Goal: Contribute content: Add original content to the website for others to see

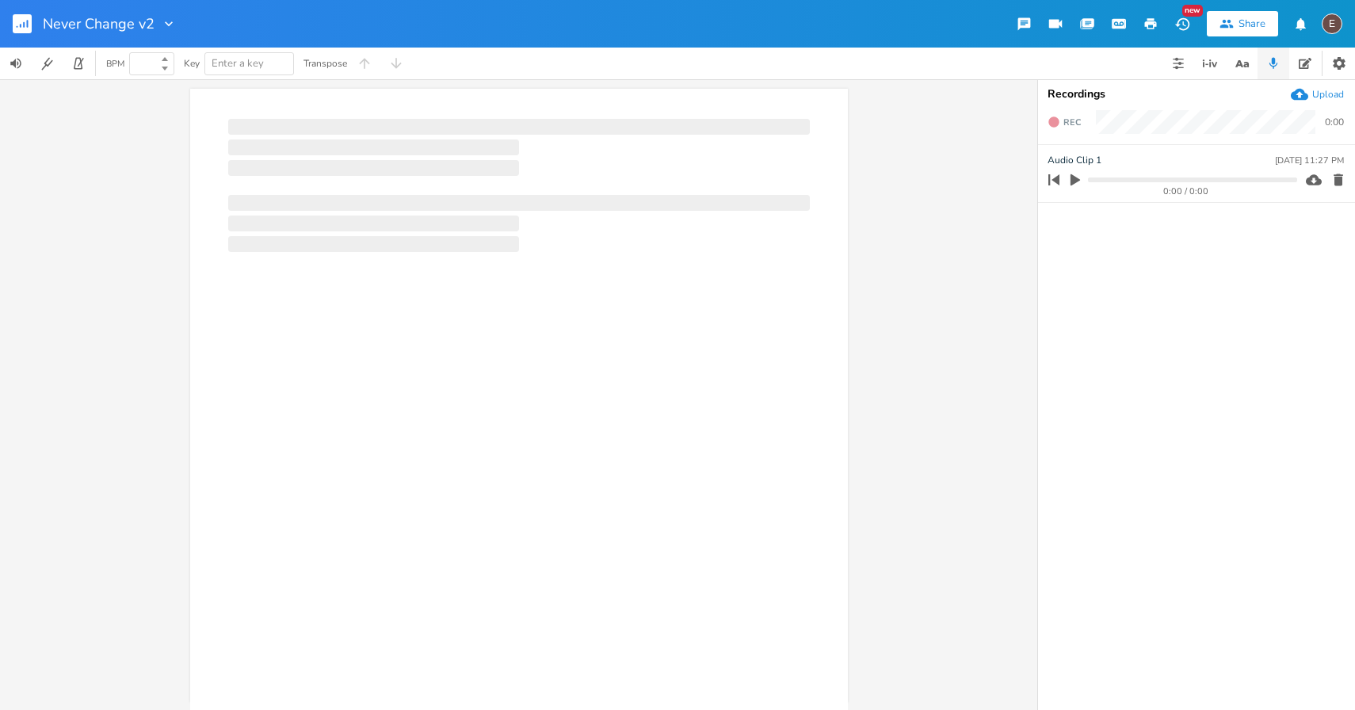
type input "100"
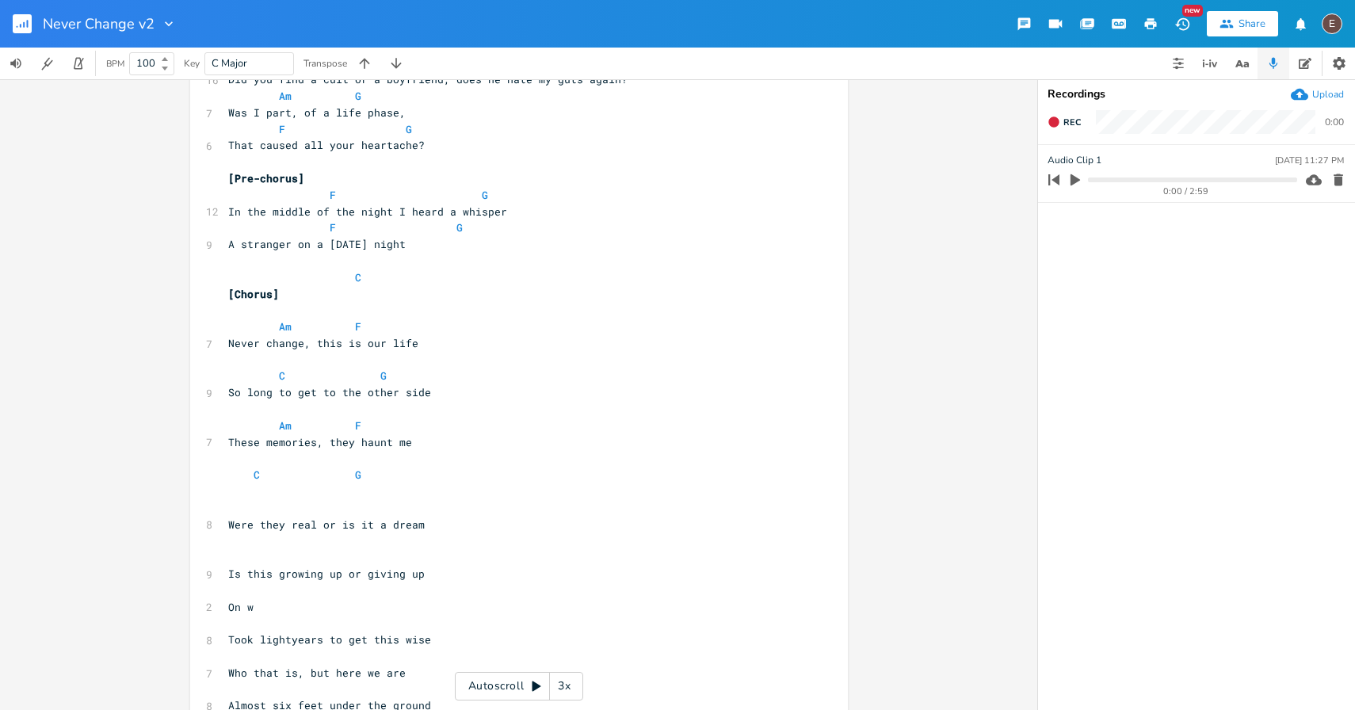
scroll to position [367, 0]
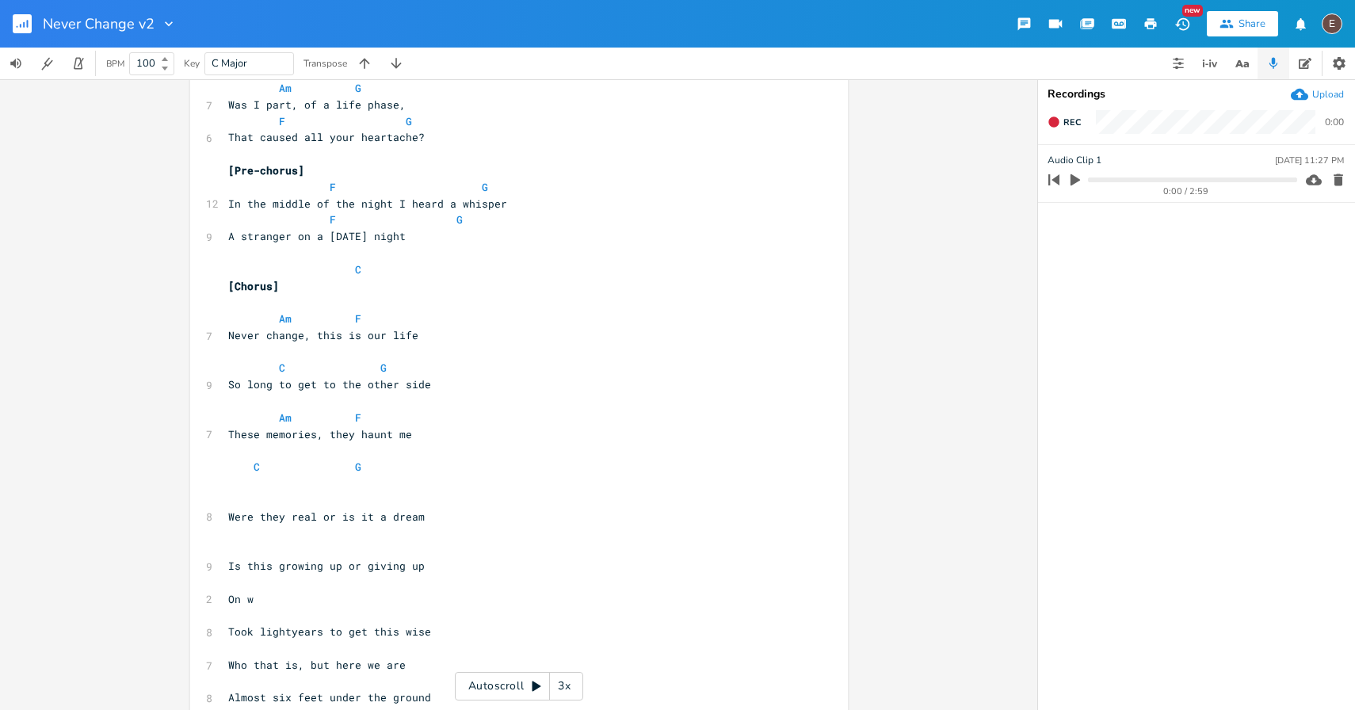
click at [578, 376] on pre "So long to get to the other side" at bounding box center [511, 384] width 572 height 17
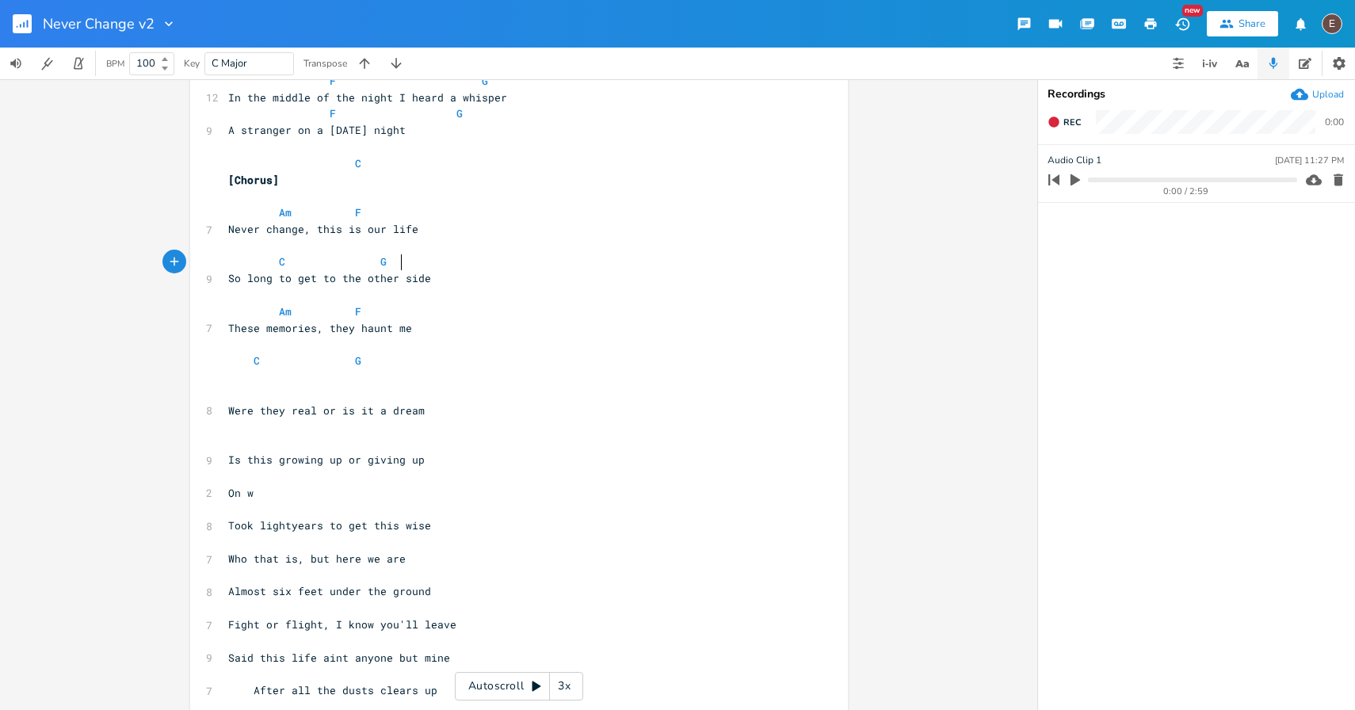
scroll to position [475, 0]
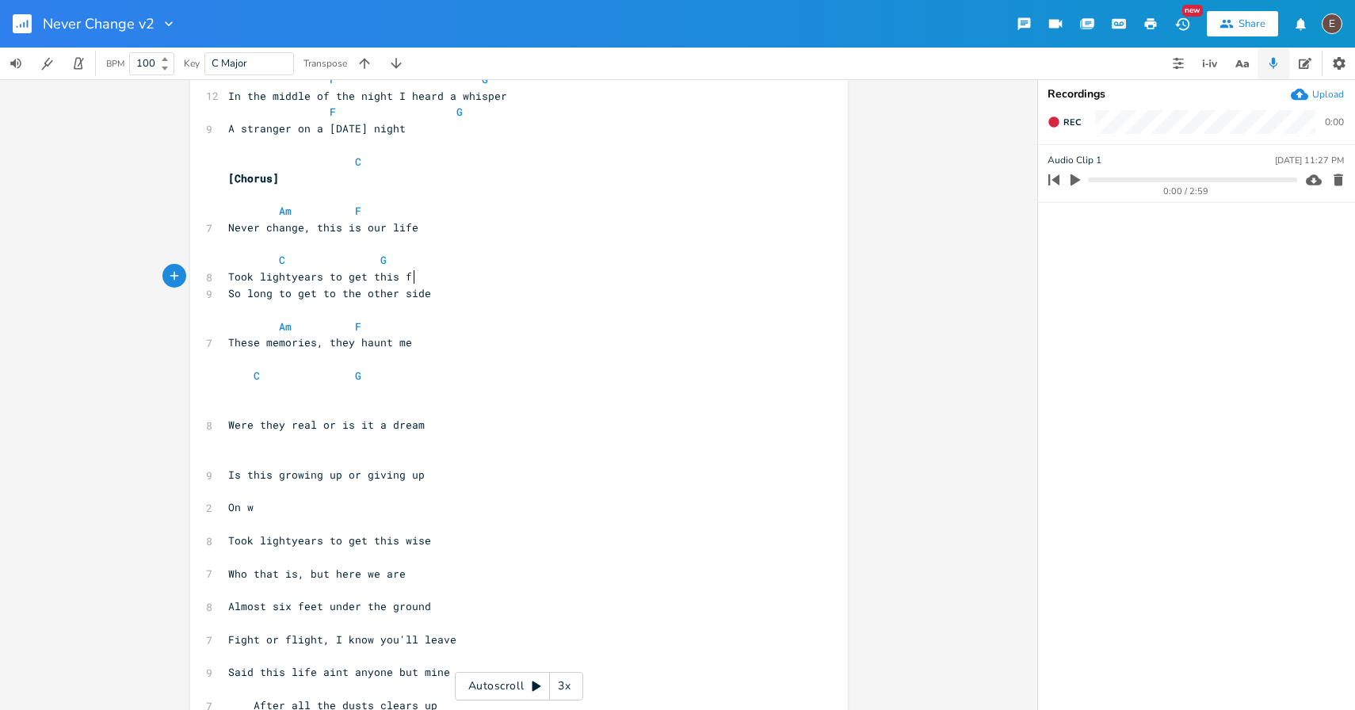
type textarea "Took lightyears to get this far"
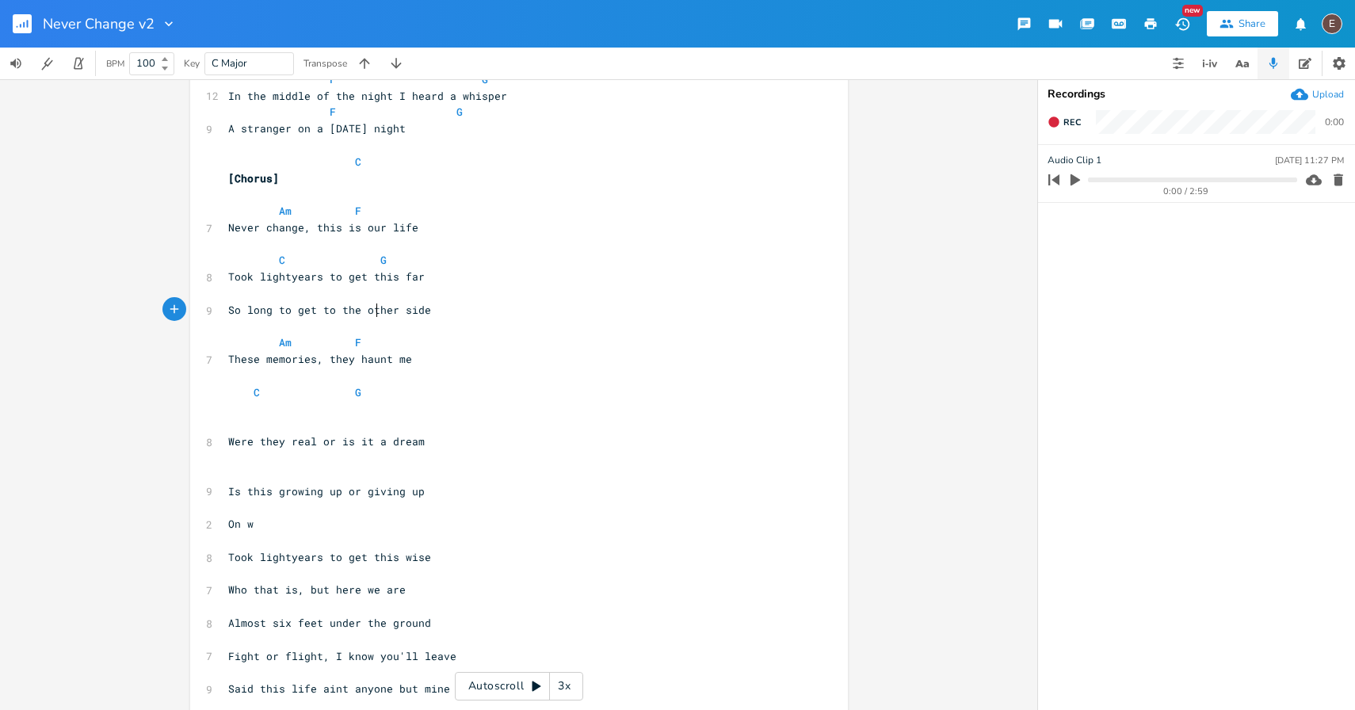
click at [372, 305] on span "So long to get to the other side" at bounding box center [329, 310] width 203 height 14
type textarea "So long to get to the other side"
click at [372, 305] on span "So long to get to the other side" at bounding box center [329, 310] width 203 height 14
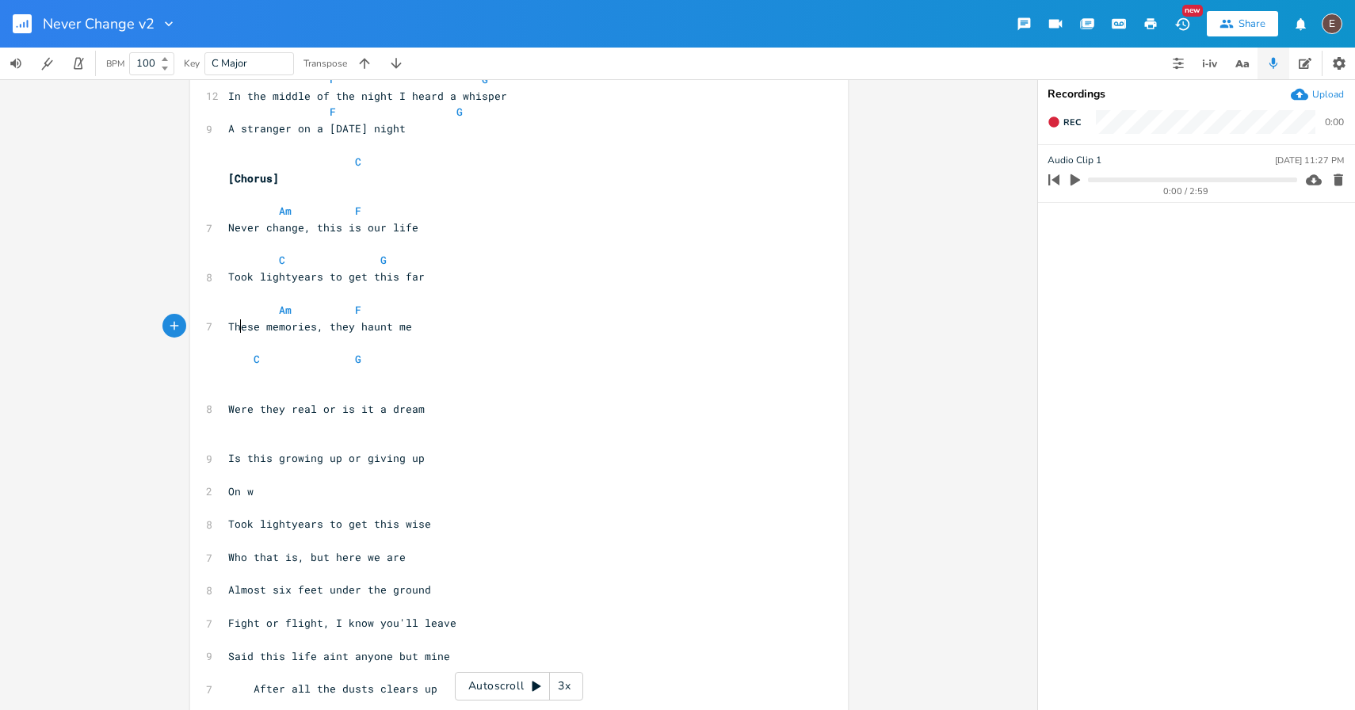
click at [234, 331] on span "These memories, they haunt me" at bounding box center [320, 326] width 184 height 14
type textarea "Yet all"
type textarea "t"
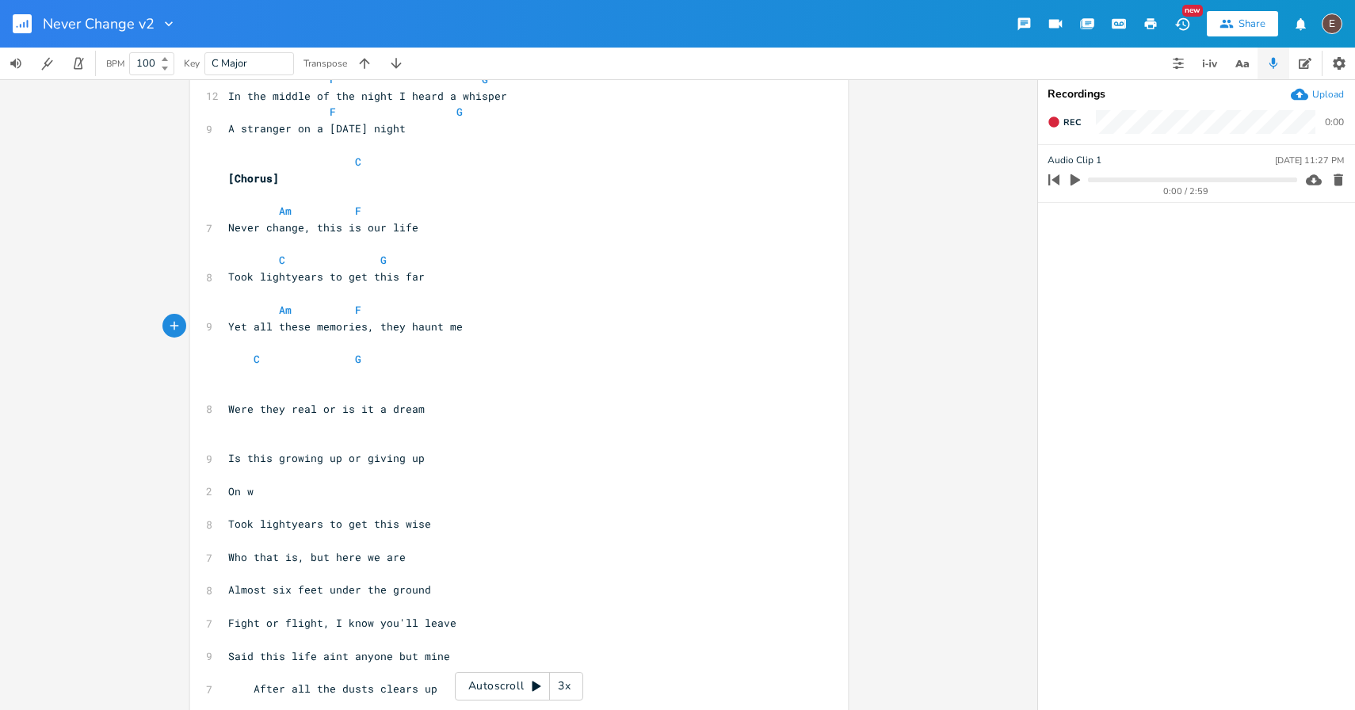
click at [475, 331] on pre "Yet all these memories, they haunt me" at bounding box center [511, 327] width 572 height 17
click at [252, 380] on pre at bounding box center [511, 376] width 572 height 17
click at [231, 378] on span at bounding box center [240, 376] width 25 height 14
type textarea "F"
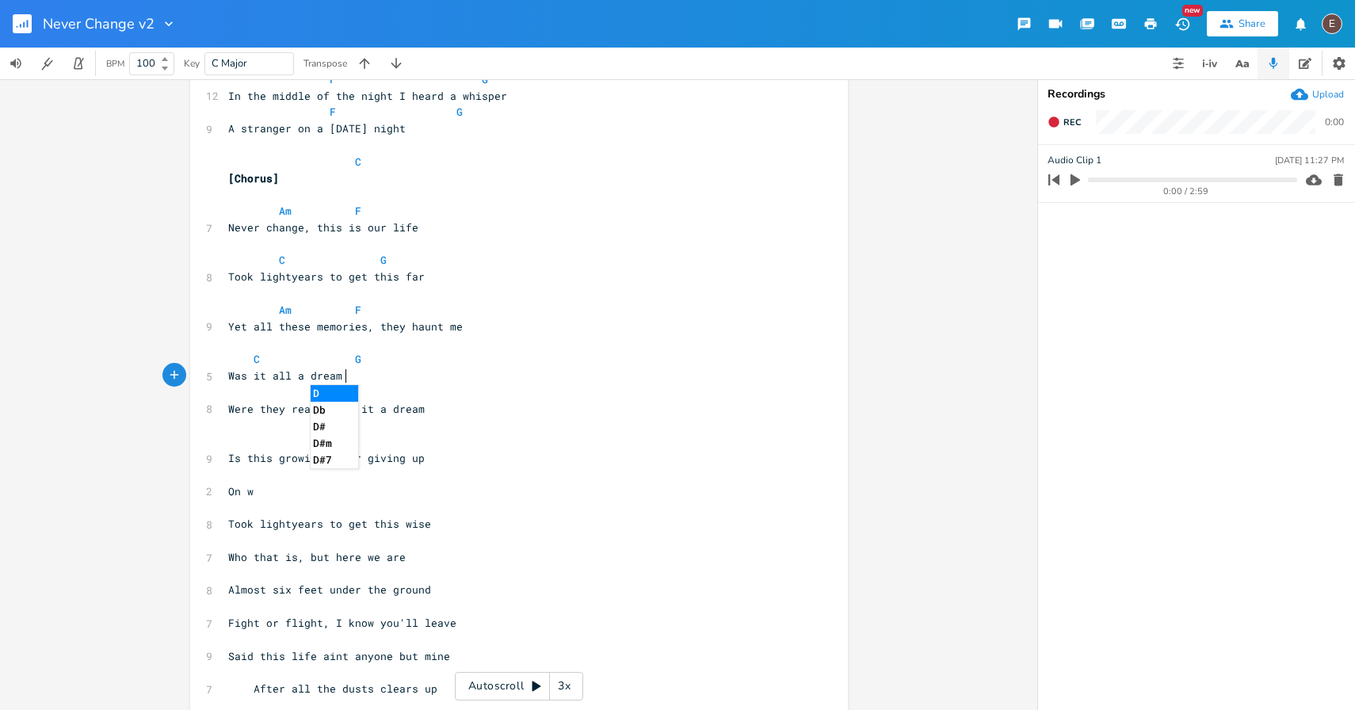
type textarea "Was it all a dream"
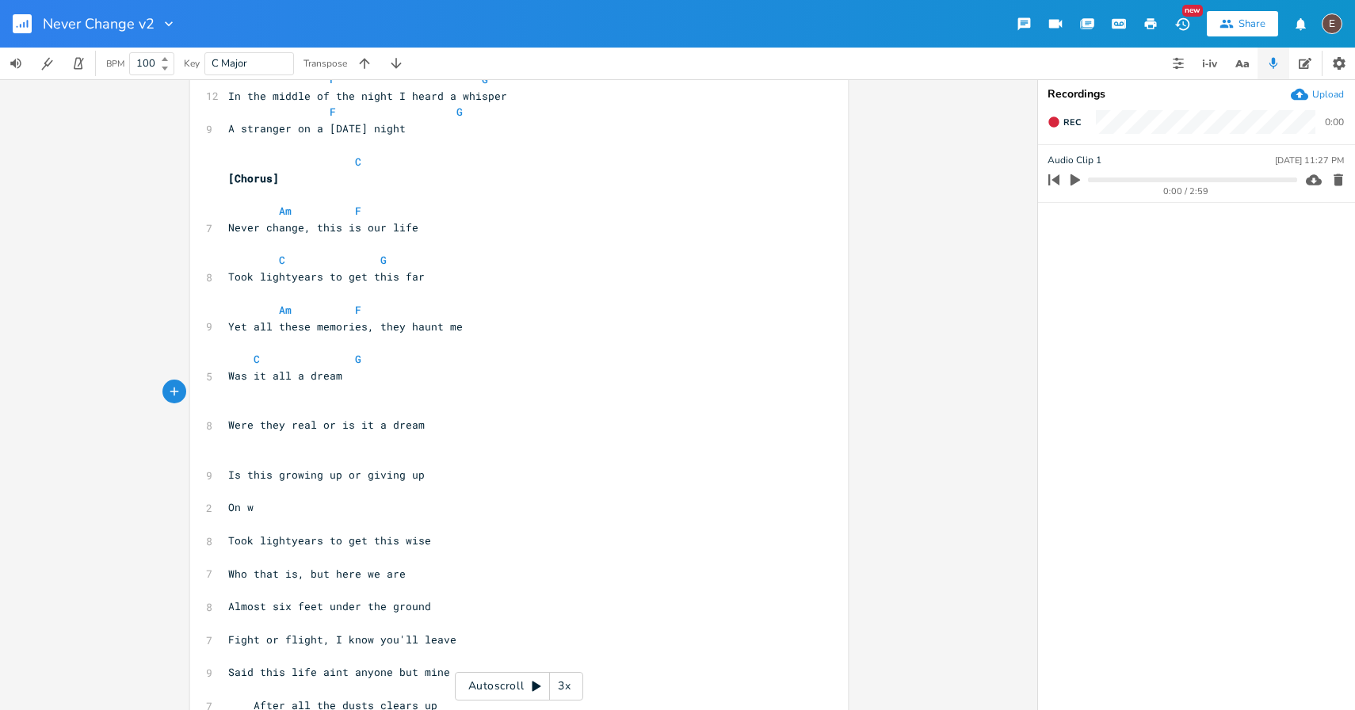
type textarea "0"
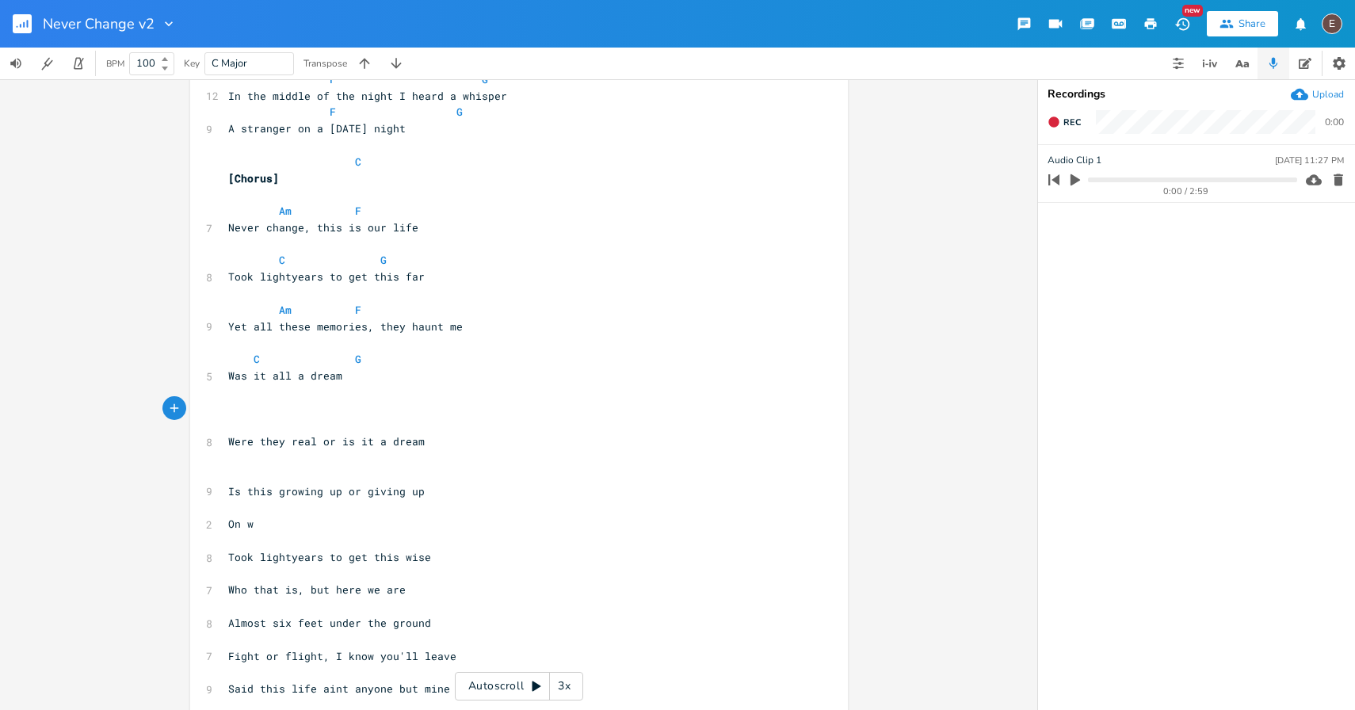
type textarea "Am"
type textarea "F"
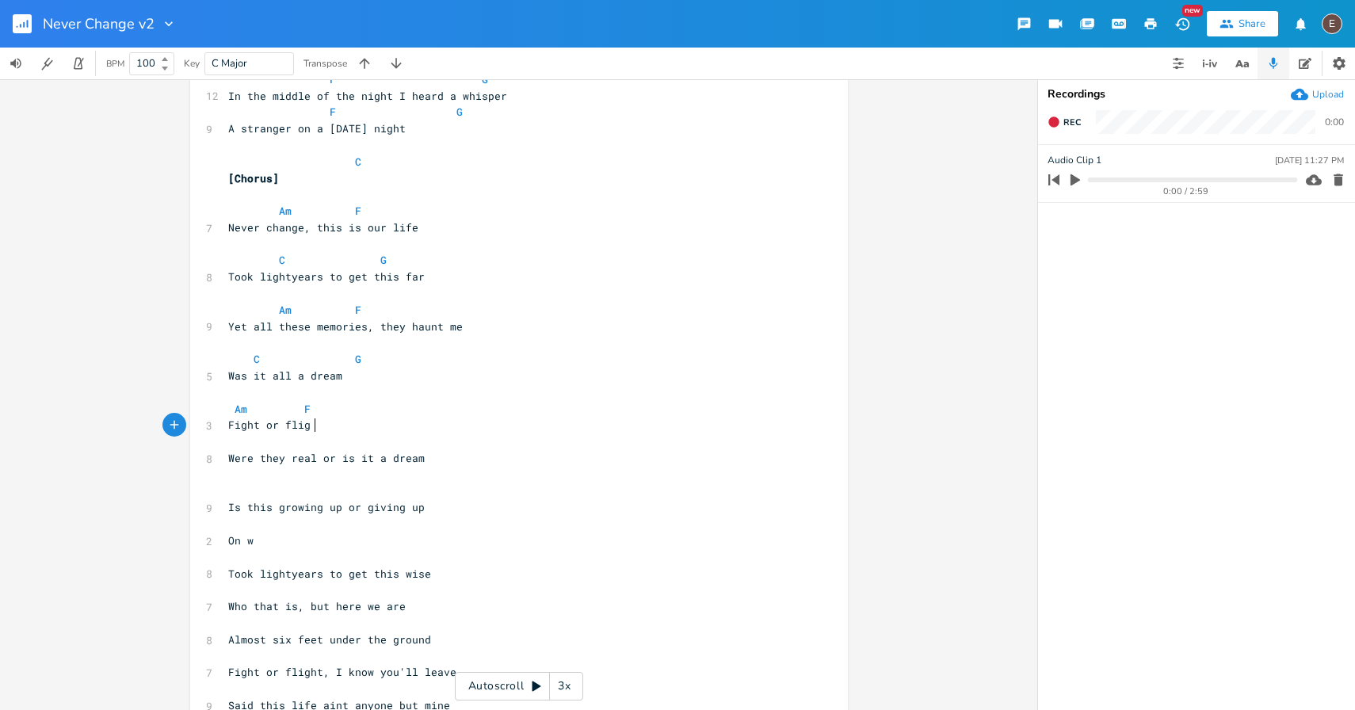
scroll to position [0, 63]
type textarea "Fight or flight I kn"
type textarea ", I know you'll leave"
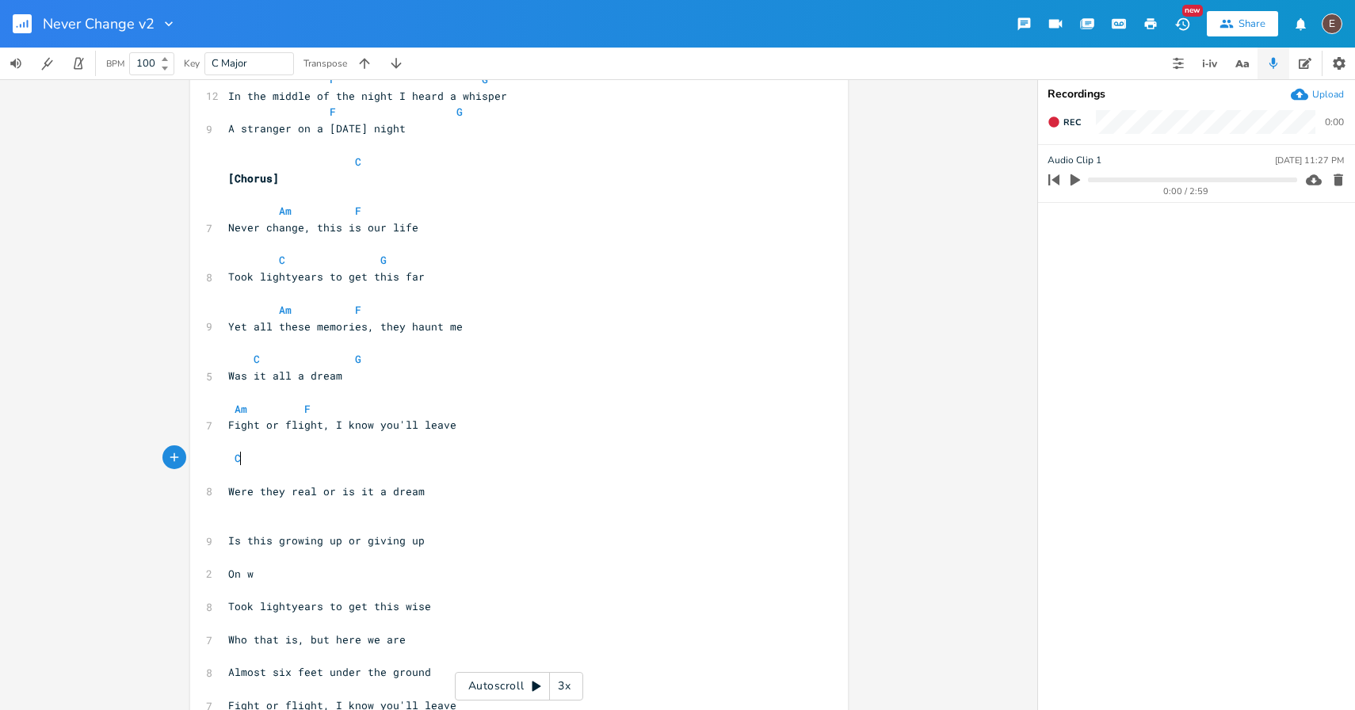
type textarea "C"
type textarea "G"
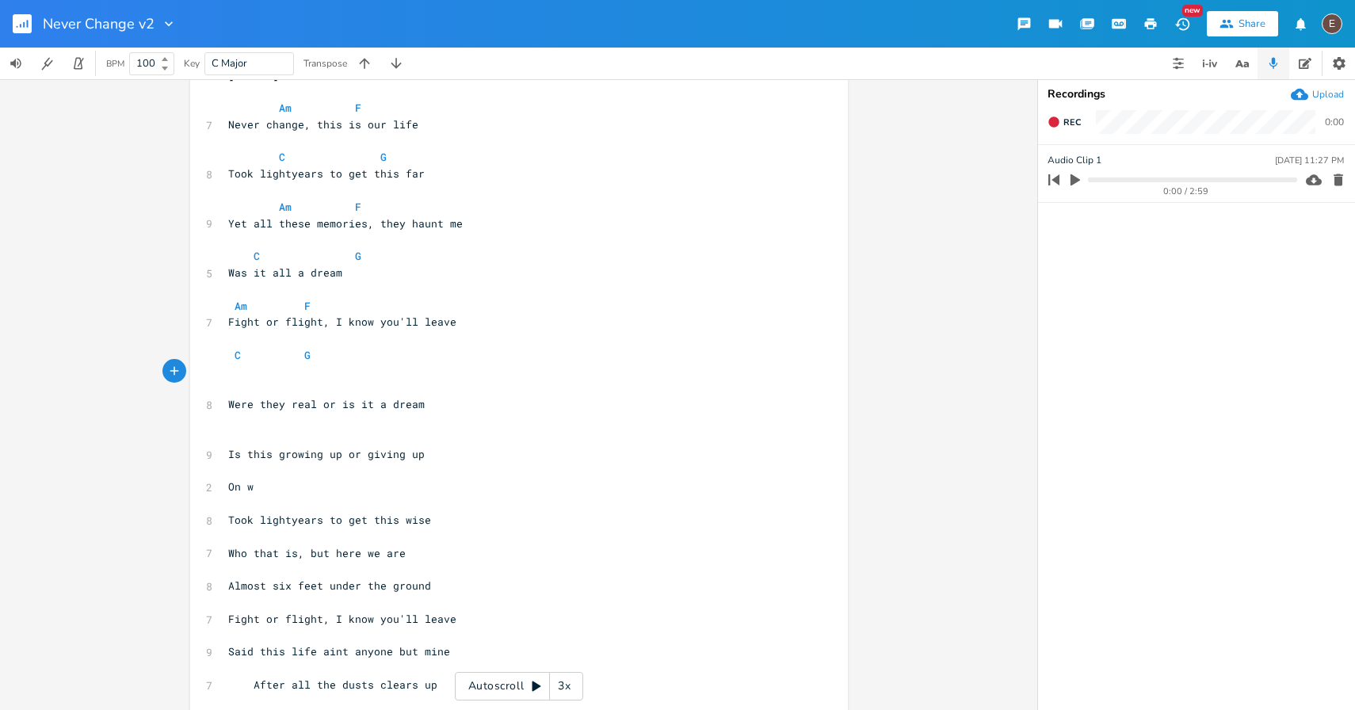
scroll to position [572, 0]
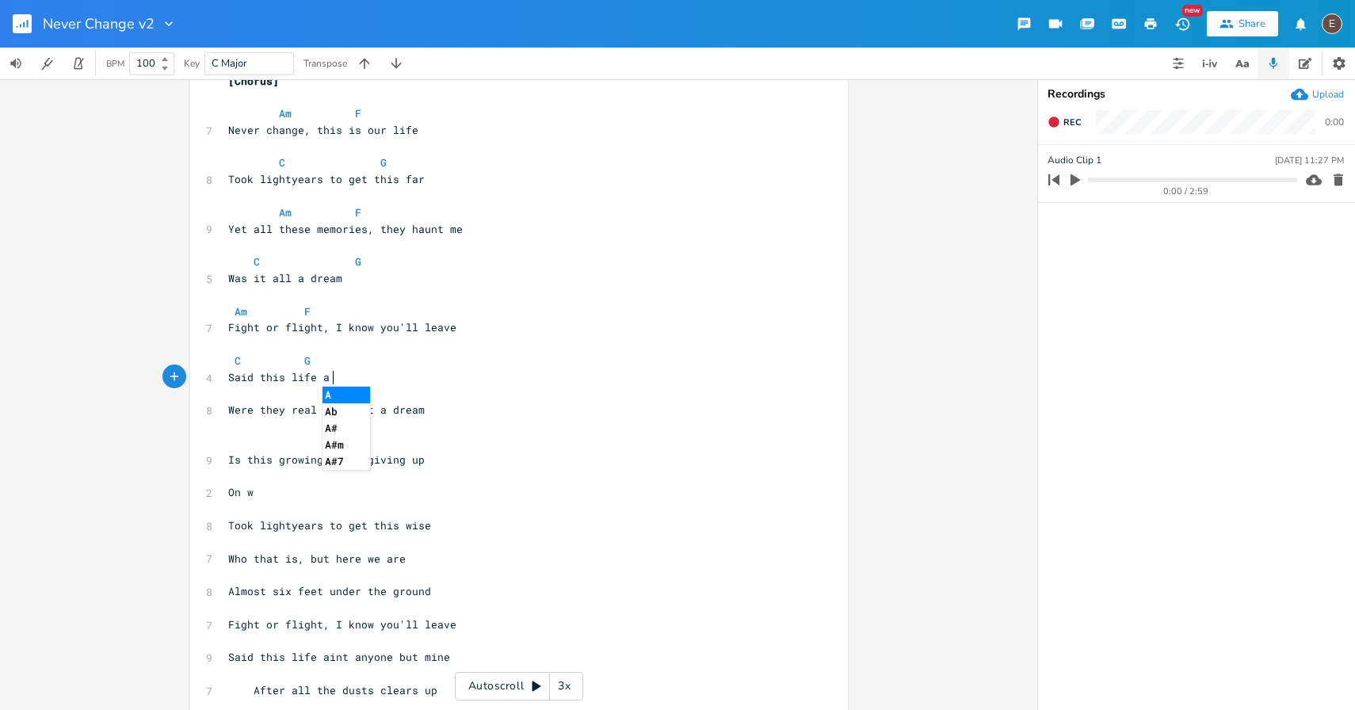
type textarea "Said this life aint"
type textarea "'t anyone but mine"
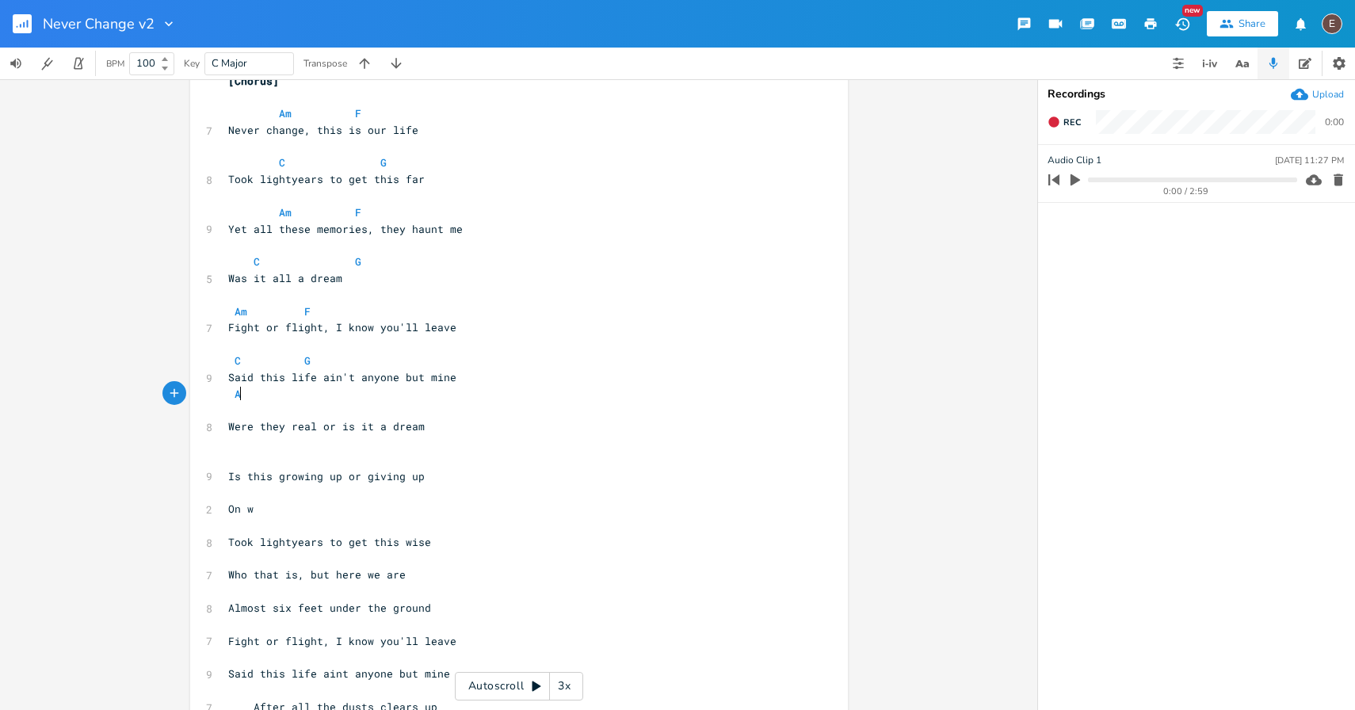
type textarea "Am"
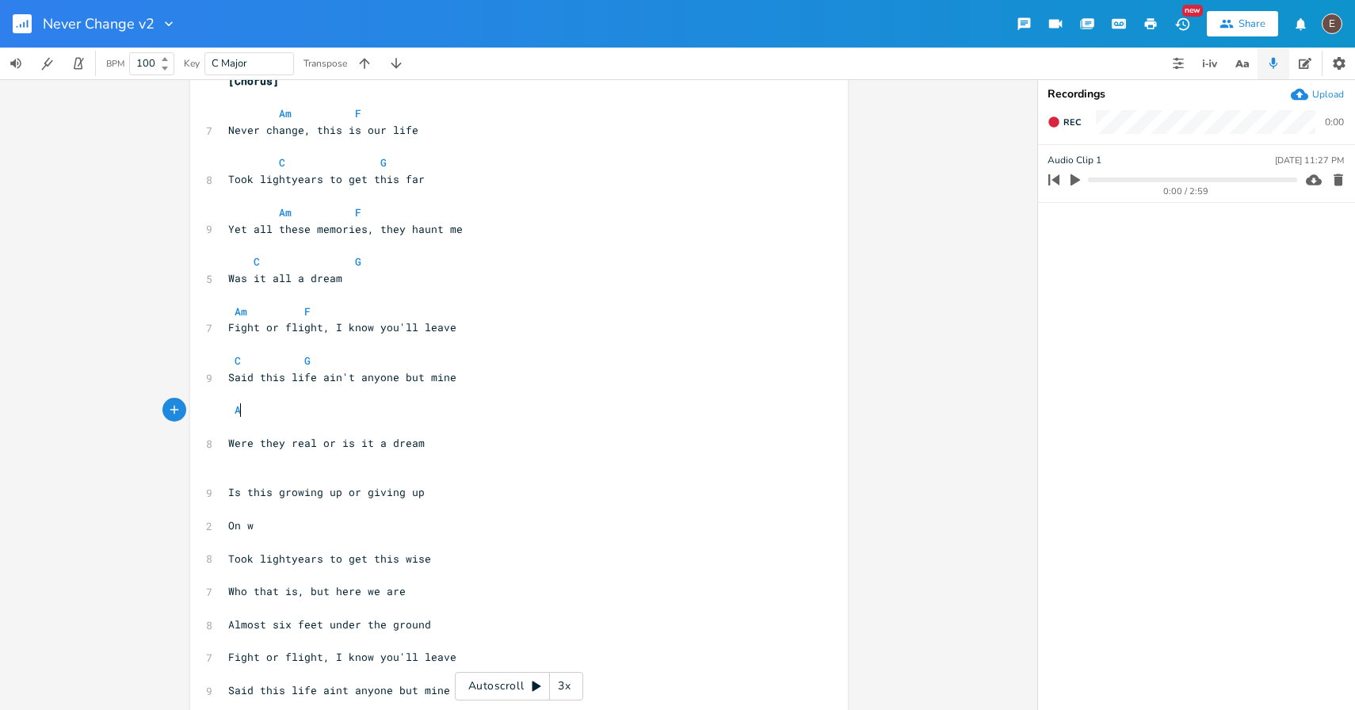
type textarea "Am"
type textarea "F"
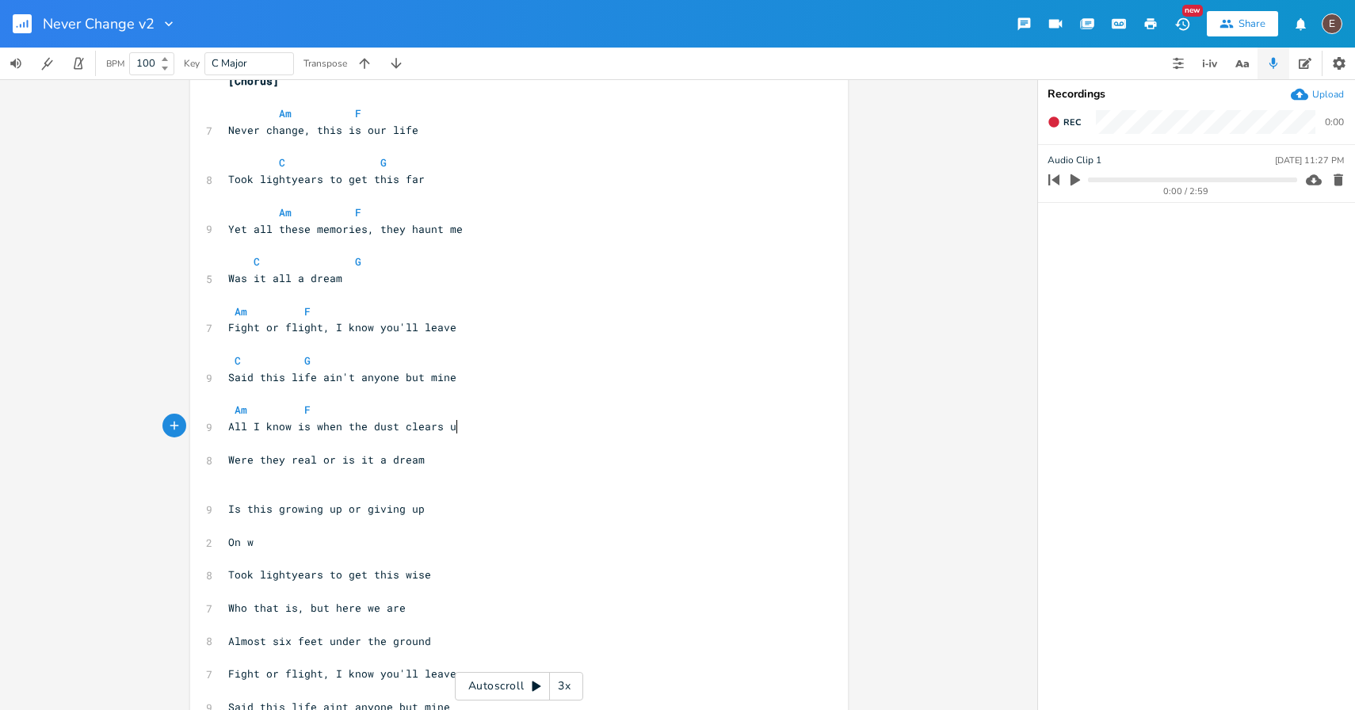
type textarea "All I know is when the dust clears up"
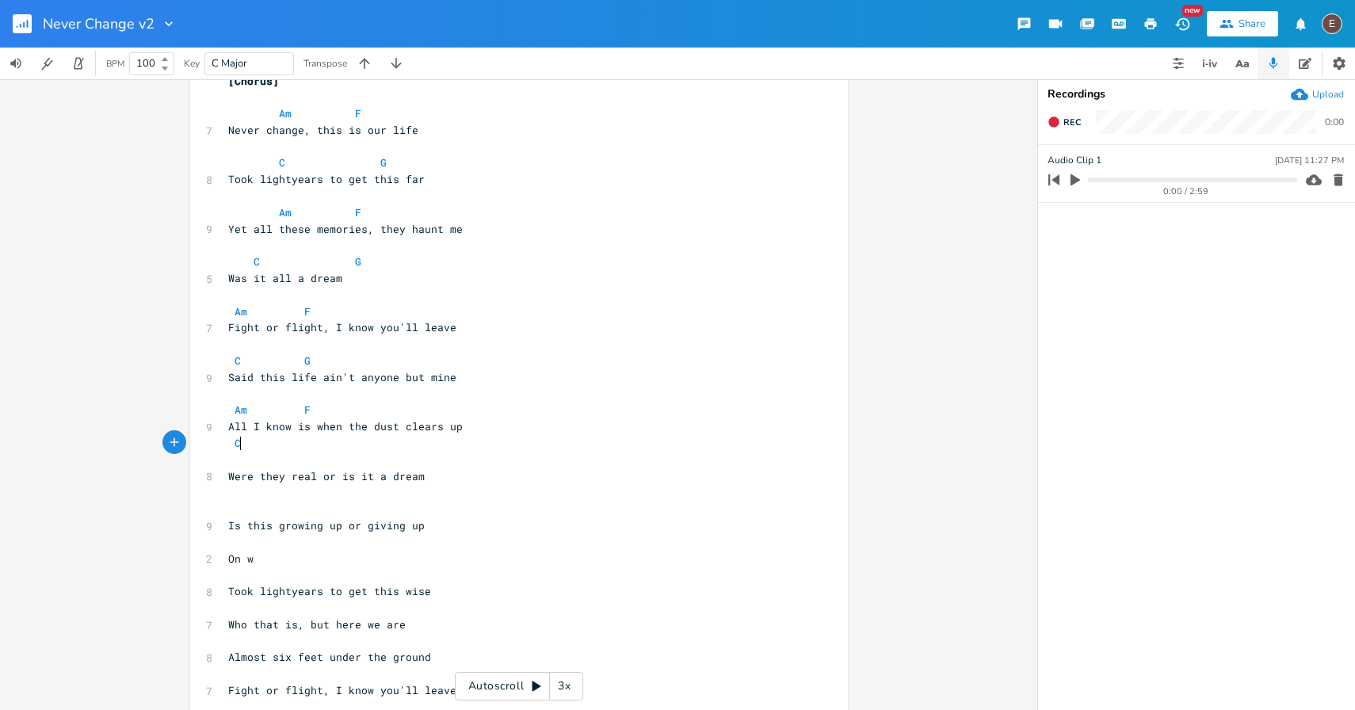
type textarea "C"
type textarea "G"
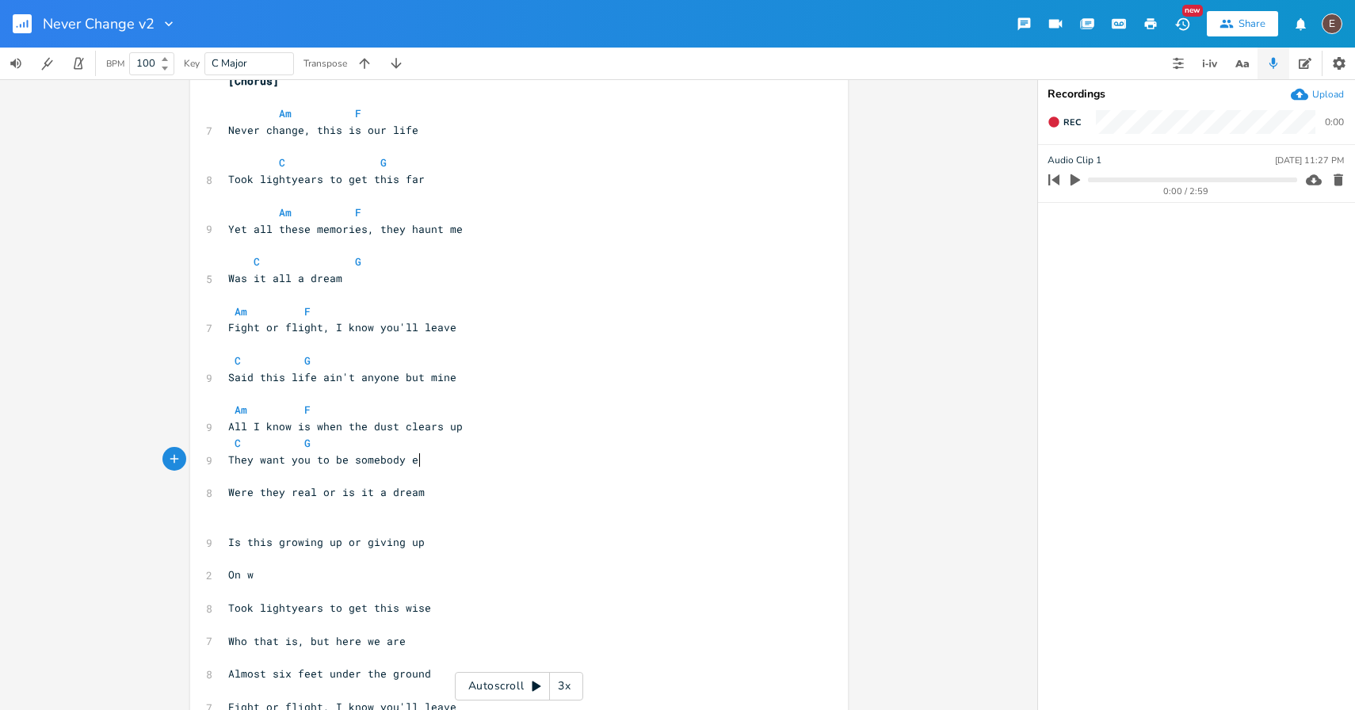
type textarea "They want you to be somebody else"
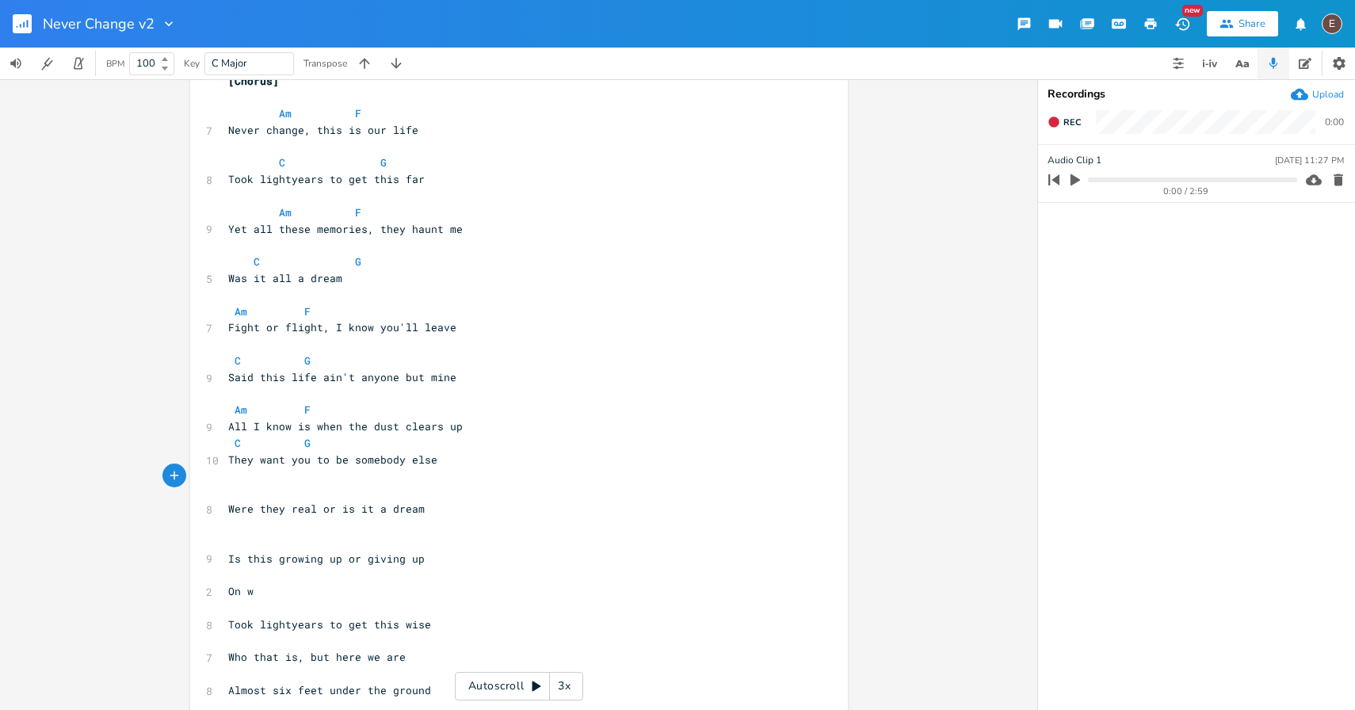
click at [402, 426] on span "All I know is when the dust clears up" at bounding box center [345, 426] width 235 height 14
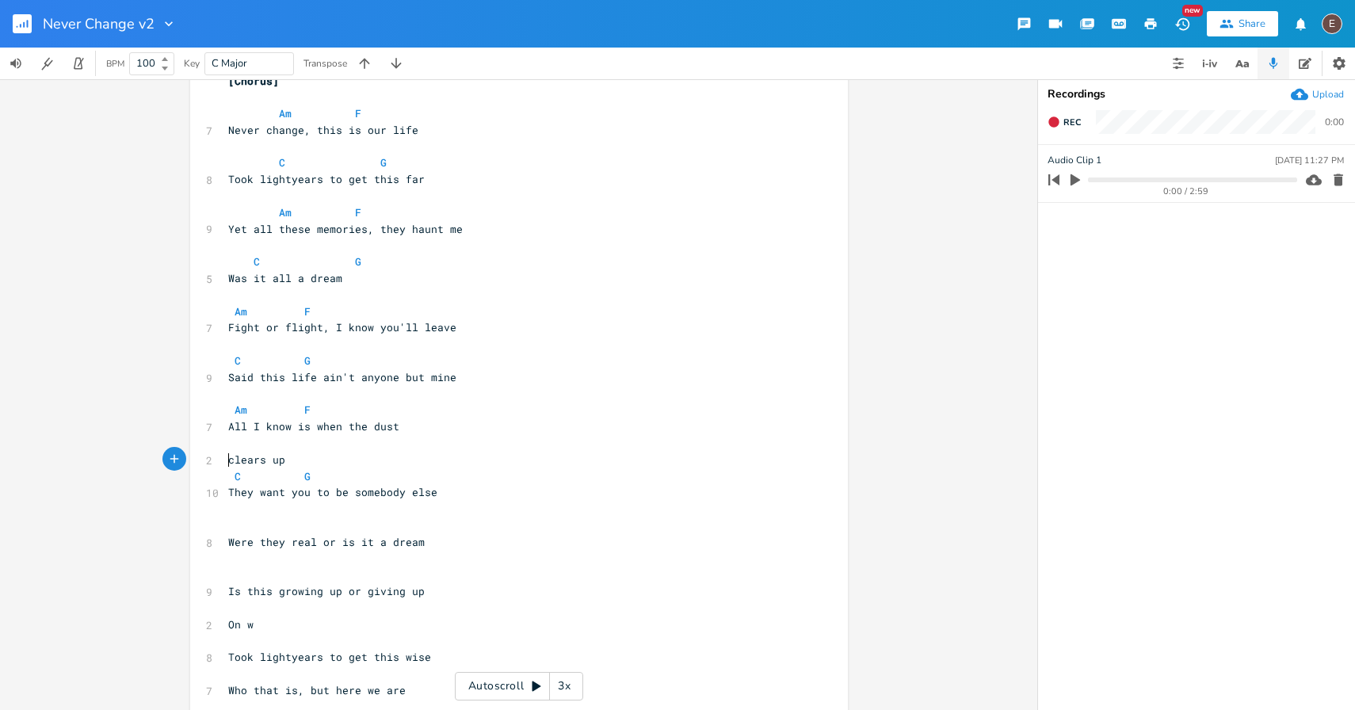
type textarea "C"
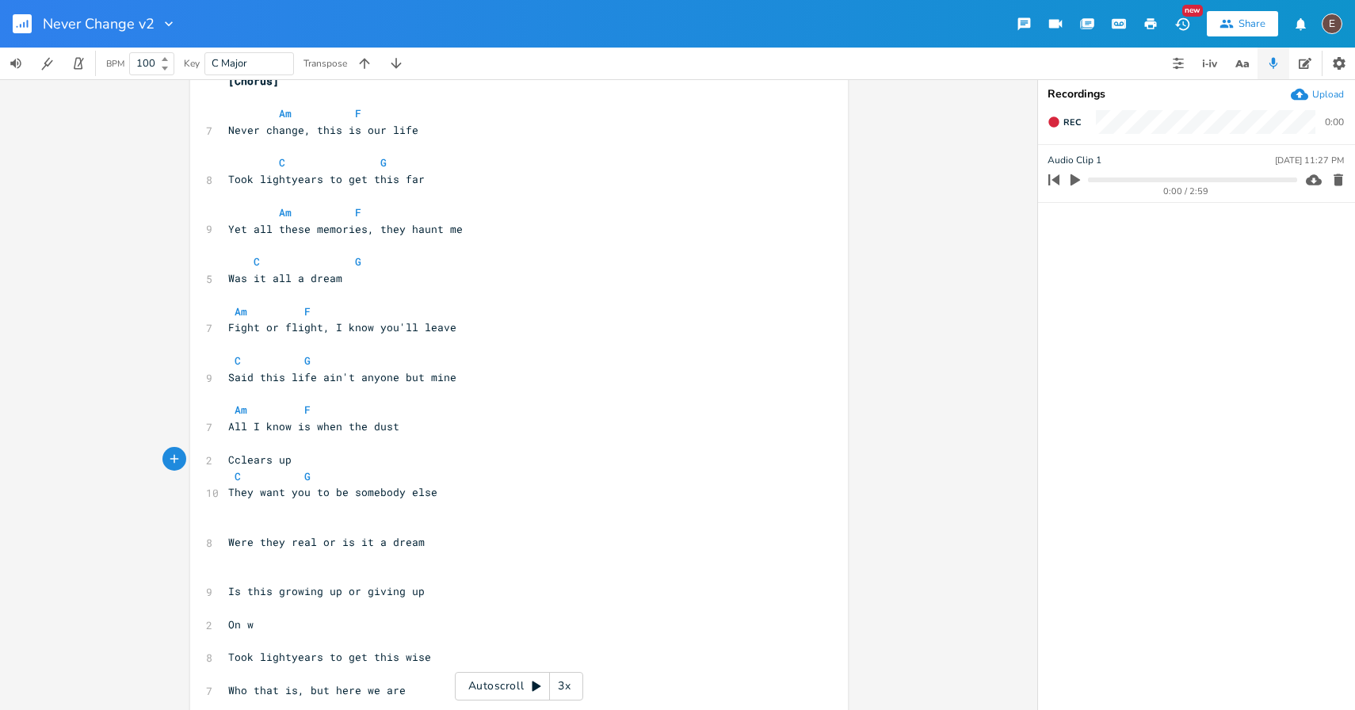
type textarea "C]"
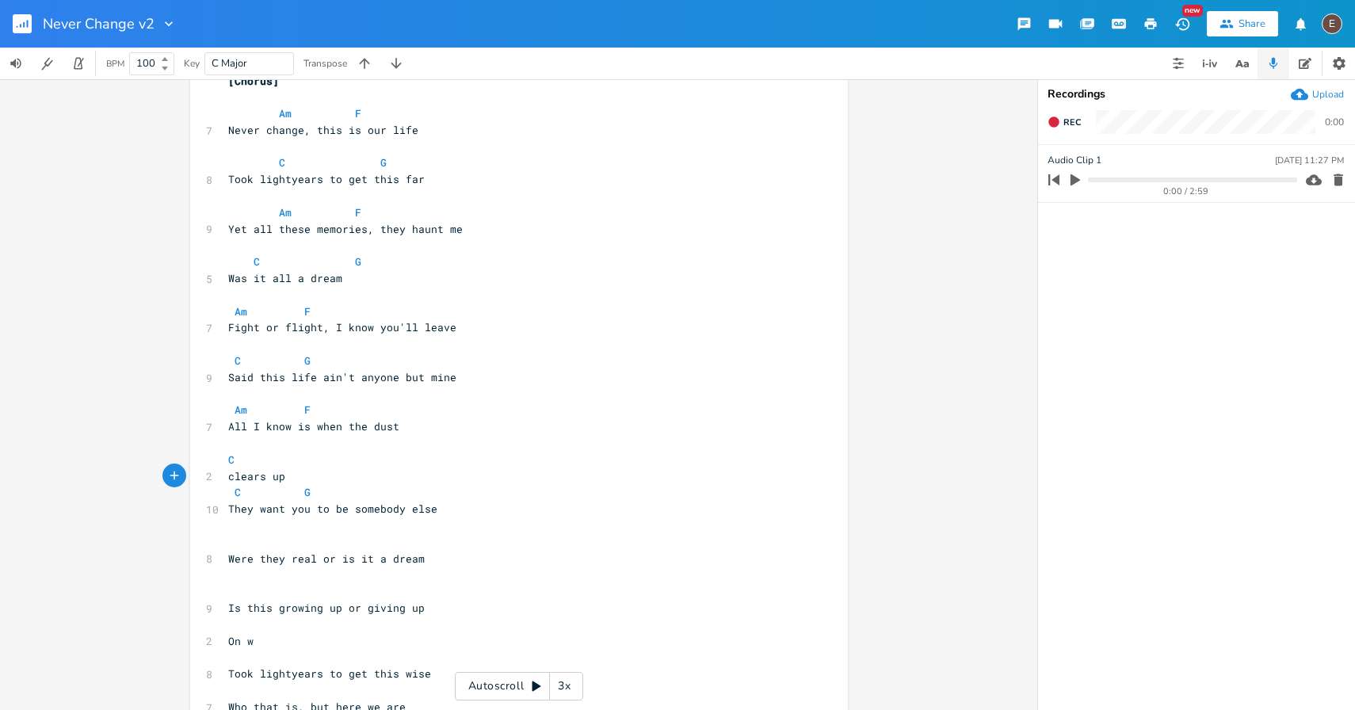
click at [361, 480] on pre "clears up" at bounding box center [511, 476] width 572 height 17
type textarea ", they want you to be, somebody else"
click at [307, 457] on pre "C" at bounding box center [511, 460] width 572 height 17
type textarea "G"
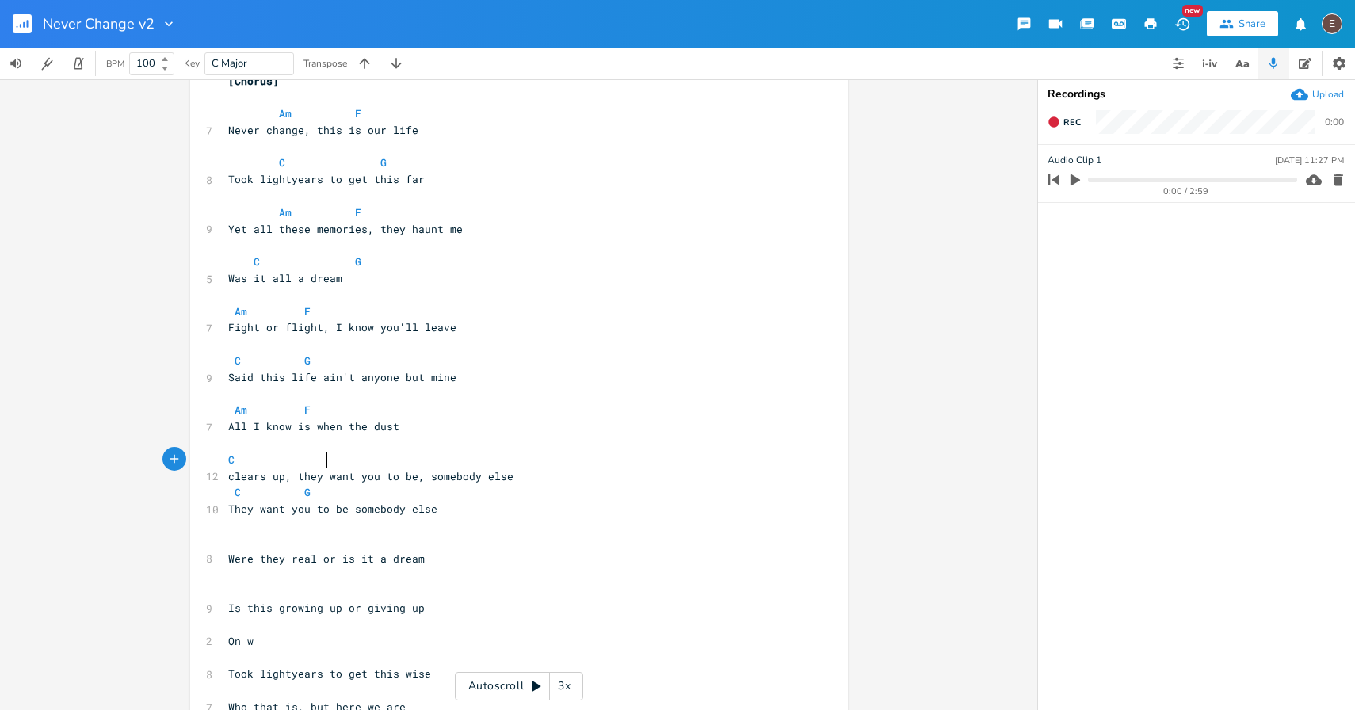
scroll to position [0, 8]
type textarea "C"
type textarea "C G They want you to be somebody else"
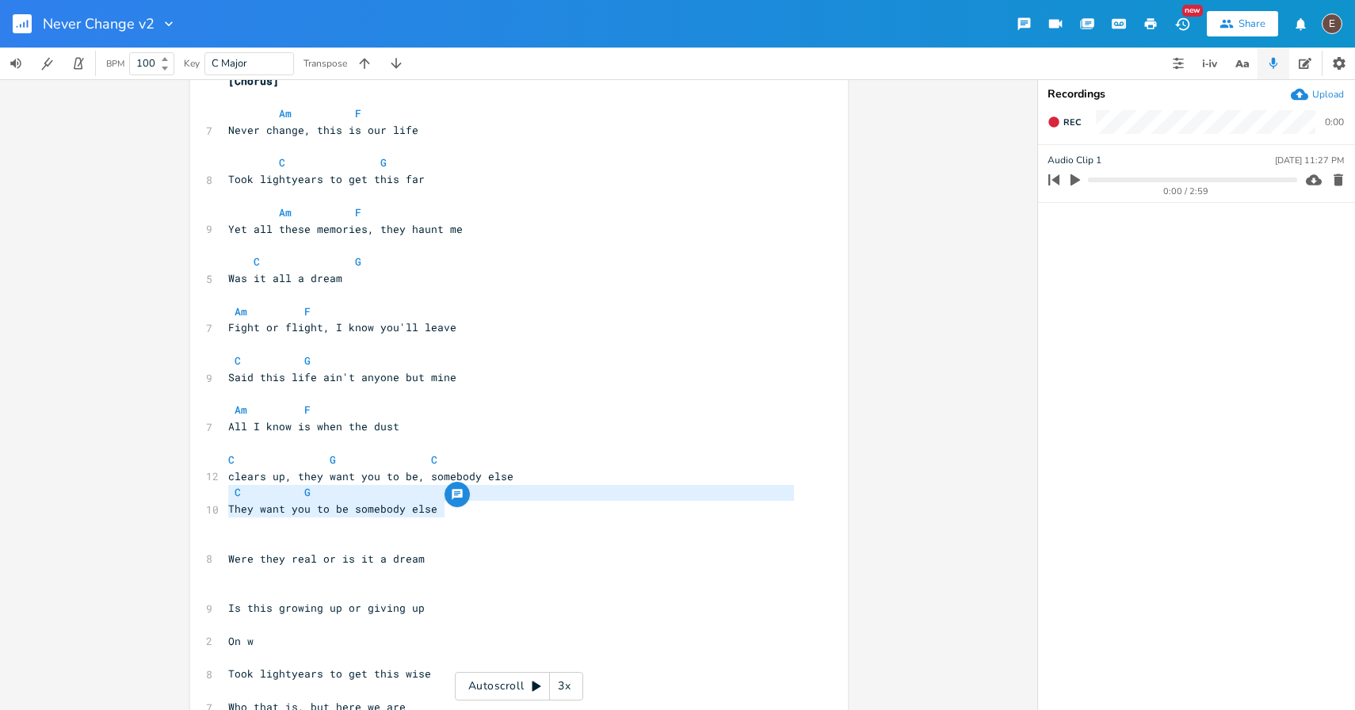
drag, startPoint x: 460, startPoint y: 507, endPoint x: 184, endPoint y: 499, distance: 276.0
click at [184, 499] on div "C G They want you to be somebody else x [Verse 1] C 9 Tell me, who do you want …" at bounding box center [518, 394] width 1037 height 631
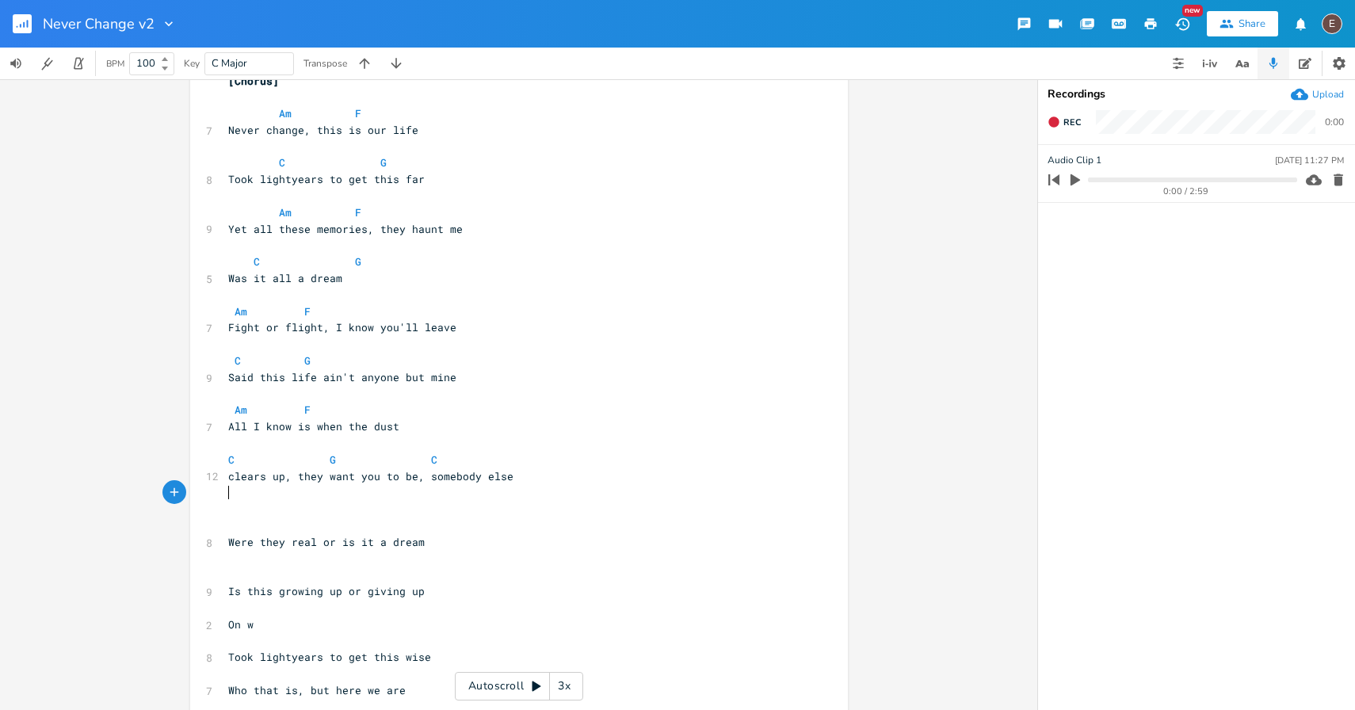
scroll to position [553, 0]
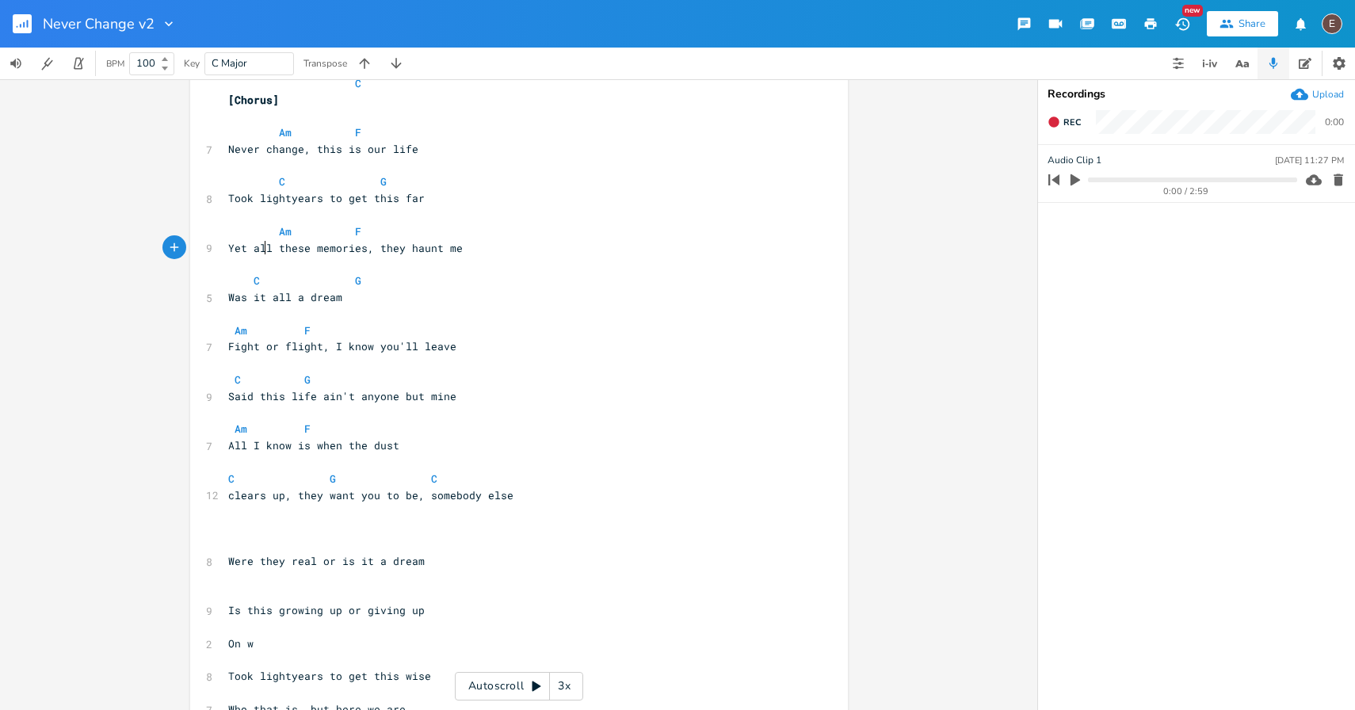
click at [259, 252] on span "Yet all these memories, they haunt me" at bounding box center [345, 248] width 235 height 14
type textarea "all"
click at [259, 252] on span "Yet all these memories, they haunt me" at bounding box center [345, 248] width 235 height 14
click at [274, 253] on span "Yet all these memories, they haunt me" at bounding box center [345, 248] width 235 height 14
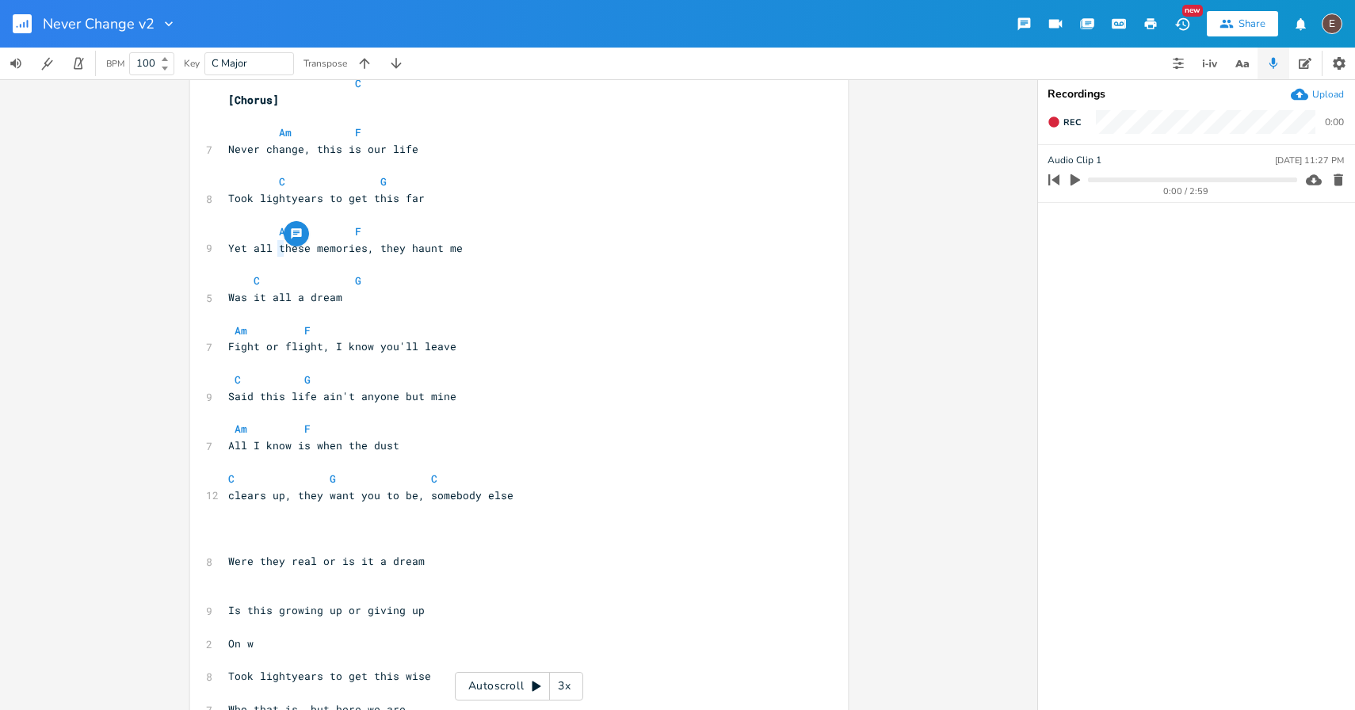
click at [277, 253] on span "Yet all these memories, they haunt me" at bounding box center [345, 248] width 235 height 14
type textarea "Yet all"
drag, startPoint x: 277, startPoint y: 253, endPoint x: 231, endPoint y: 250, distance: 46.0
click at [231, 250] on span "Yet all these memories, they haunt me" at bounding box center [345, 248] width 235 height 14
click at [248, 246] on span "these memories, they haunt me" at bounding box center [320, 248] width 184 height 14
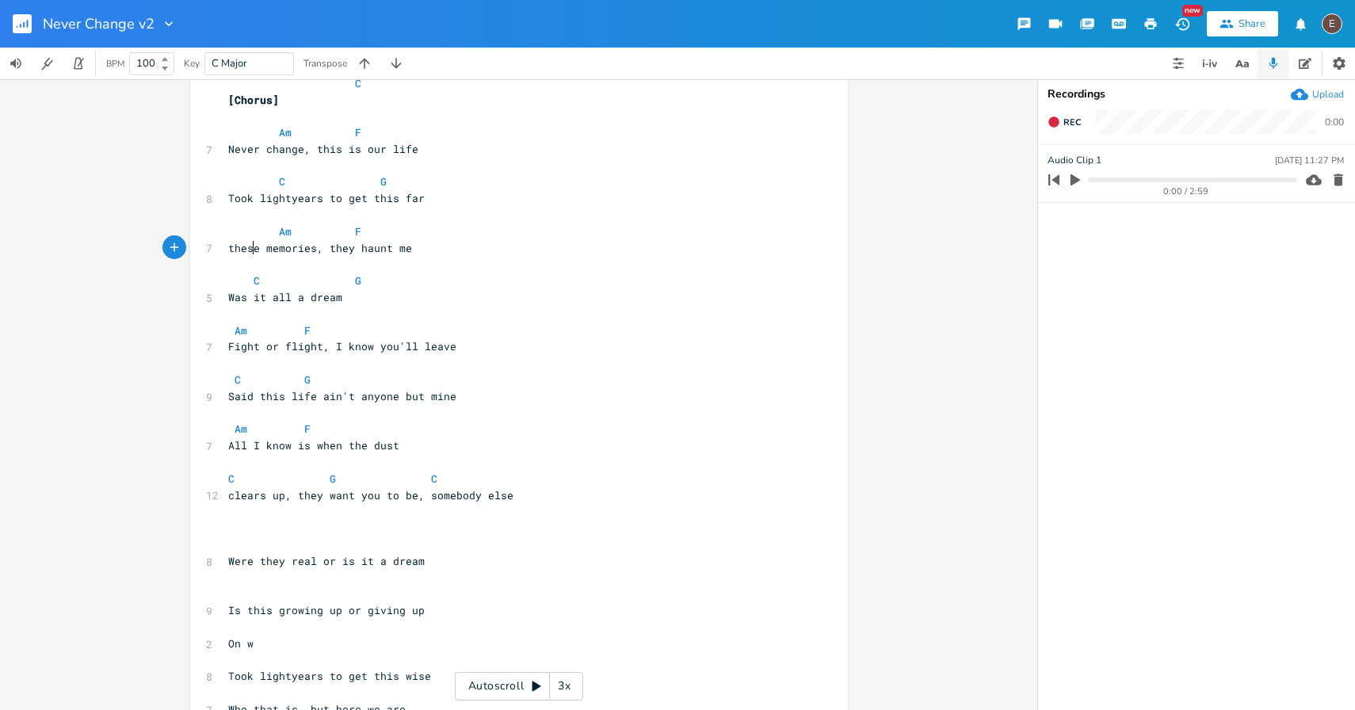
click at [248, 246] on span "these memories, they haunt me" at bounding box center [320, 248] width 184 height 14
type textarea "The"
click at [446, 233] on pre "Am F" at bounding box center [511, 232] width 572 height 17
click at [443, 246] on pre "The memories, they haunt me" at bounding box center [511, 248] width 572 height 17
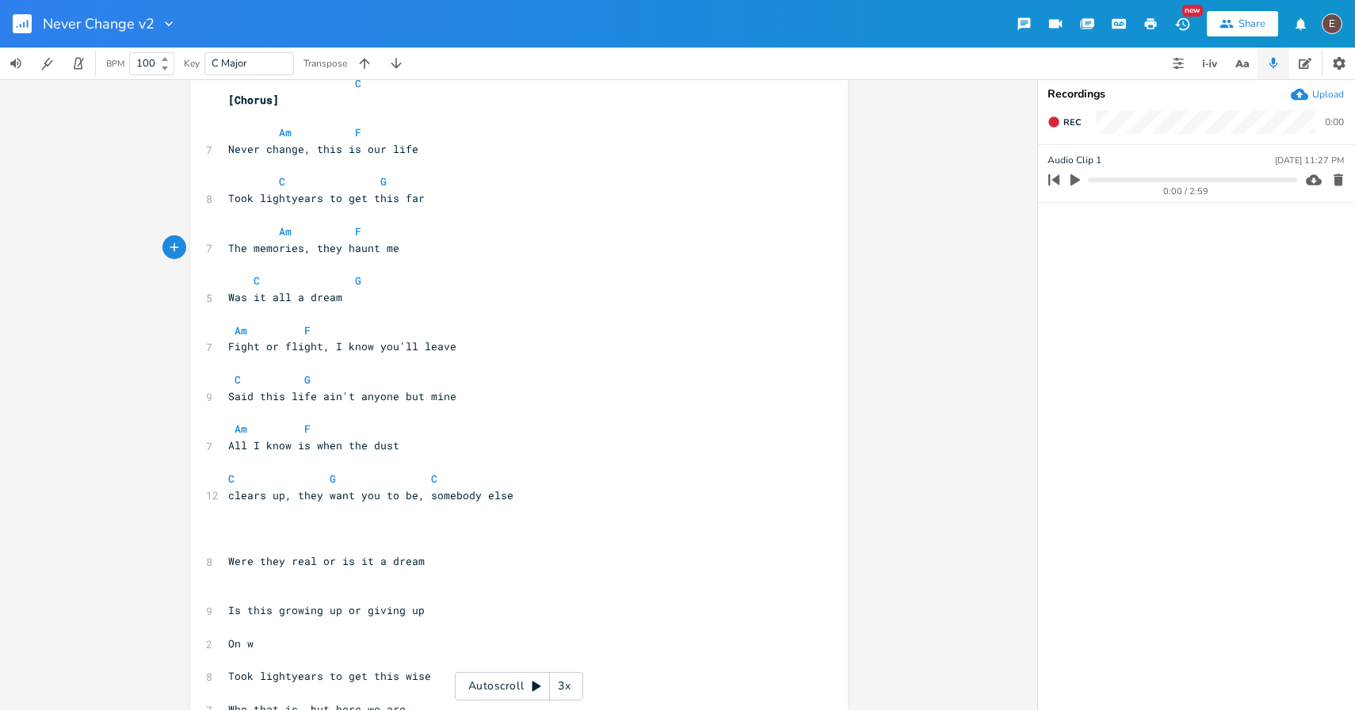
click at [385, 292] on pre "Was it all a dream" at bounding box center [511, 297] width 572 height 17
click at [245, 195] on span "Took lightyears to get this far" at bounding box center [326, 198] width 197 height 14
type textarea "Took"
click at [245, 195] on span "Took lightyears to get this far" at bounding box center [326, 198] width 197 height 14
type textarea "Li"
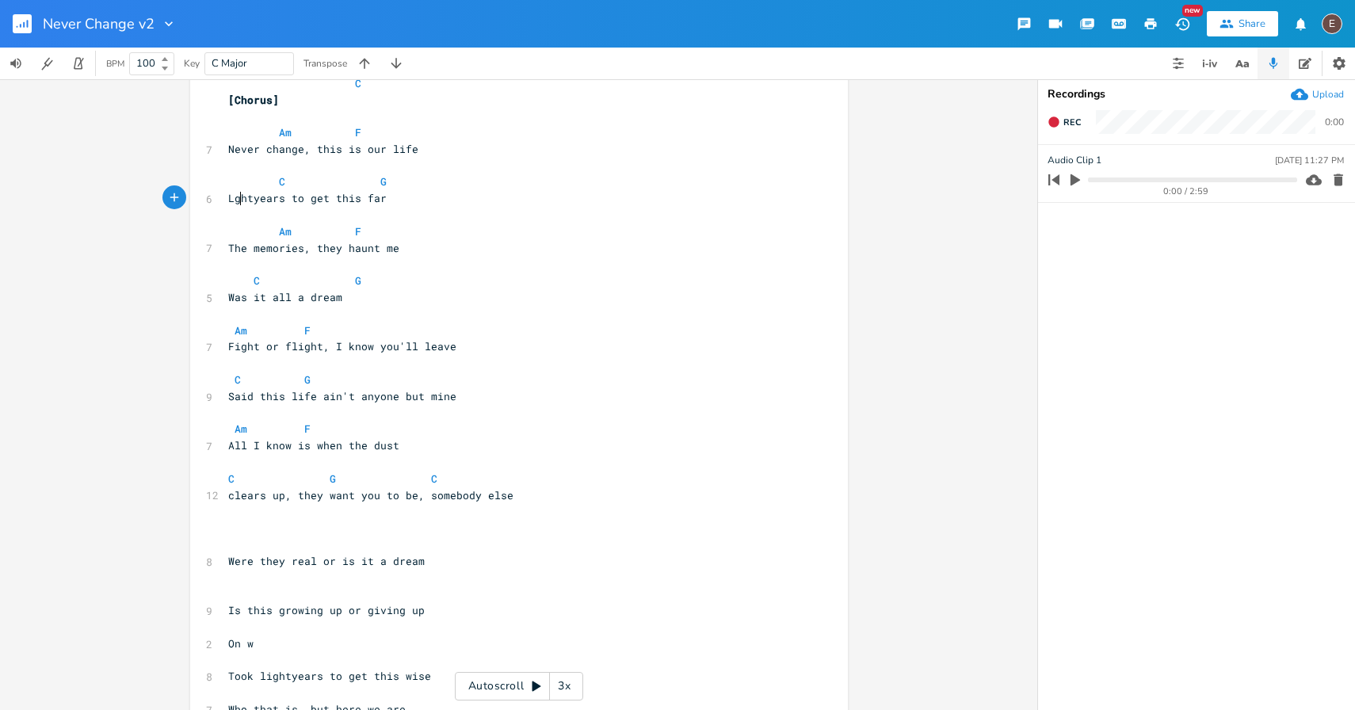
scroll to position [0, 7]
click at [300, 195] on span "Lightyears to get this far" at bounding box center [310, 198] width 165 height 14
type textarea "to make it here"
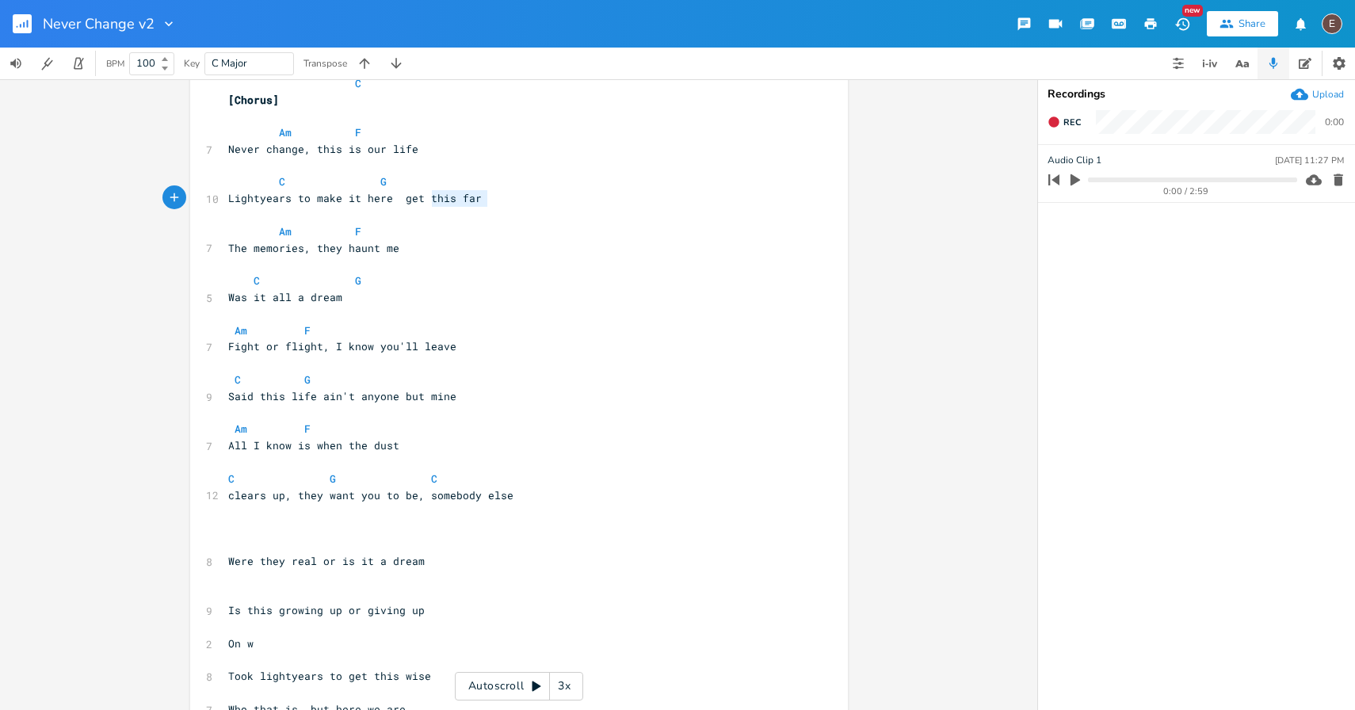
type textarea "et this far"
drag, startPoint x: 488, startPoint y: 199, endPoint x: 409, endPoint y: 202, distance: 79.3
click at [409, 202] on pre "Lightyears to make it here get this far" at bounding box center [511, 198] width 572 height 17
drag, startPoint x: 528, startPoint y: 253, endPoint x: 533, endPoint y: 262, distance: 11.0
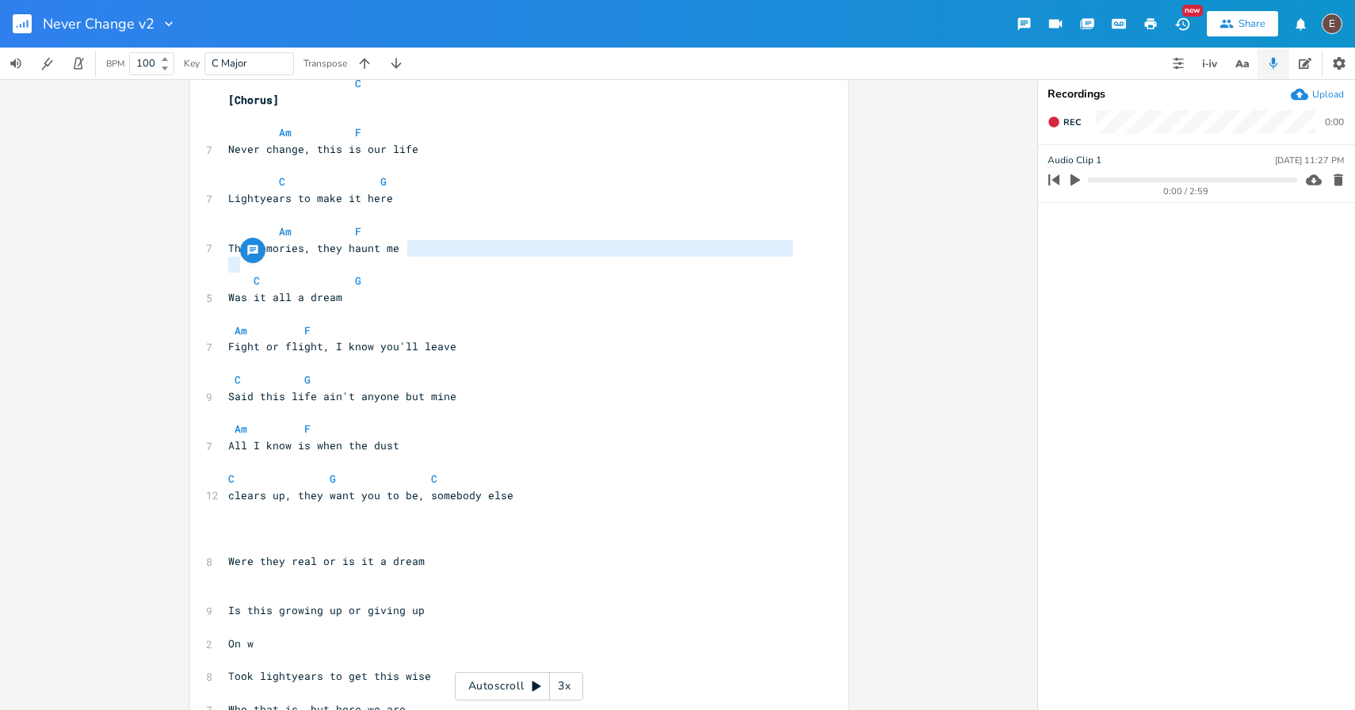
click at [533, 262] on pre at bounding box center [511, 264] width 572 height 17
click at [454, 246] on pre "The memories, they haunt me" at bounding box center [511, 248] width 572 height 17
click at [228, 246] on span "The memories, they haunt me" at bounding box center [313, 248] width 171 height 14
click at [228, 200] on span "Lightyears to make it here" at bounding box center [310, 198] width 165 height 14
type textarea "All the"
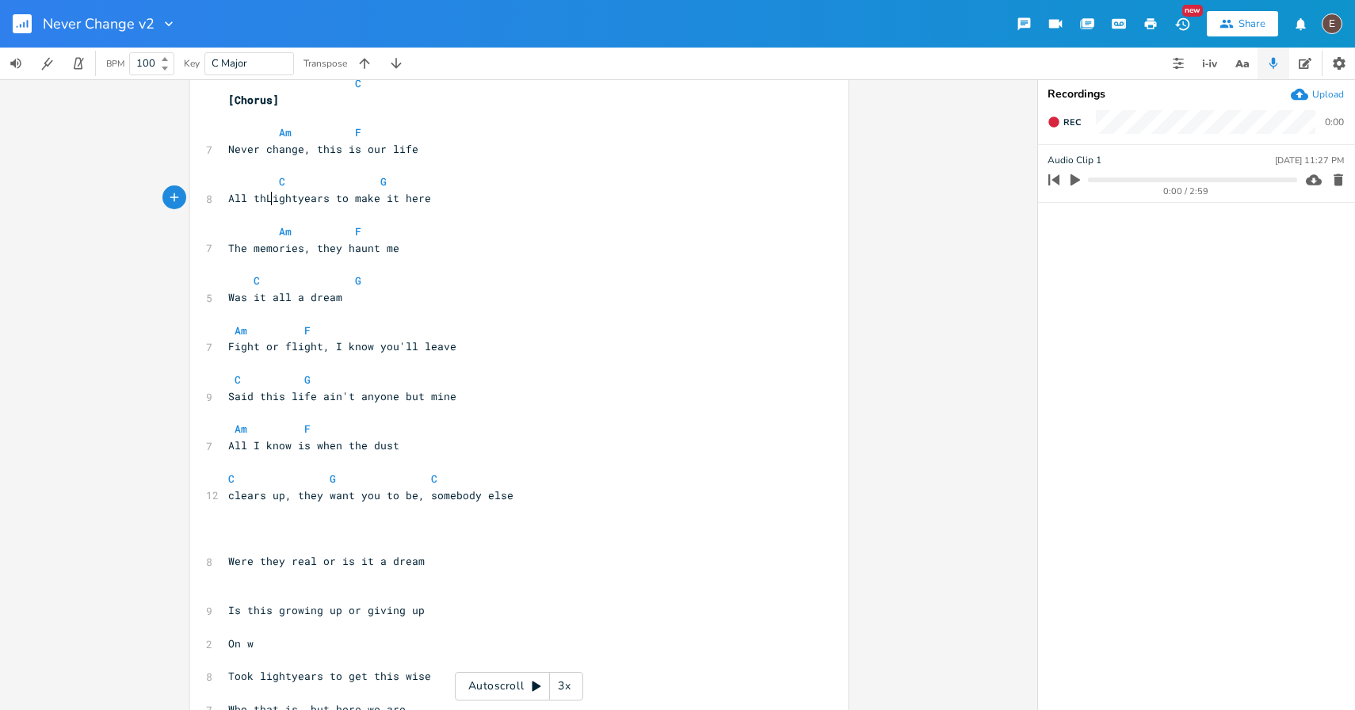
scroll to position [0, 34]
type textarea "l"
click at [361, 258] on pre at bounding box center [511, 264] width 572 height 17
click at [230, 246] on span "The memories, they haunt me" at bounding box center [313, 248] width 171 height 14
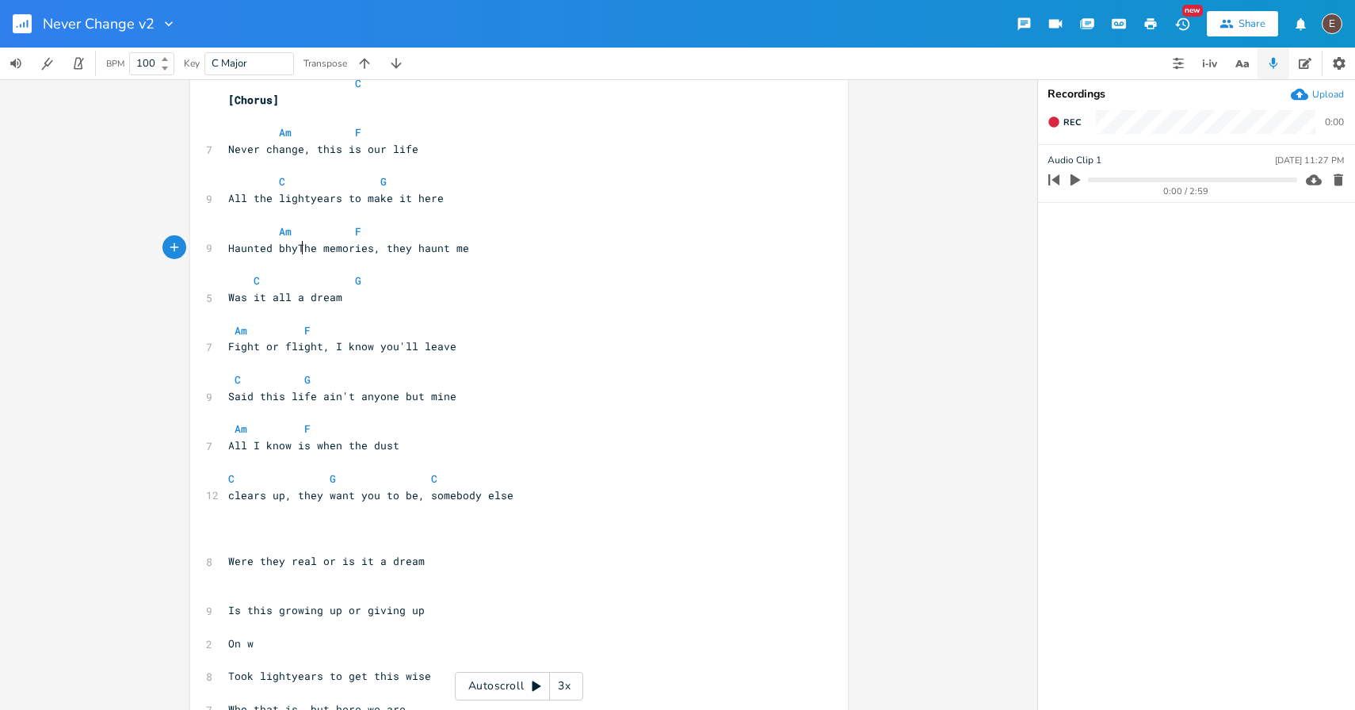
type textarea "Haunted bhy"
type textarea "y"
type textarea "t"
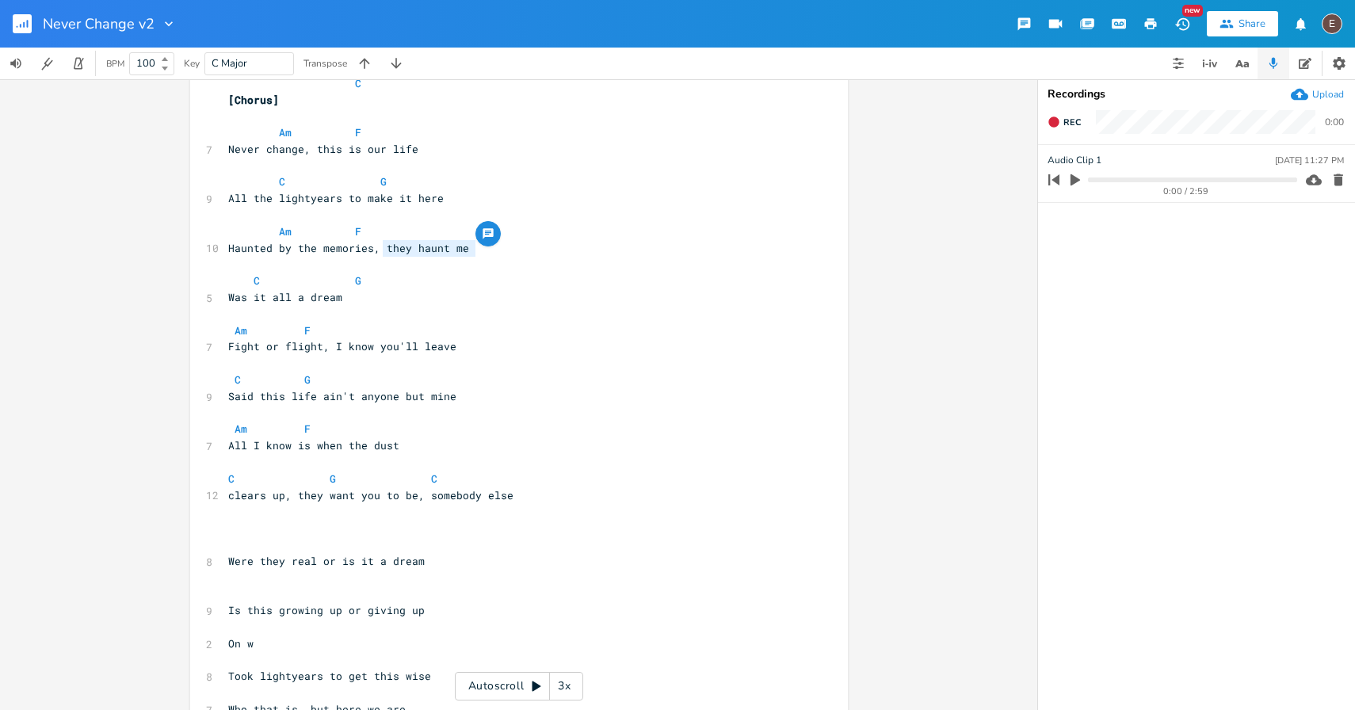
type textarea ", they haunt me"
drag, startPoint x: 473, startPoint y: 254, endPoint x: 371, endPoint y: 251, distance: 102.3
click at [371, 251] on pre "Haunted by the memories, they haunt me" at bounding box center [511, 248] width 572 height 17
click at [269, 299] on span "Was it all a dream" at bounding box center [285, 297] width 114 height 14
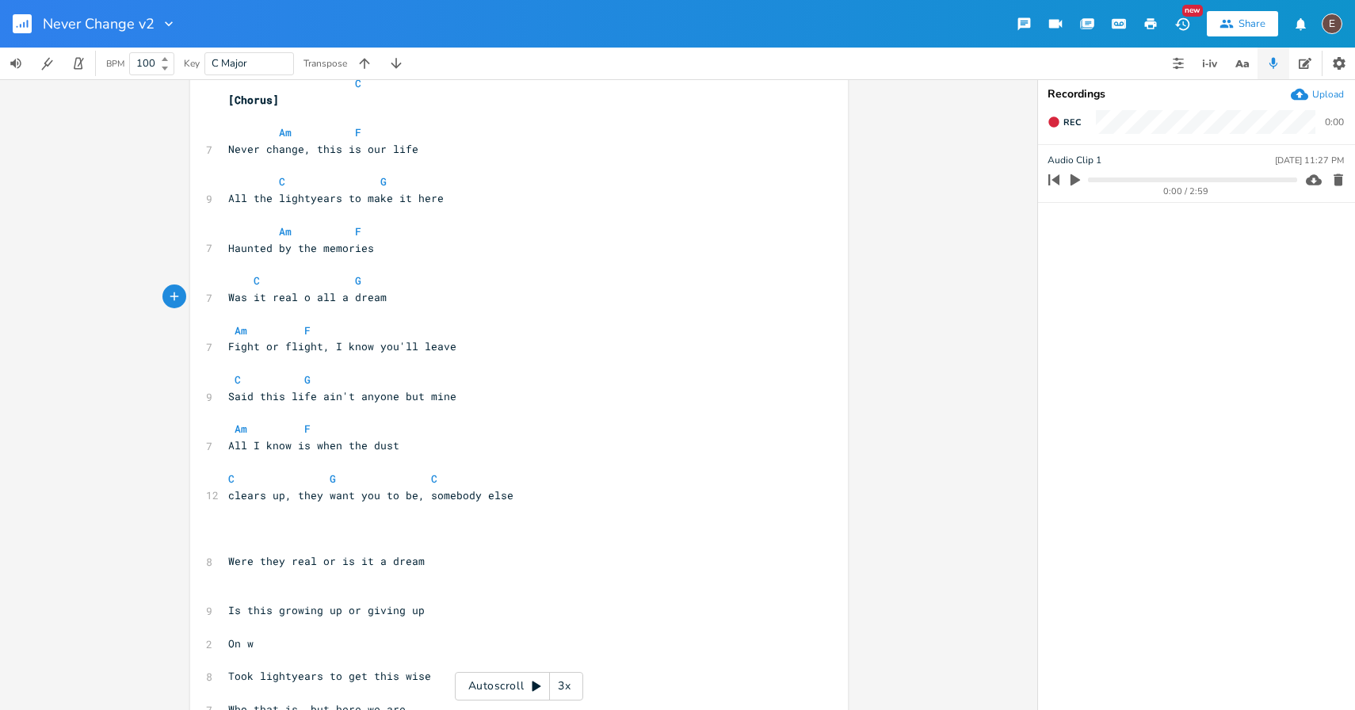
type textarea "real or"
click at [344, 295] on span "Was it real or all a dream" at bounding box center [310, 297] width 165 height 14
type textarea "just"
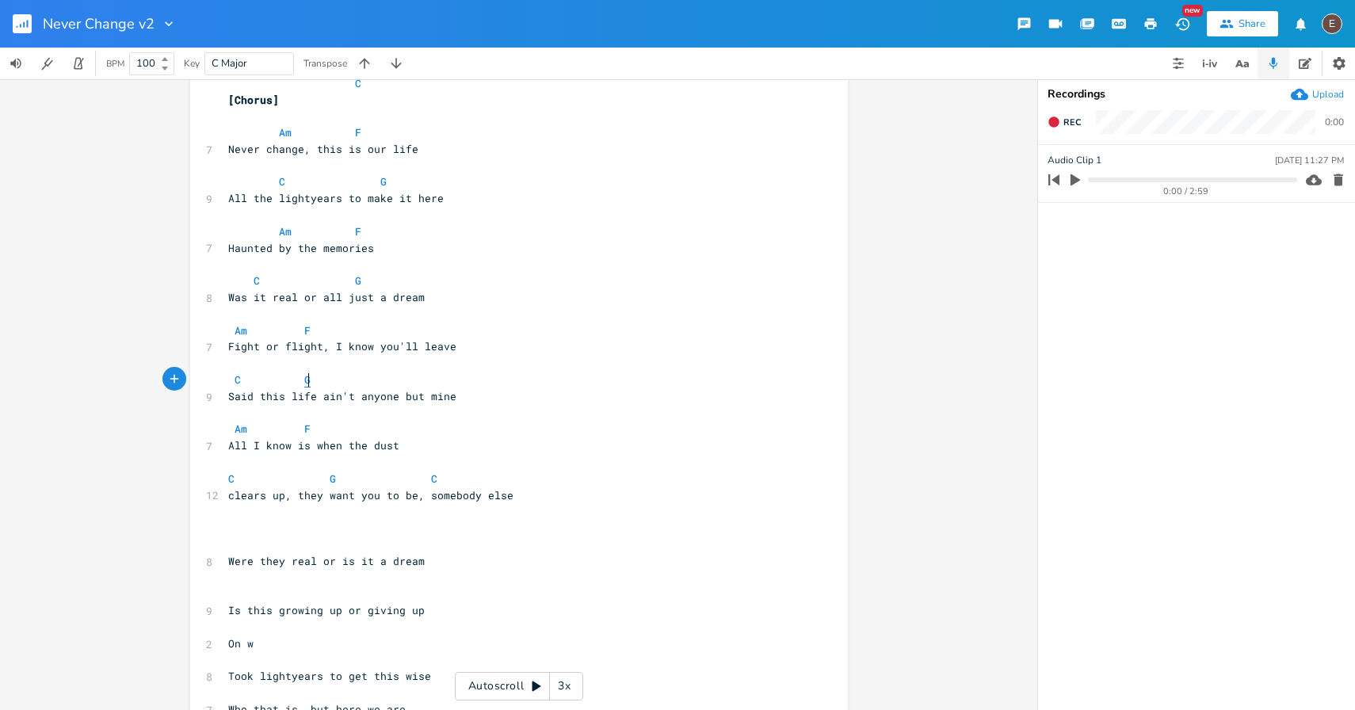
click at [304, 380] on span "G" at bounding box center [307, 380] width 6 height 15
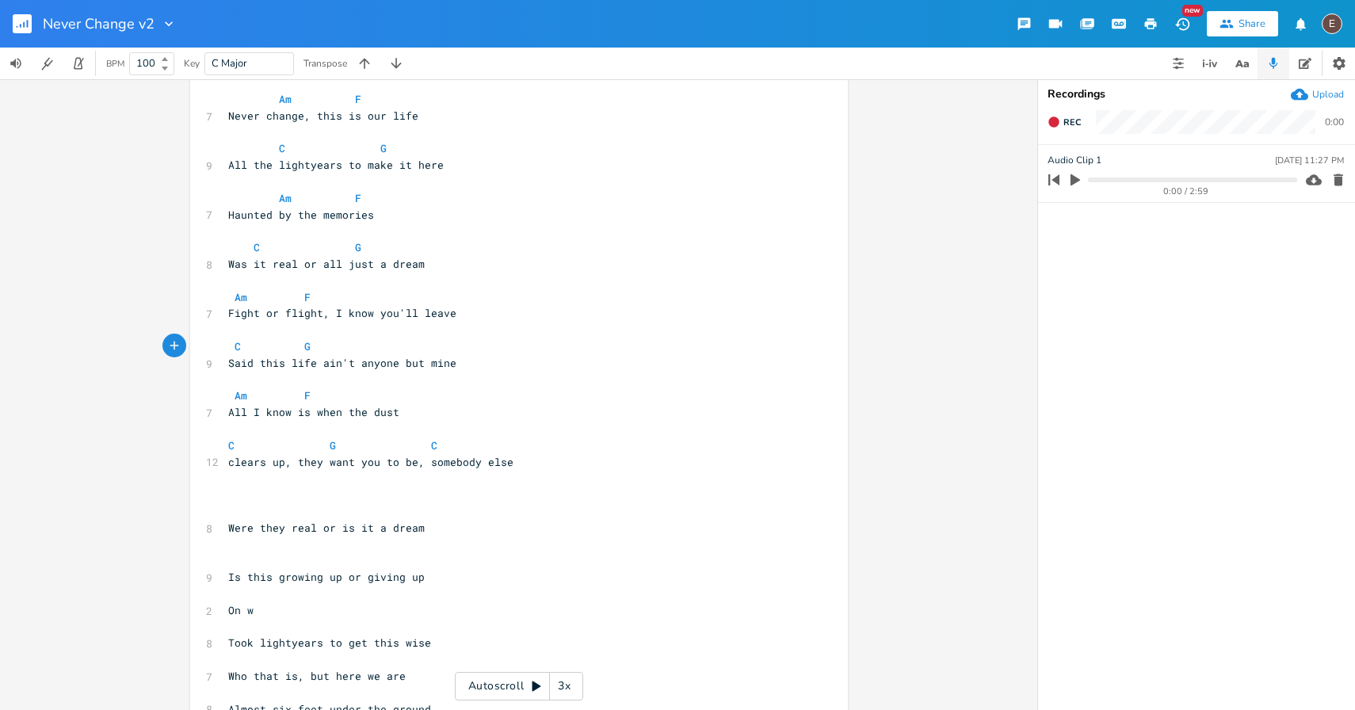
click at [478, 365] on pre "Said this life ain't anyone but mine" at bounding box center [511, 363] width 572 height 17
click at [376, 412] on span "All I know is when the dust" at bounding box center [313, 412] width 171 height 14
click at [317, 417] on span "All I know is when the dust" at bounding box center [313, 412] width 171 height 14
drag, startPoint x: 323, startPoint y: 415, endPoint x: 231, endPoint y: 414, distance: 91.9
click at [231, 414] on span "All I know is when the dust" at bounding box center [313, 412] width 171 height 14
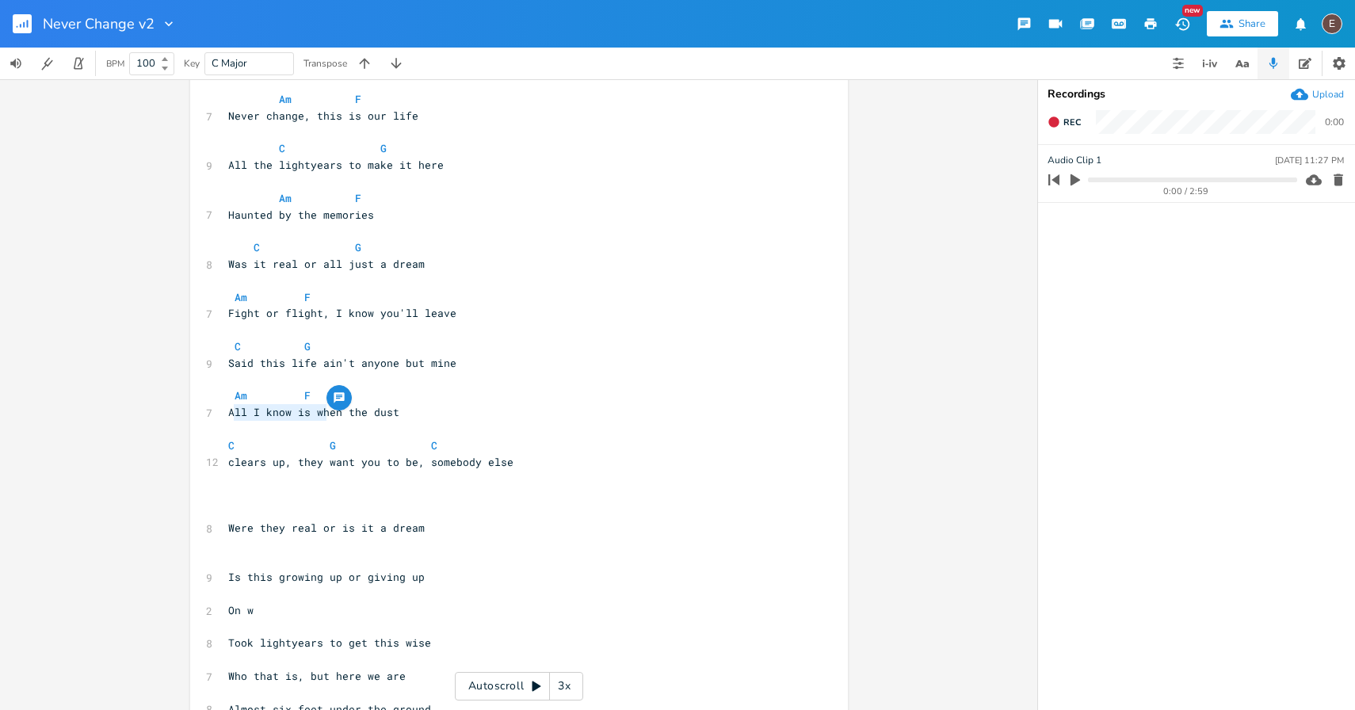
type textarea "W"
click at [372, 425] on pre at bounding box center [511, 429] width 572 height 17
click at [375, 415] on pre "When the dust" at bounding box center [511, 412] width 572 height 17
type textarea "clears up"
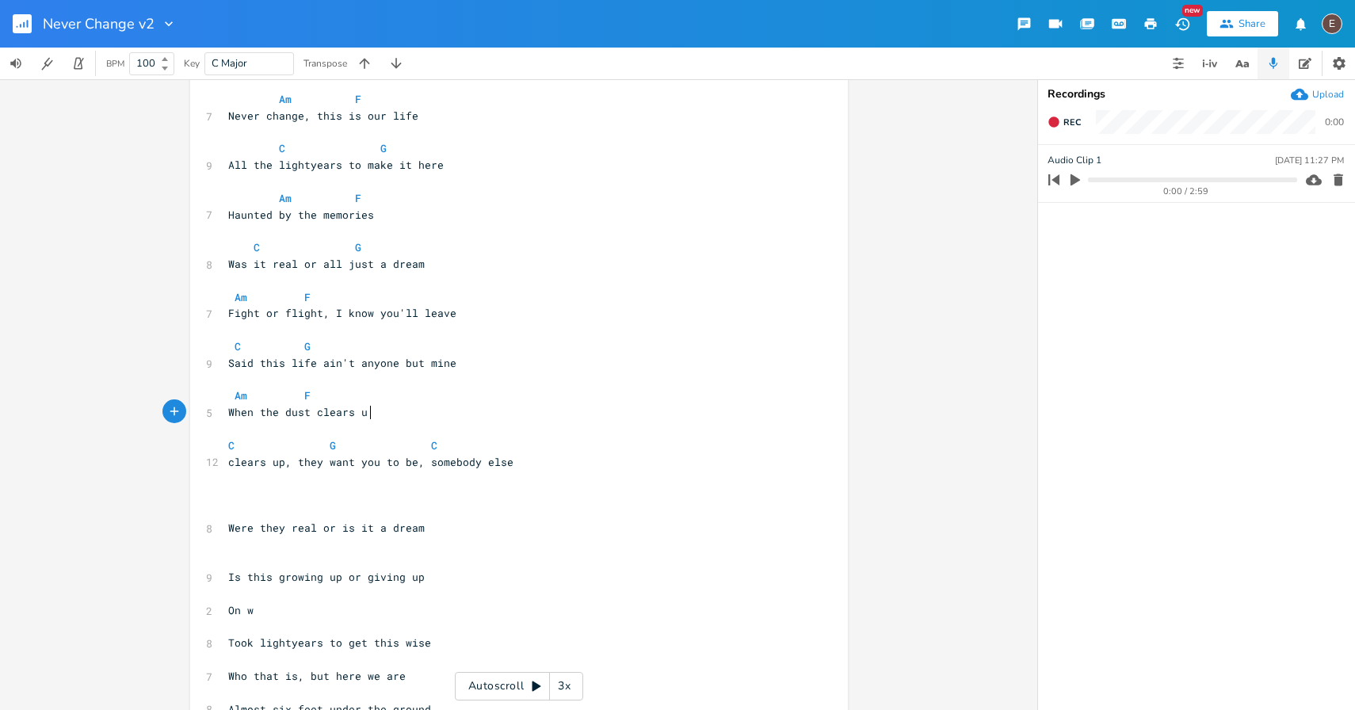
scroll to position [0, 42]
drag, startPoint x: 296, startPoint y: 461, endPoint x: 224, endPoint y: 465, distance: 72.2
click at [228, 465] on span "clears up, they want you to be, somebody else" at bounding box center [370, 462] width 285 height 14
type textarea "T"
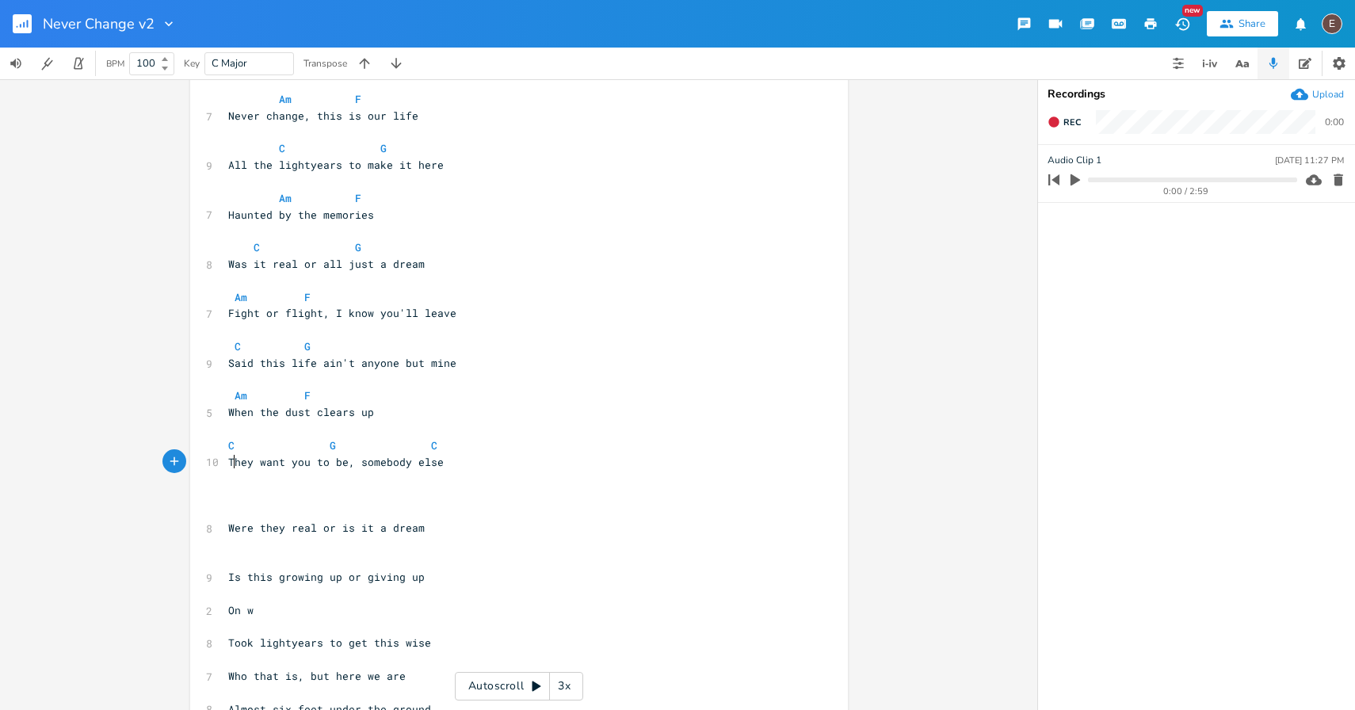
click at [347, 467] on span "They want you to be, somebody else" at bounding box center [336, 462] width 216 height 14
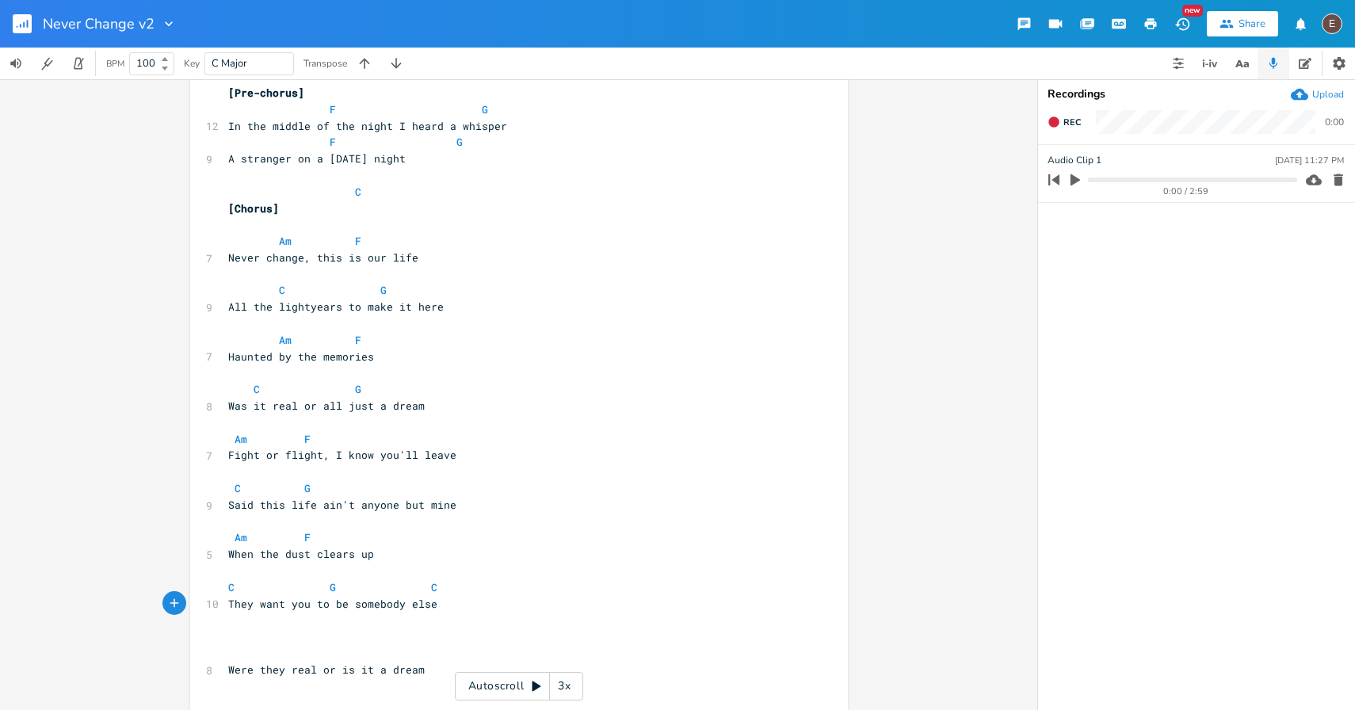
scroll to position [430, 0]
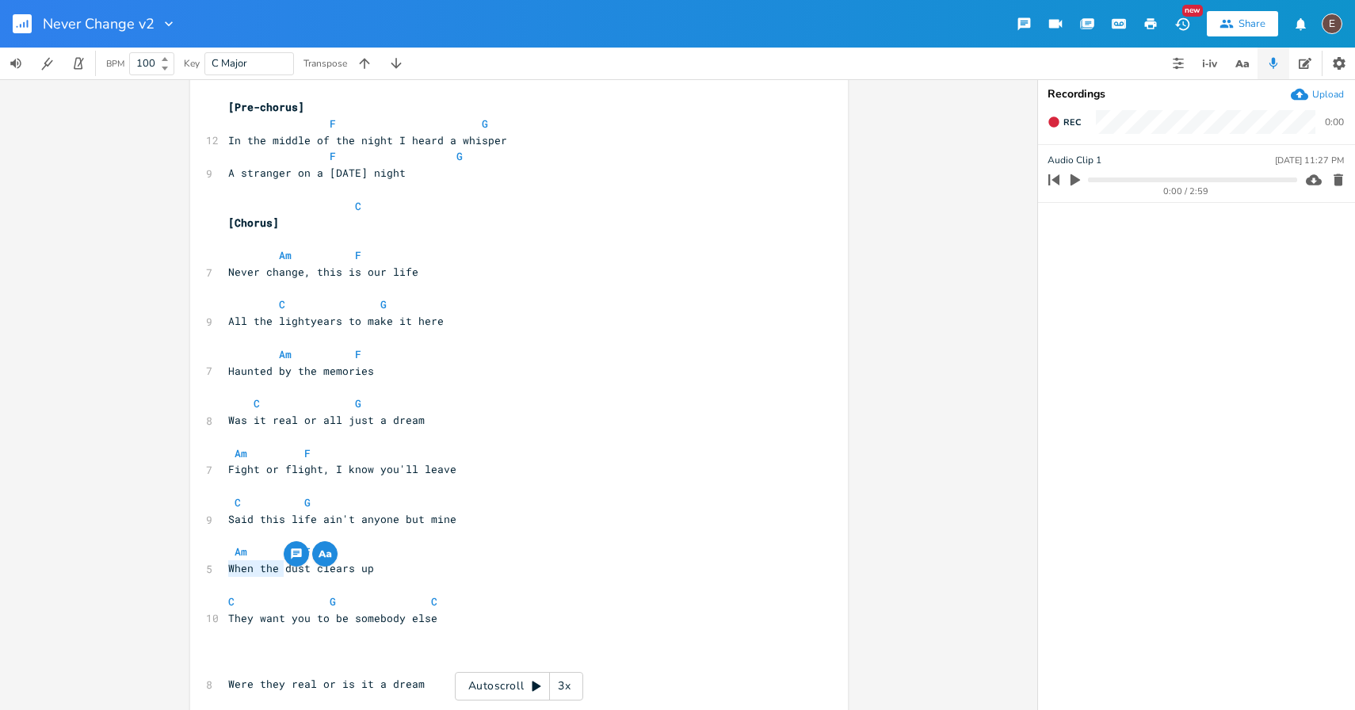
drag, startPoint x: 281, startPoint y: 567, endPoint x: 217, endPoint y: 566, distance: 64.2
type textarea "The"
click at [231, 621] on span "They want you to be somebody else" at bounding box center [332, 618] width 209 height 14
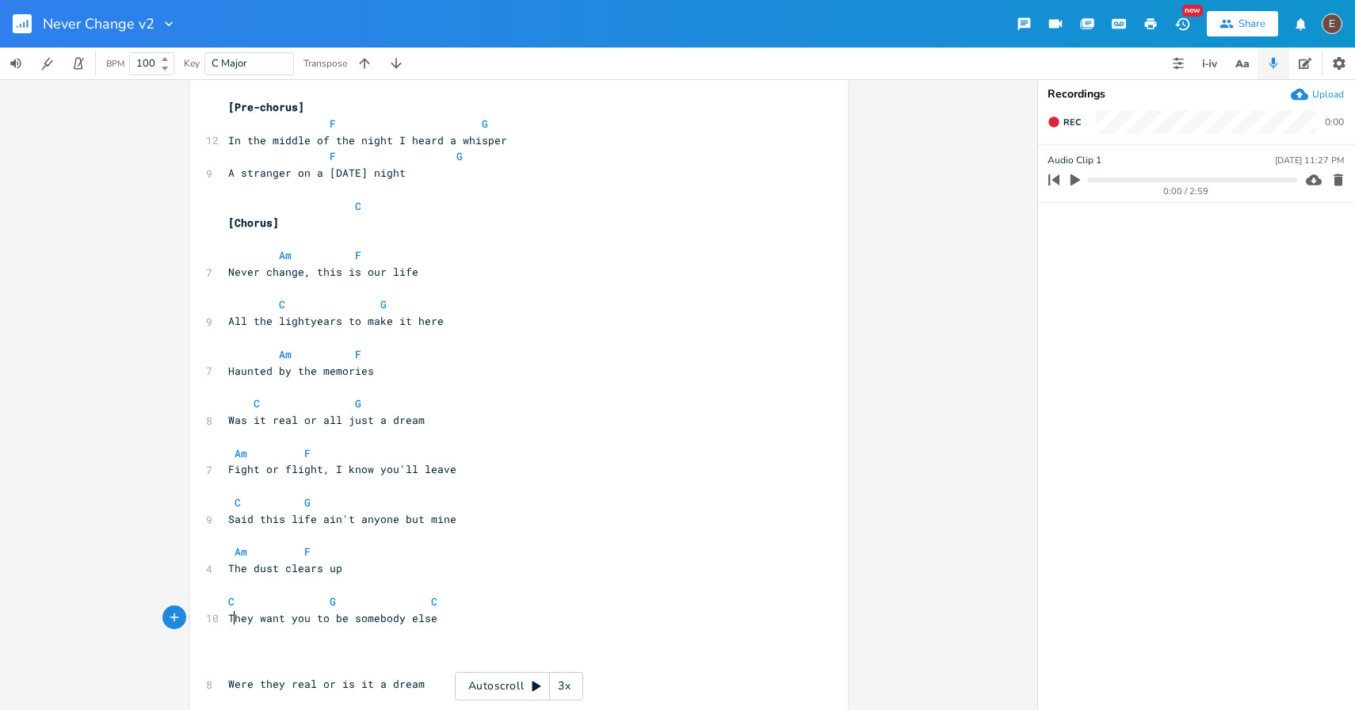
click at [231, 621] on span "They want you to be somebody else" at bounding box center [332, 618] width 209 height 14
type textarea "Ev"
type textarea "They"
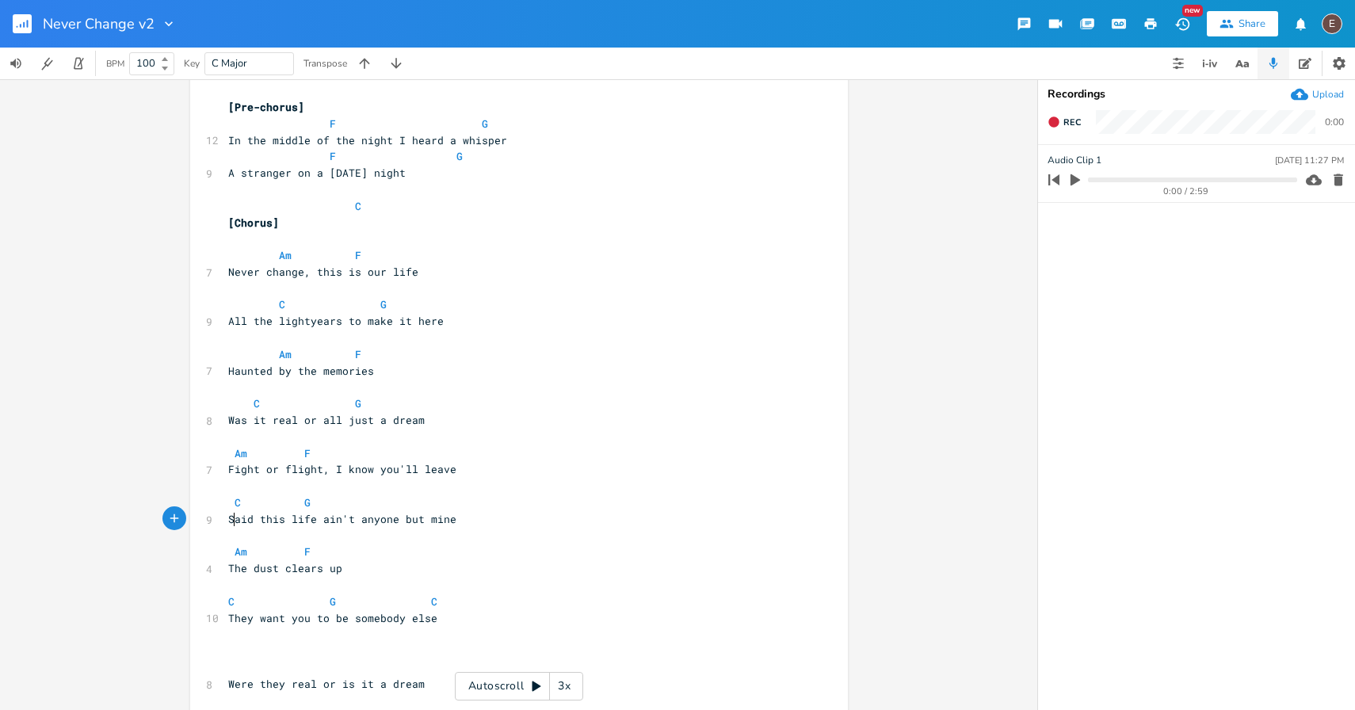
click at [231, 516] on span "Said this life ain't anyone but mine" at bounding box center [342, 519] width 228 height 14
type textarea "make it here"
drag, startPoint x: 441, startPoint y: 318, endPoint x: 361, endPoint y: 322, distance: 80.1
click at [361, 322] on pre "All the lightyears to make it here" at bounding box center [511, 321] width 572 height 17
click at [228, 322] on span "All the lightyears to make it here" at bounding box center [336, 321] width 216 height 14
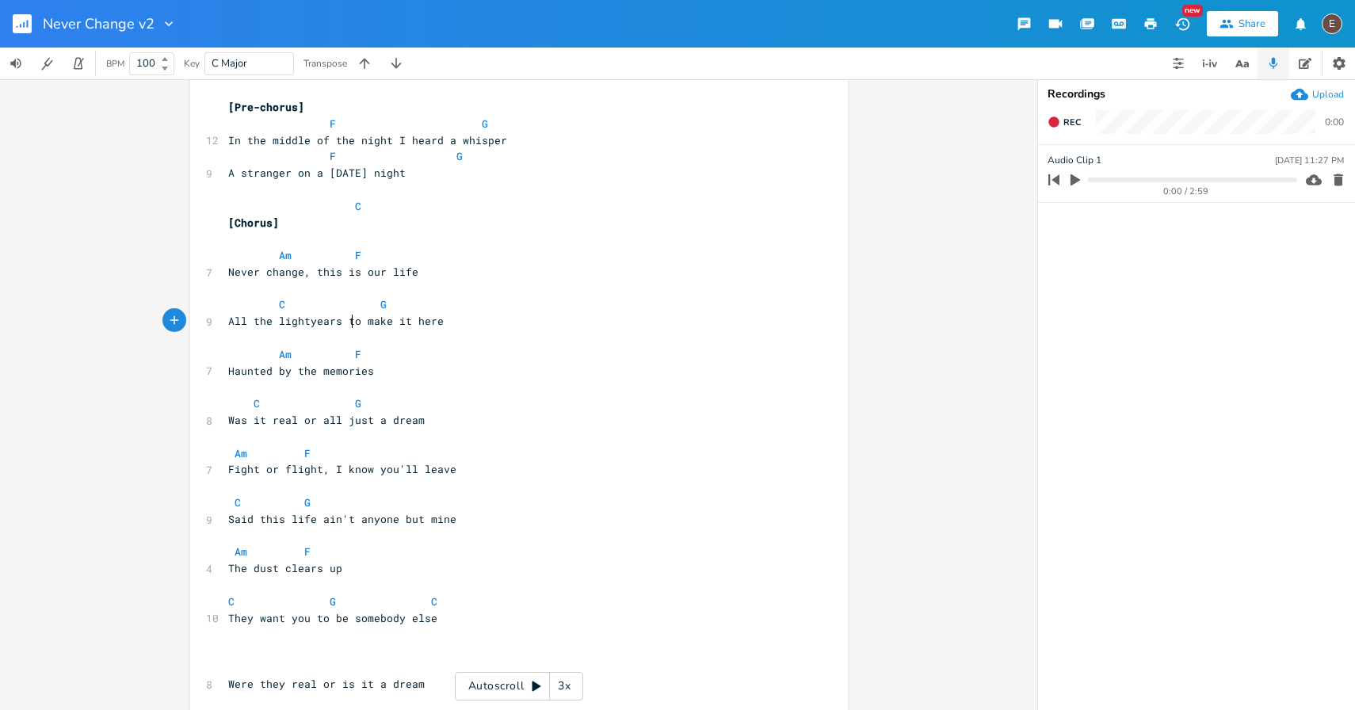
click at [348, 323] on span "All the lightyears to make it here" at bounding box center [336, 321] width 216 height 14
click at [230, 421] on span "Was it real or all just a dream" at bounding box center [326, 420] width 197 height 14
type textarea "Was it me r"
type textarea "or just a dream"
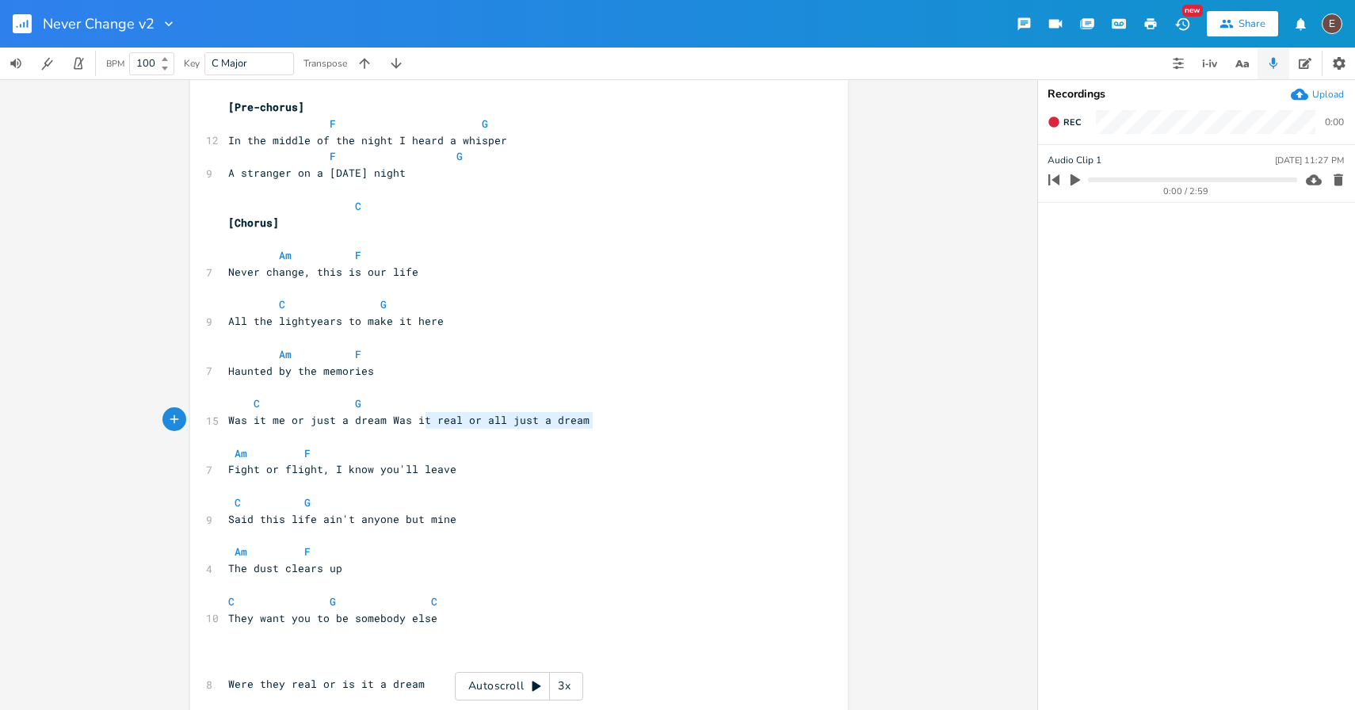
type textarea "as it real or all just a dream"
drag, startPoint x: 601, startPoint y: 415, endPoint x: 396, endPoint y: 418, distance: 204.5
click at [396, 418] on pre "Was it me or just a dream Was it real or all just a dream" at bounding box center [511, 420] width 572 height 17
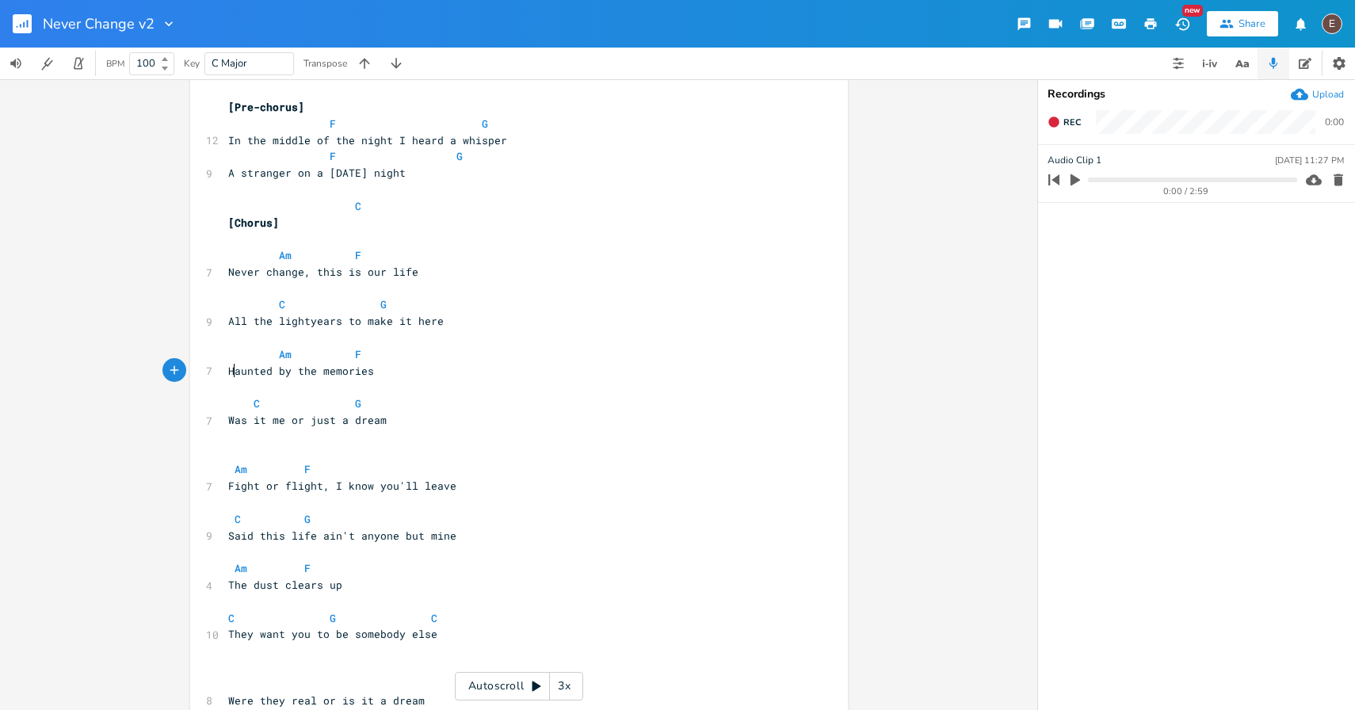
click at [232, 372] on span "Haunted by the memories" at bounding box center [301, 371] width 146 height 14
click at [231, 486] on span "Fight or flight, I know you'll leave" at bounding box center [342, 486] width 228 height 14
click at [449, 489] on span "Fight or flight, I know you'll leave" at bounding box center [342, 486] width 228 height 14
click at [304, 450] on pre at bounding box center [511, 453] width 572 height 17
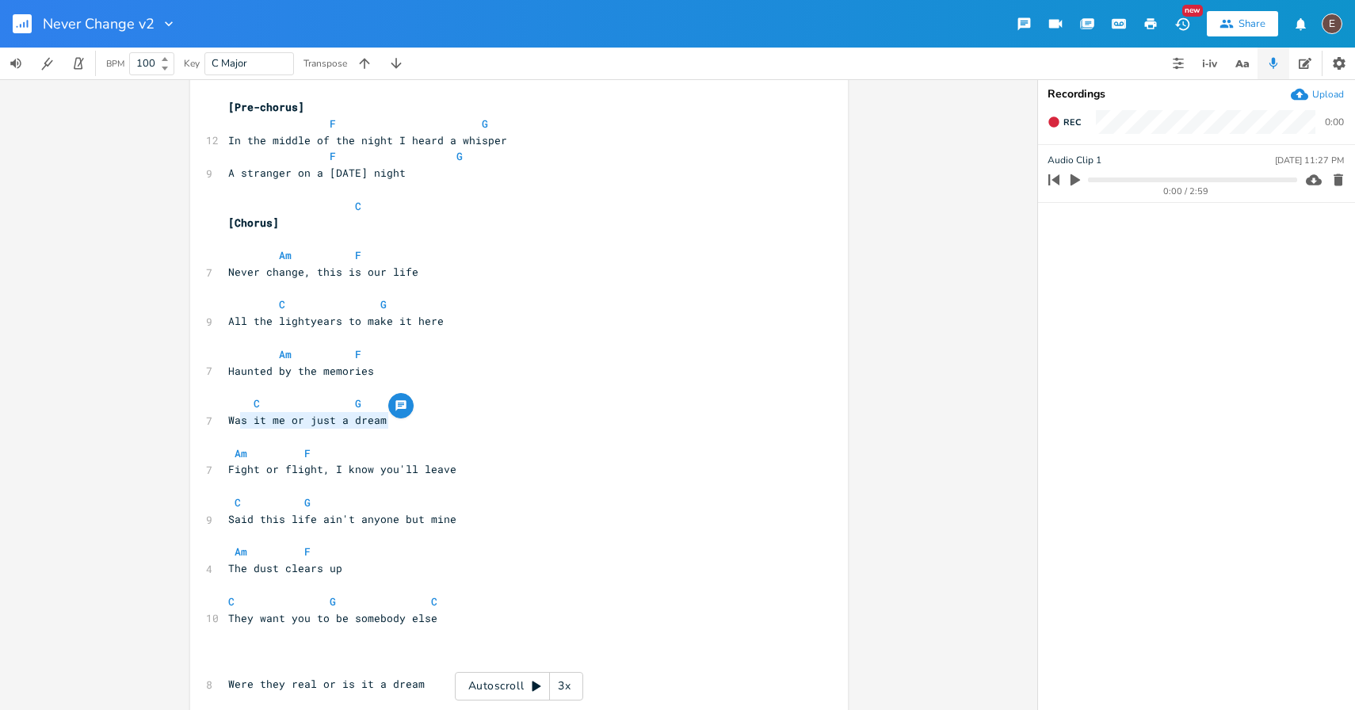
type textarea "Was it me or just a dream"
drag, startPoint x: 389, startPoint y: 418, endPoint x: 232, endPoint y: 420, distance: 156.9
click at [232, 420] on pre "Was it me or just a dream" at bounding box center [511, 420] width 572 height 17
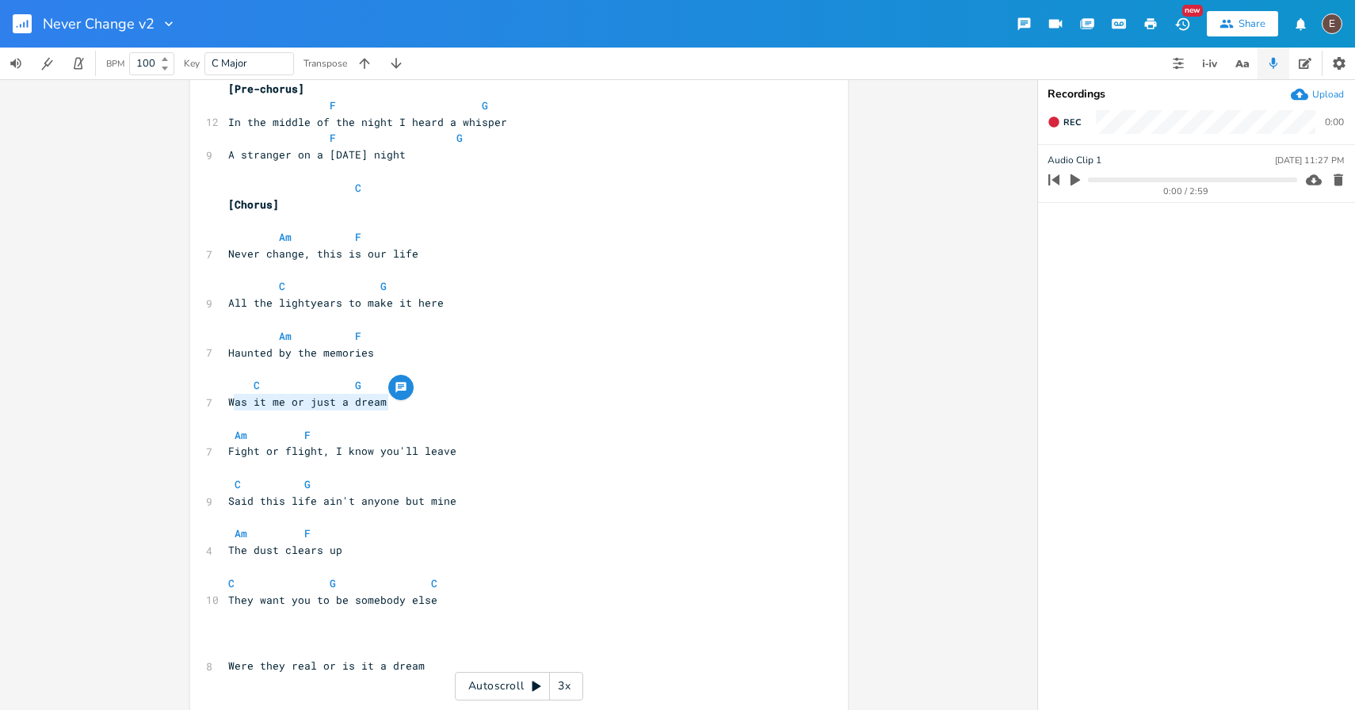
scroll to position [450, 0]
click at [228, 499] on span "Said this life ain't anyone but mine" at bounding box center [342, 499] width 228 height 14
click at [228, 548] on span "The dust clears up" at bounding box center [285, 548] width 114 height 14
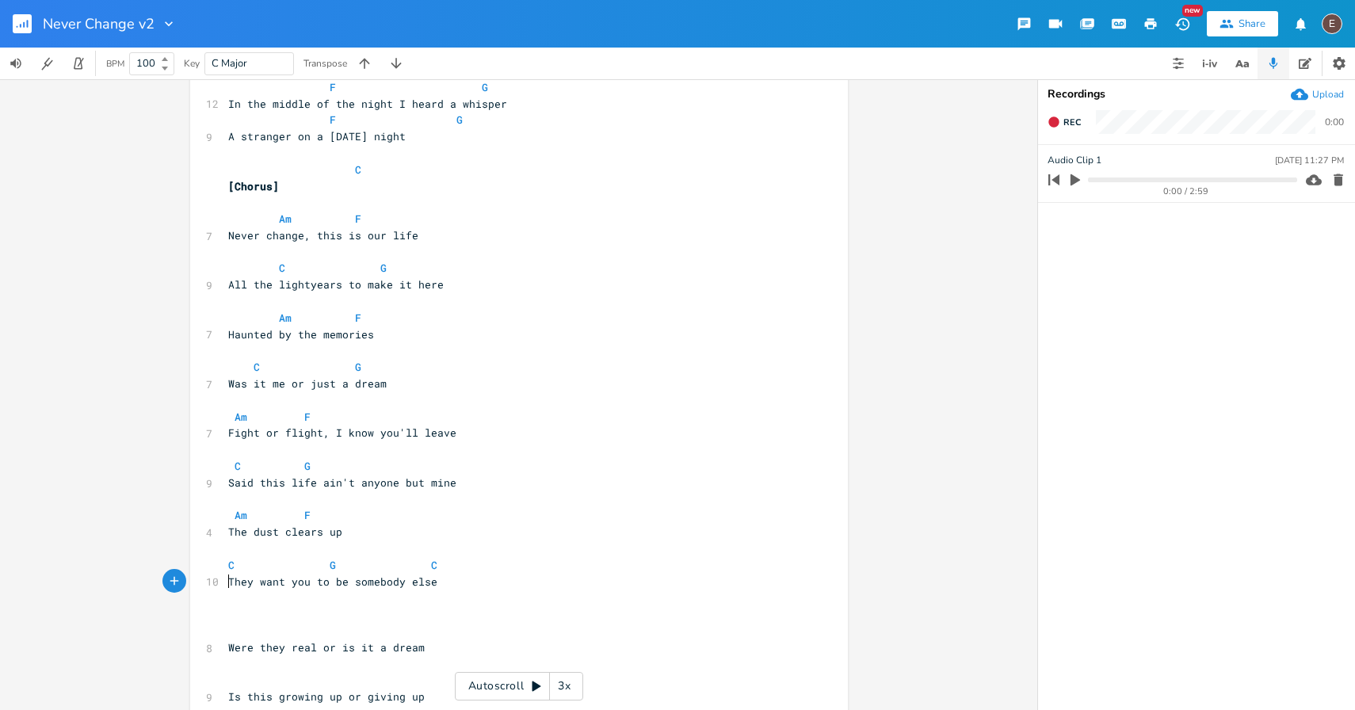
click at [228, 579] on span "They want you to be somebody else" at bounding box center [332, 582] width 209 height 14
type textarea "All"
type textarea "t"
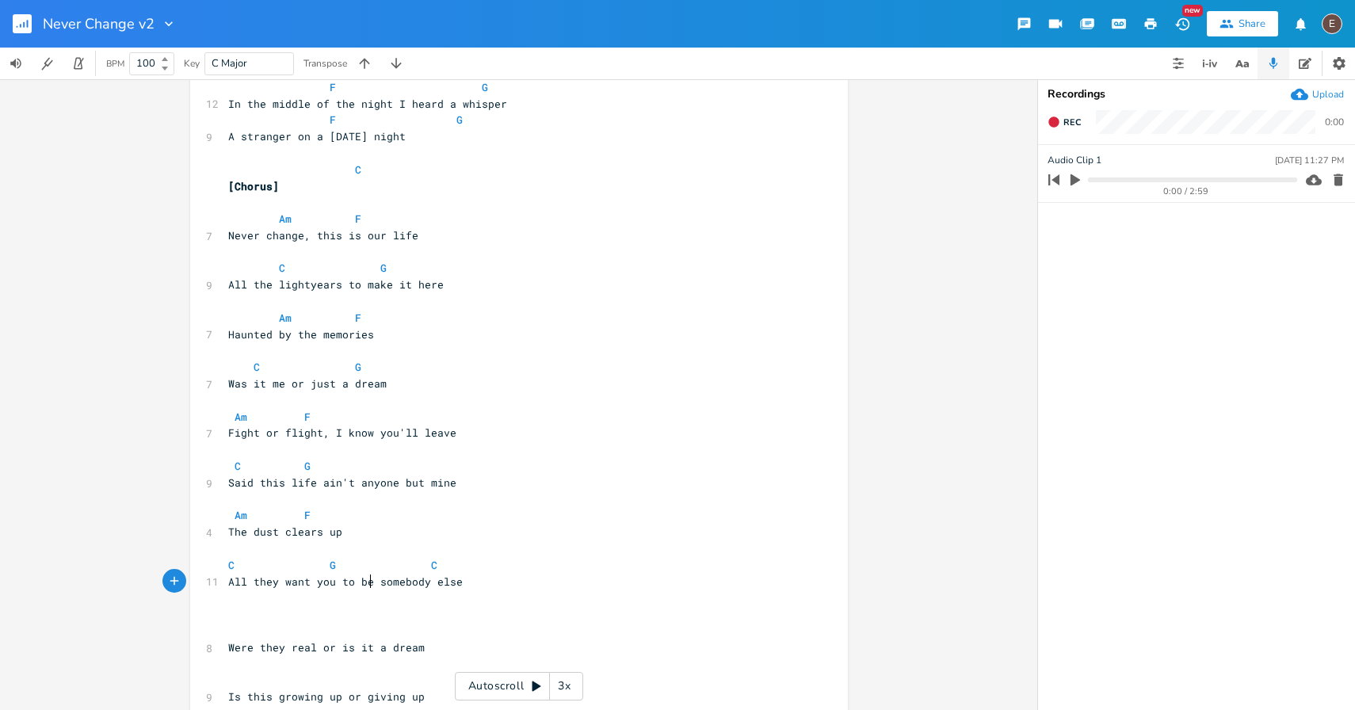
click at [363, 585] on span "All they want you to be somebody else" at bounding box center [345, 582] width 235 height 14
type textarea "is"
click at [265, 587] on span "All they want you to be is somebody else" at bounding box center [355, 582] width 254 height 14
type textarea "they"
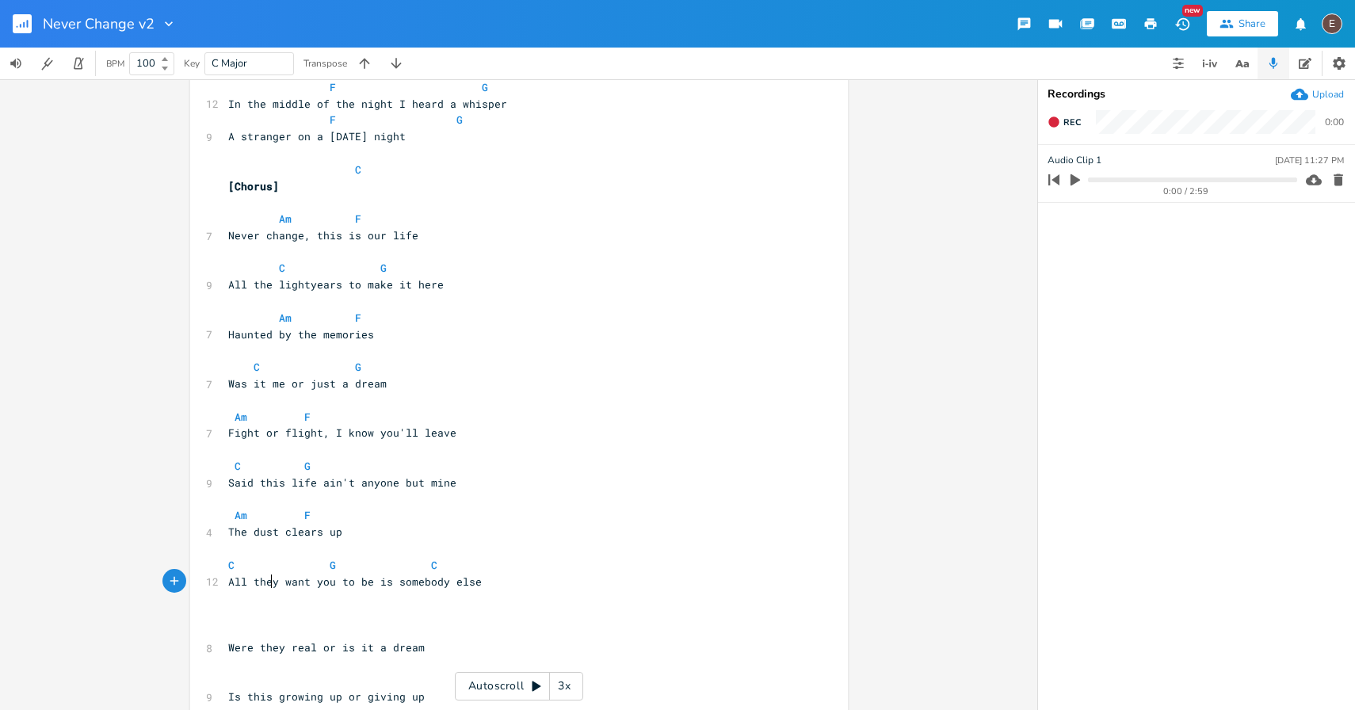
click at [265, 587] on span "All they want you to be is somebody else" at bounding box center [355, 582] width 254 height 14
type textarea "they want you to be is"
drag, startPoint x: 384, startPoint y: 582, endPoint x: 247, endPoint y: 585, distance: 136.4
click at [247, 585] on span "All they want you to be is somebody else" at bounding box center [355, 582] width 254 height 14
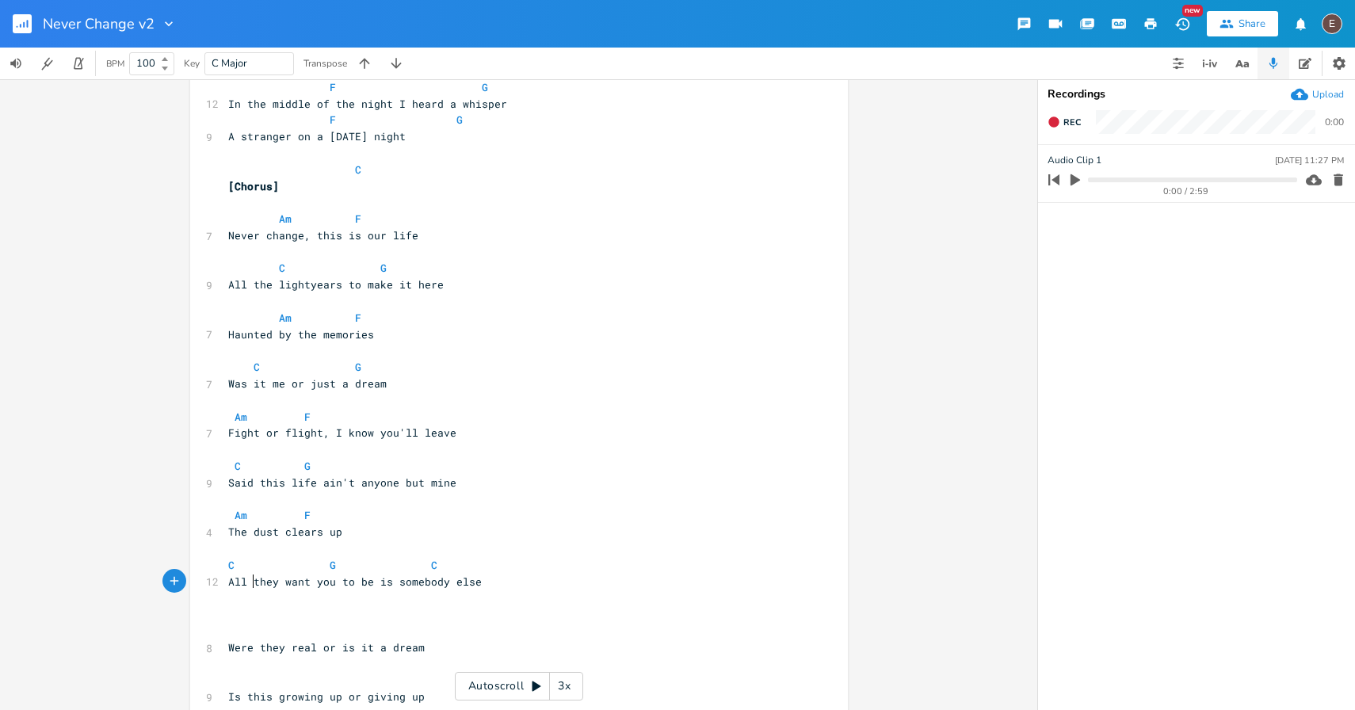
click at [265, 582] on span "All they want you to be is somebody else" at bounding box center [355, 582] width 254 height 14
type textarea "they"
click at [265, 582] on span "All they want you to be is somebody else" at bounding box center [355, 582] width 254 height 14
type textarea "they want"
drag, startPoint x: 305, startPoint y: 585, endPoint x: 250, endPoint y: 586, distance: 54.7
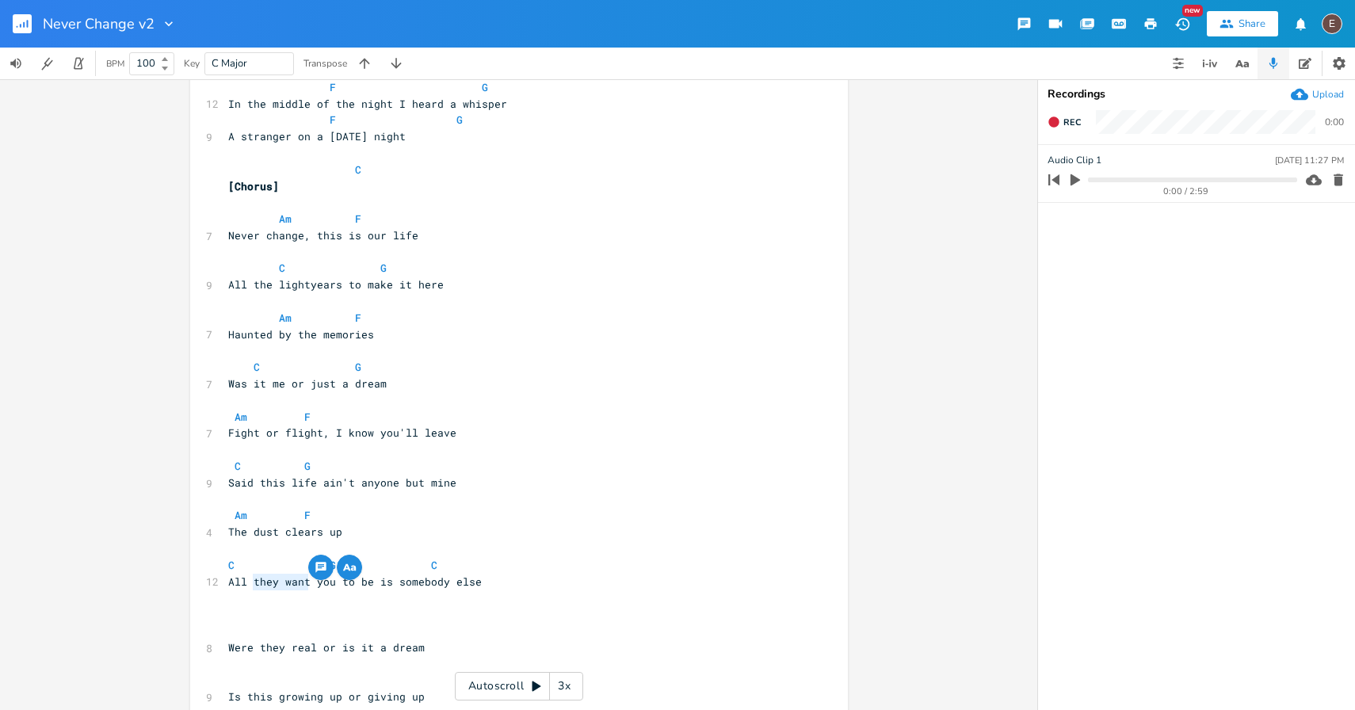
click at [250, 586] on span "All they want you to be is somebody else" at bounding box center [355, 582] width 254 height 14
click at [270, 576] on span "All you to be is somebody else" at bounding box center [323, 582] width 190 height 14
type textarea "need"
click at [468, 590] on pre "​" at bounding box center [511, 598] width 572 height 17
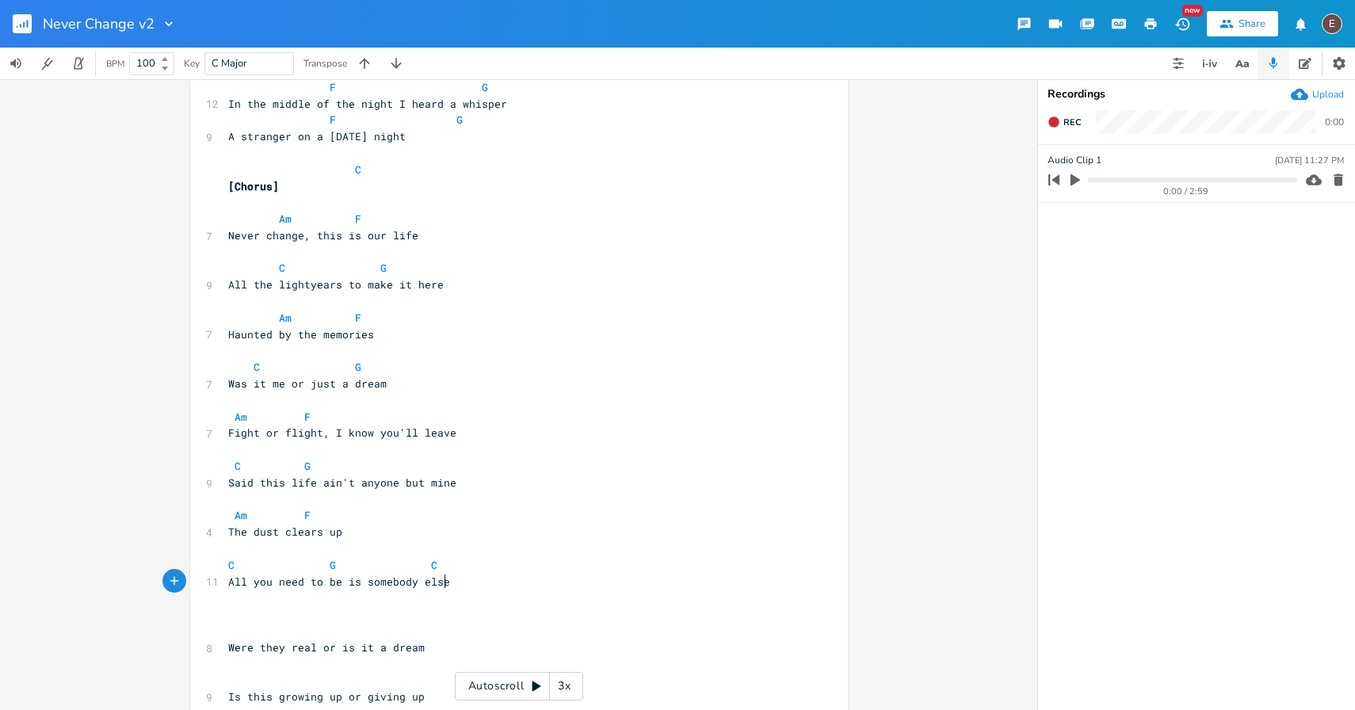
click at [228, 530] on span "The dust clears up" at bounding box center [285, 532] width 114 height 14
type textarea "After"
type textarea "t"
click at [357, 542] on pre at bounding box center [511, 549] width 572 height 17
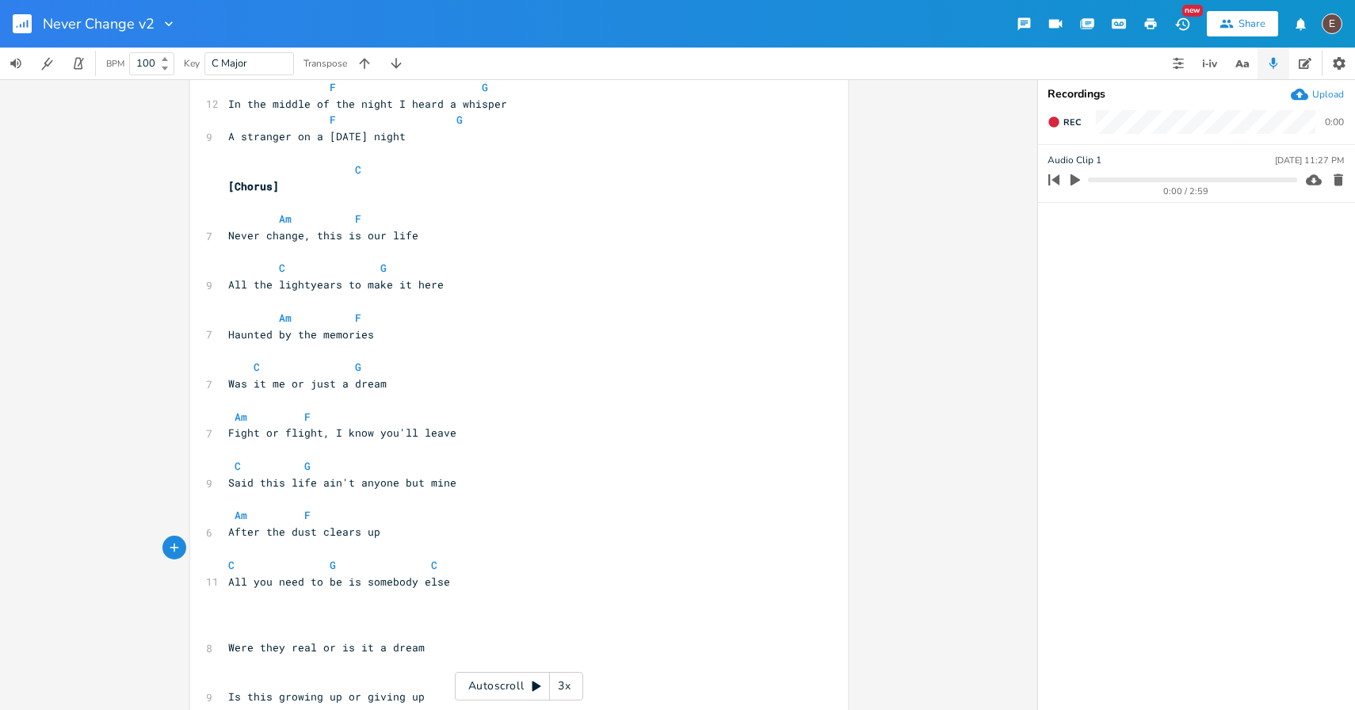
click at [418, 529] on pre "After the dust clears up" at bounding box center [511, 532] width 572 height 17
click at [228, 513] on span "Am F" at bounding box center [269, 515] width 82 height 14
click at [235, 419] on span "Am" at bounding box center [241, 417] width 13 height 15
click at [243, 366] on span at bounding box center [247, 367] width 13 height 17
click at [230, 381] on span "Was it me or just a dream" at bounding box center [307, 383] width 159 height 14
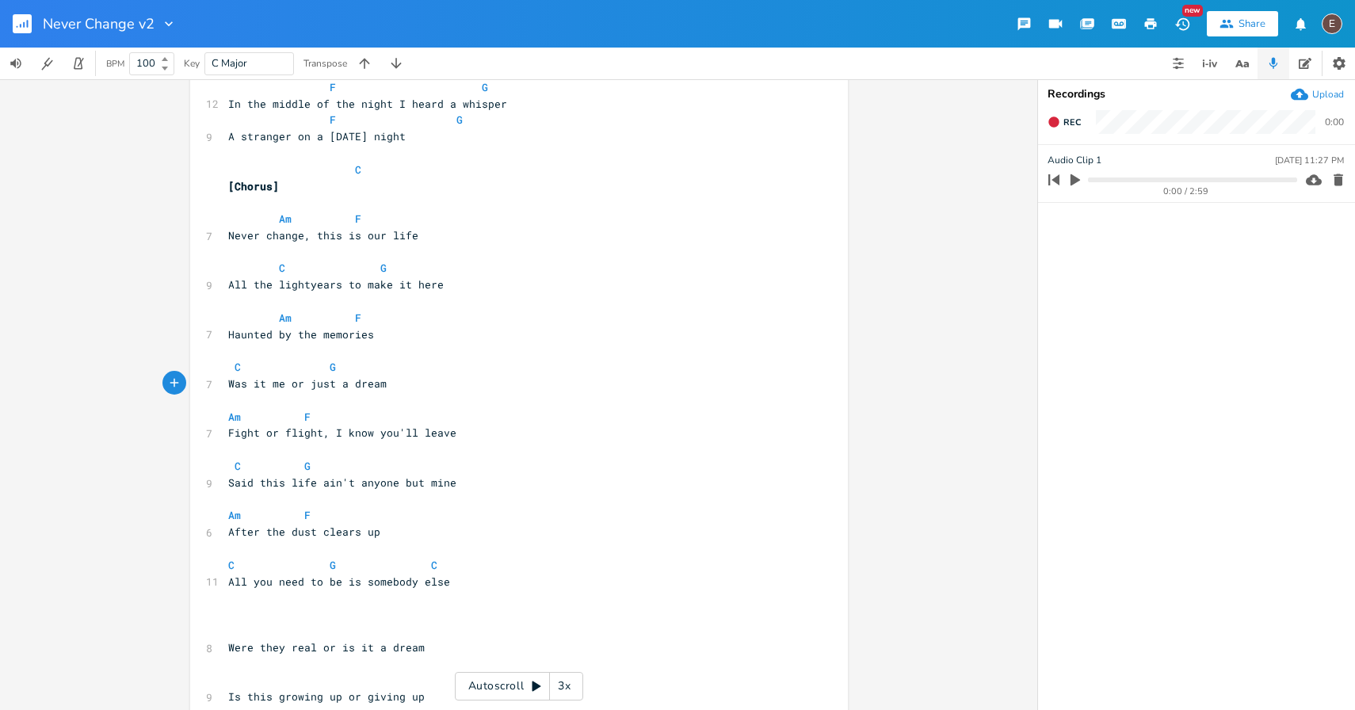
click at [229, 339] on span "Haunted by the memories" at bounding box center [301, 334] width 146 height 14
click at [268, 319] on span at bounding box center [266, 318] width 25 height 17
click at [266, 273] on span at bounding box center [266, 268] width 25 height 17
click at [279, 221] on span "Am" at bounding box center [285, 219] width 13 height 15
click at [272, 221] on span at bounding box center [266, 219] width 25 height 17
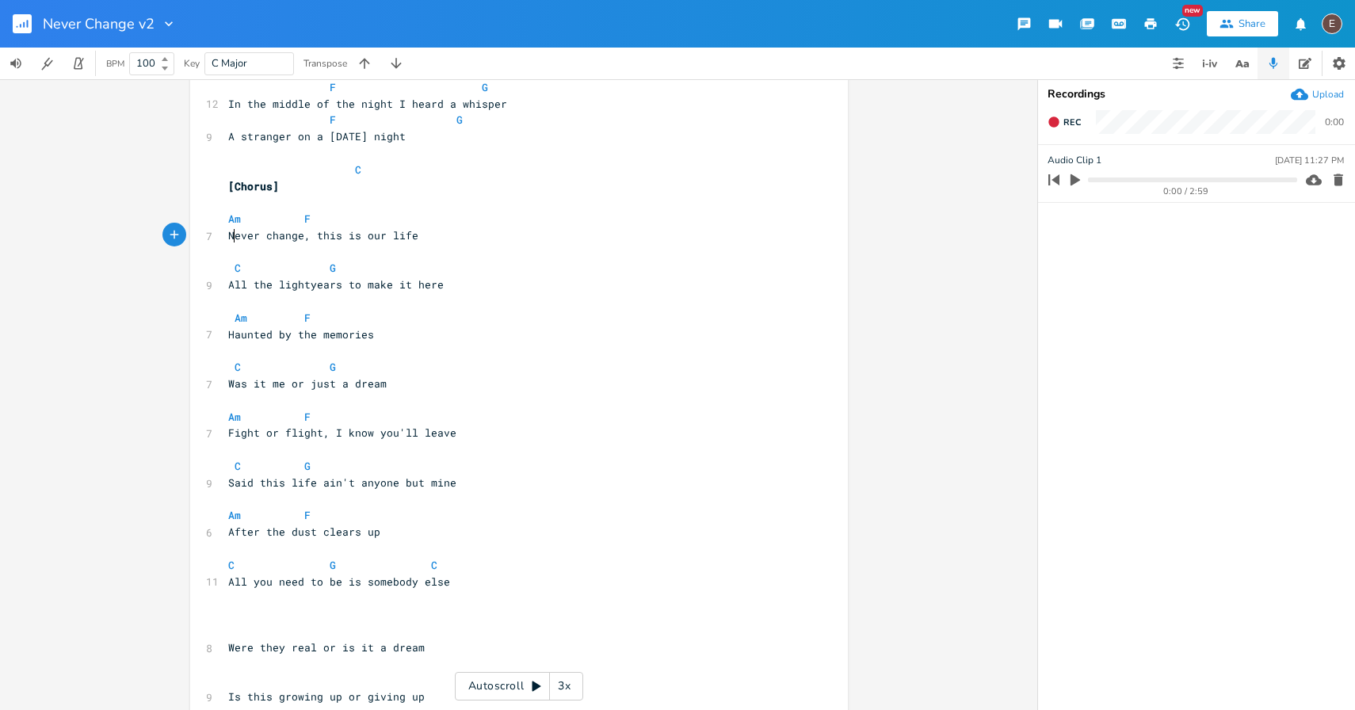
click at [231, 239] on span "Never change, this is our life" at bounding box center [323, 235] width 190 height 14
click at [235, 270] on span "C" at bounding box center [238, 268] width 6 height 15
click at [231, 286] on span "All the lightyears to make it here" at bounding box center [336, 284] width 216 height 14
click at [228, 319] on span "Am F" at bounding box center [269, 318] width 82 height 14
click at [245, 380] on span "Was it me or just a dream" at bounding box center [307, 383] width 159 height 14
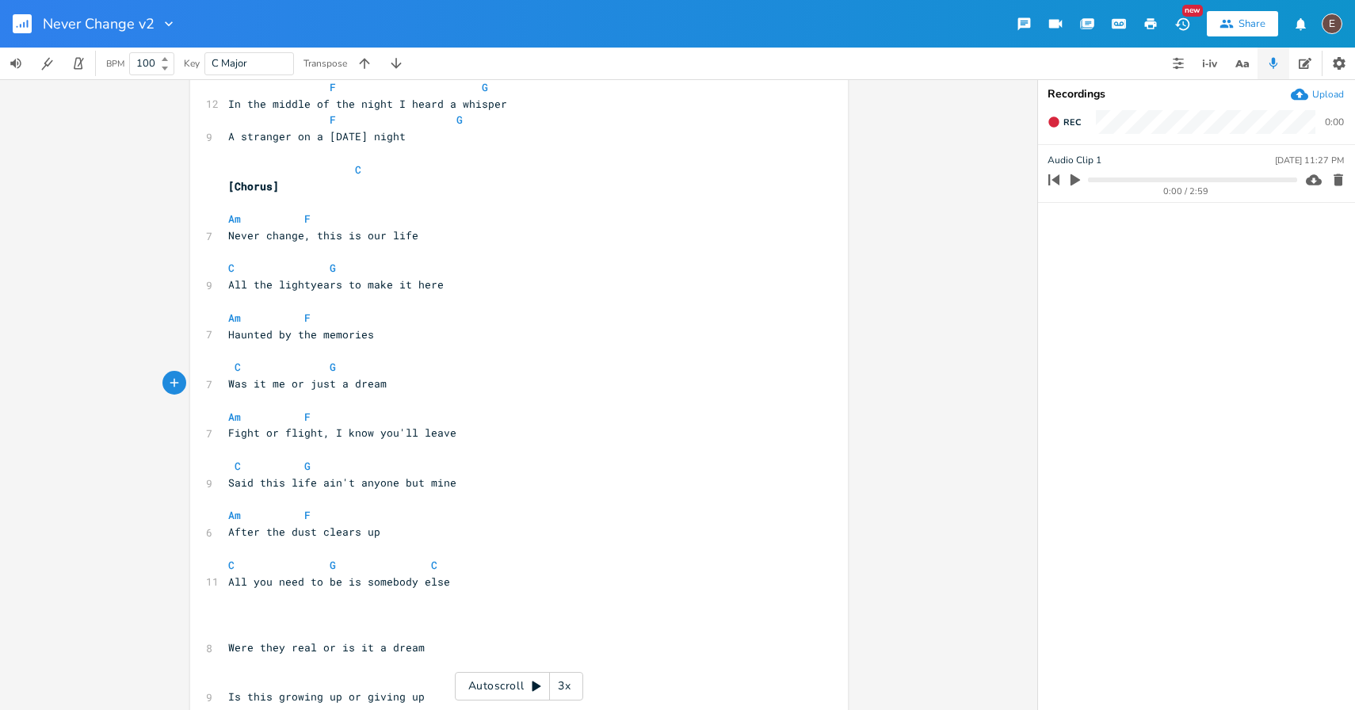
click at [228, 374] on pre "C G" at bounding box center [511, 367] width 572 height 17
click at [228, 471] on span "C G" at bounding box center [272, 466] width 89 height 14
click at [417, 510] on pre "Am F" at bounding box center [511, 515] width 572 height 17
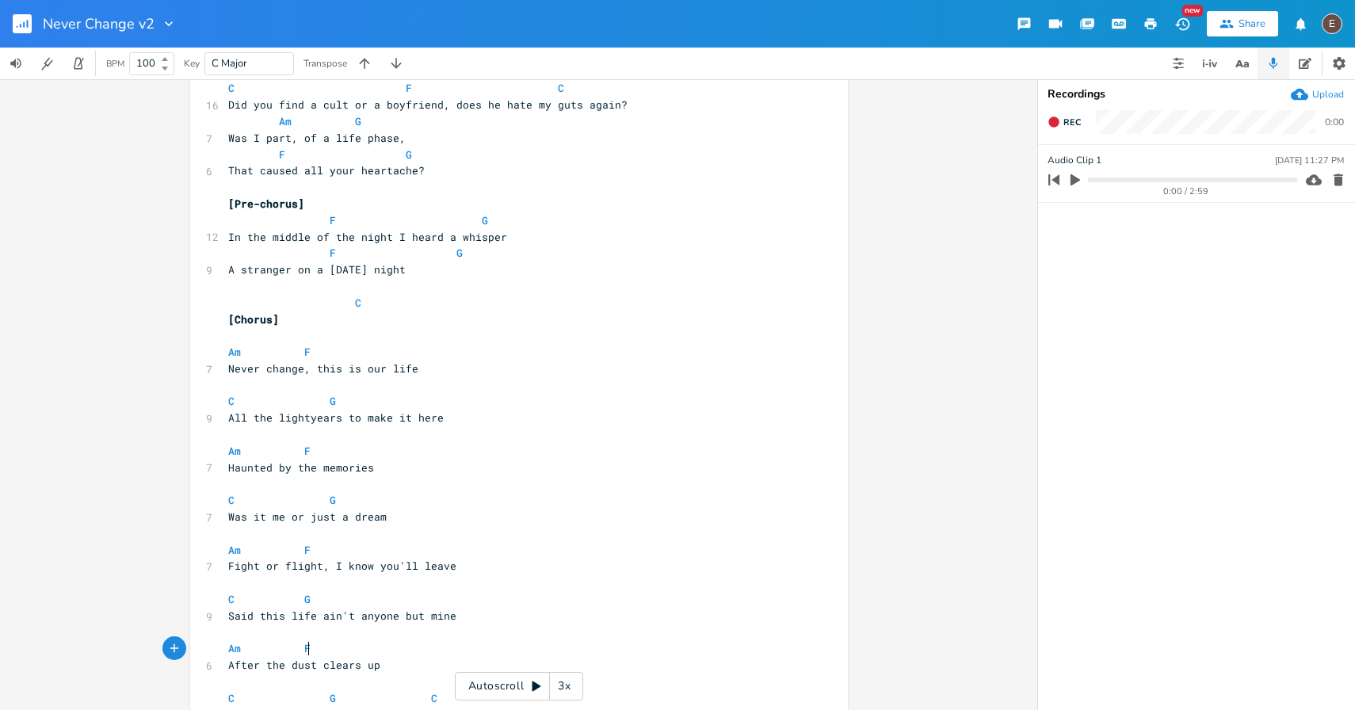
scroll to position [329, 0]
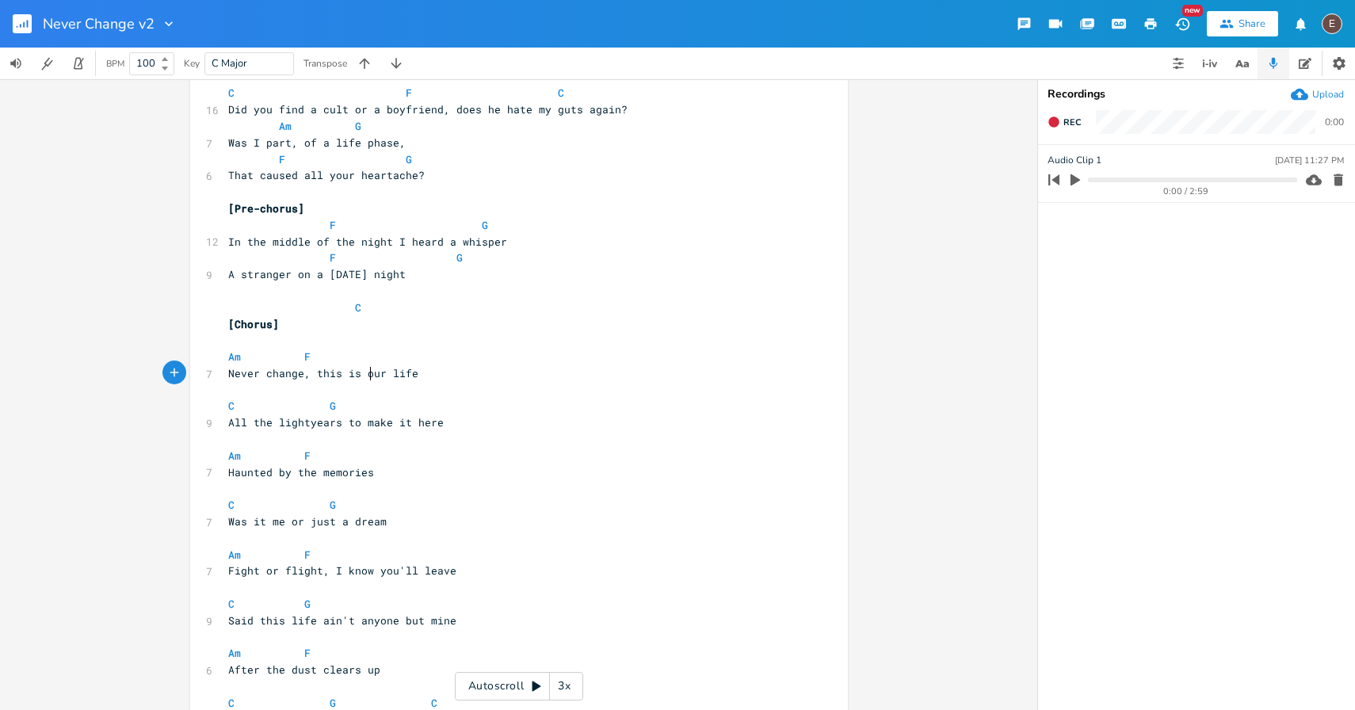
click at [365, 377] on span "Never change, this is our life" at bounding box center [323, 373] width 190 height 14
type textarea "your"
click at [290, 418] on span "All the lightyears to make it here" at bounding box center [336, 422] width 216 height 14
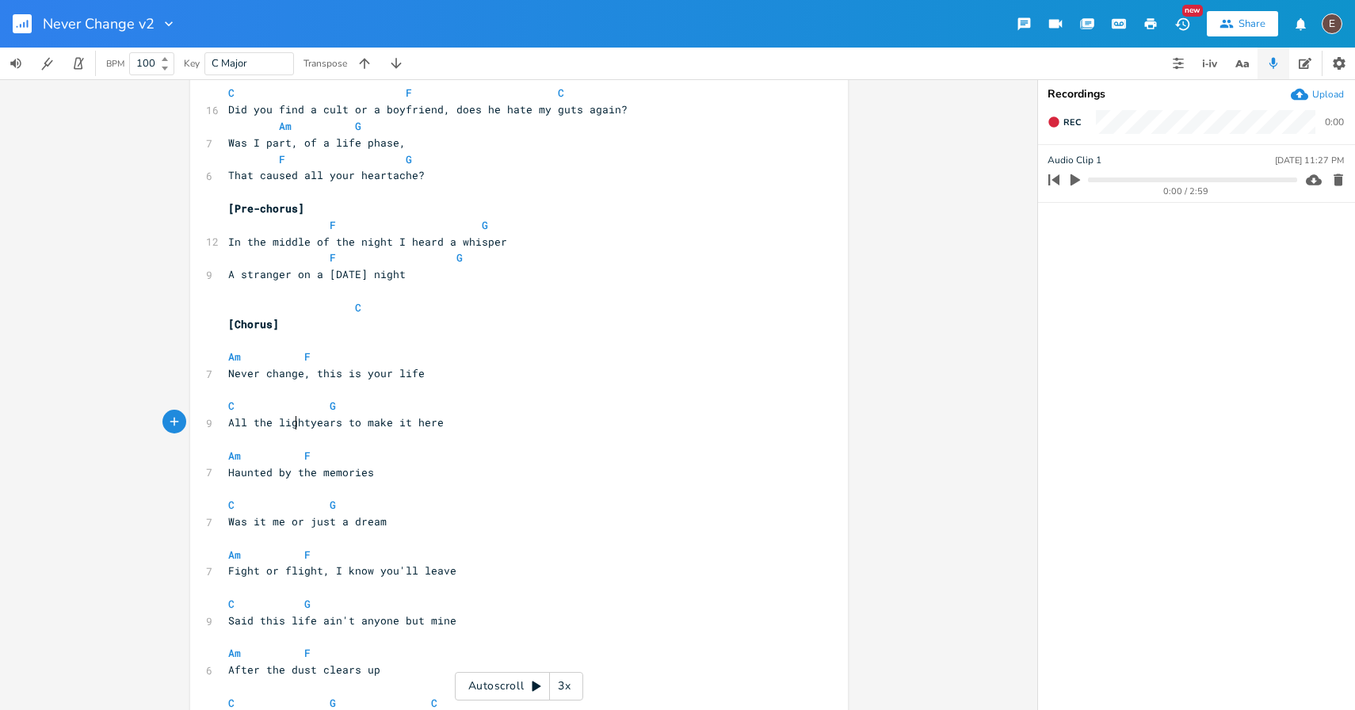
click at [308, 427] on span "All the lightyears to make it here" at bounding box center [336, 422] width 216 height 14
type textarea "lightyears"
click at [308, 427] on span "All the lightyears to make it here" at bounding box center [336, 422] width 216 height 14
click at [372, 438] on pre at bounding box center [511, 439] width 572 height 17
click at [343, 420] on span "All the lightyears to make it here" at bounding box center [336, 422] width 216 height 14
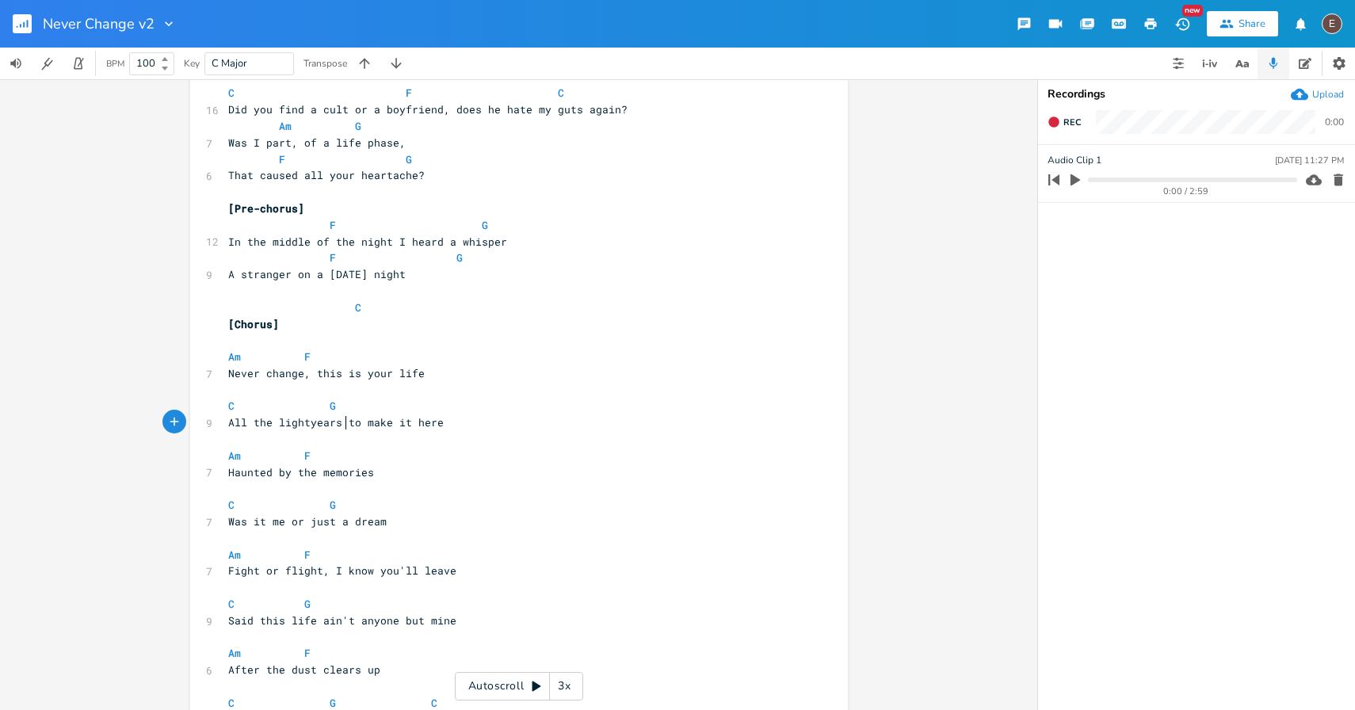
click at [343, 420] on span "All the lightyears to make it here" at bounding box center [336, 422] width 216 height 14
type textarea "to"
click at [343, 420] on span "All the lightyears to make it here" at bounding box center [336, 422] width 216 height 14
click at [354, 421] on span "All the lightyears to make it here" at bounding box center [336, 422] width 216 height 14
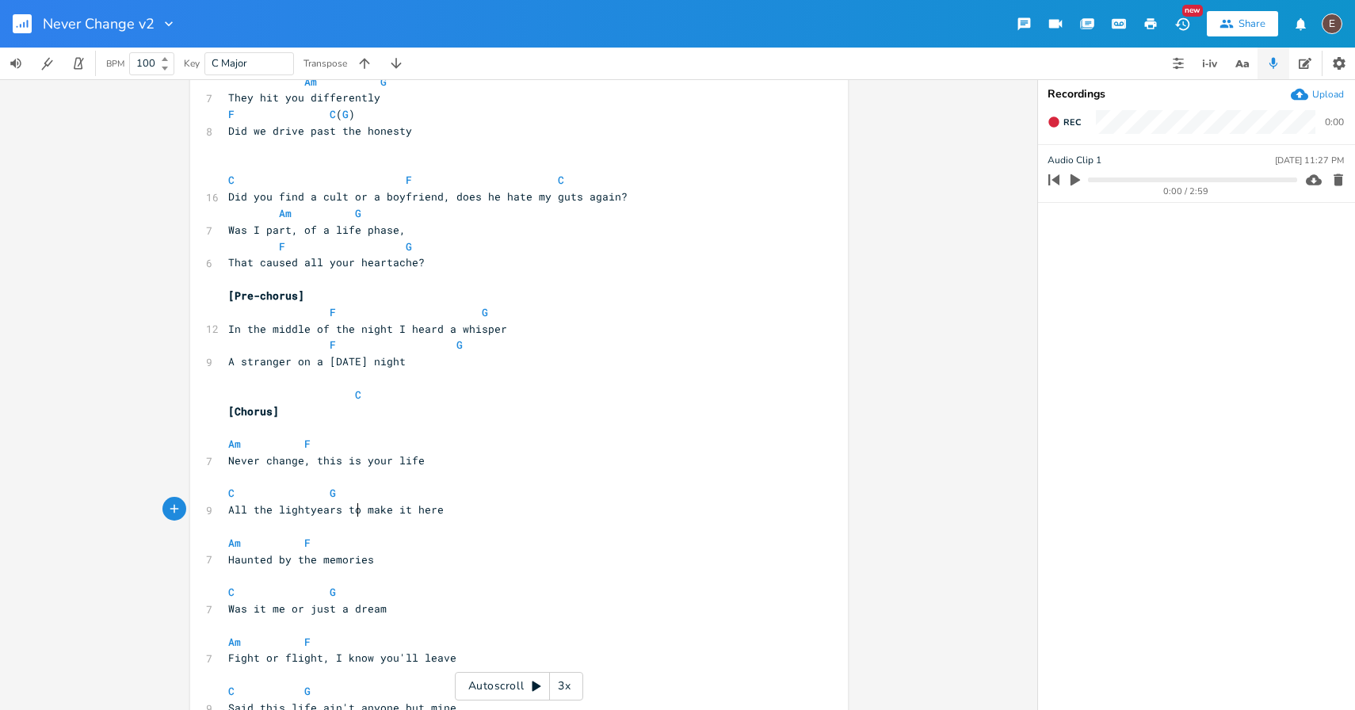
scroll to position [266, 0]
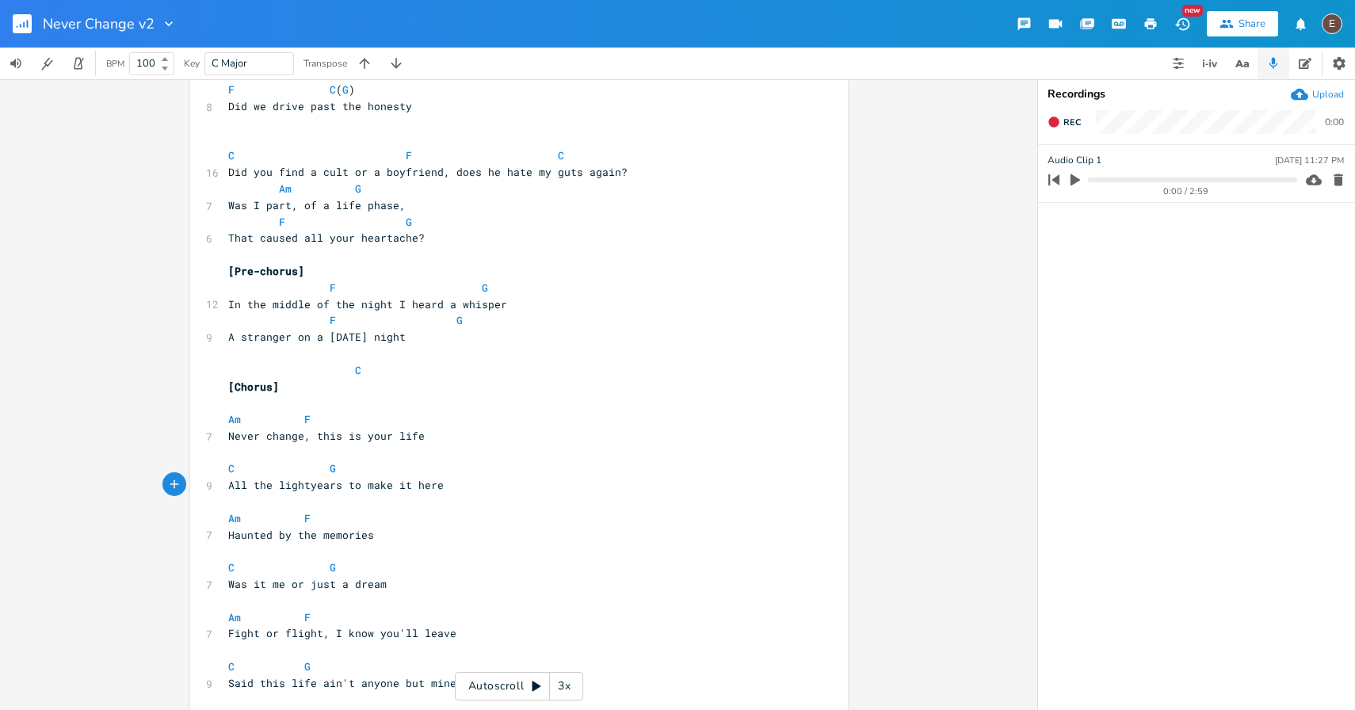
click at [415, 486] on span "All the lightyears to make it here" at bounding box center [336, 485] width 216 height 14
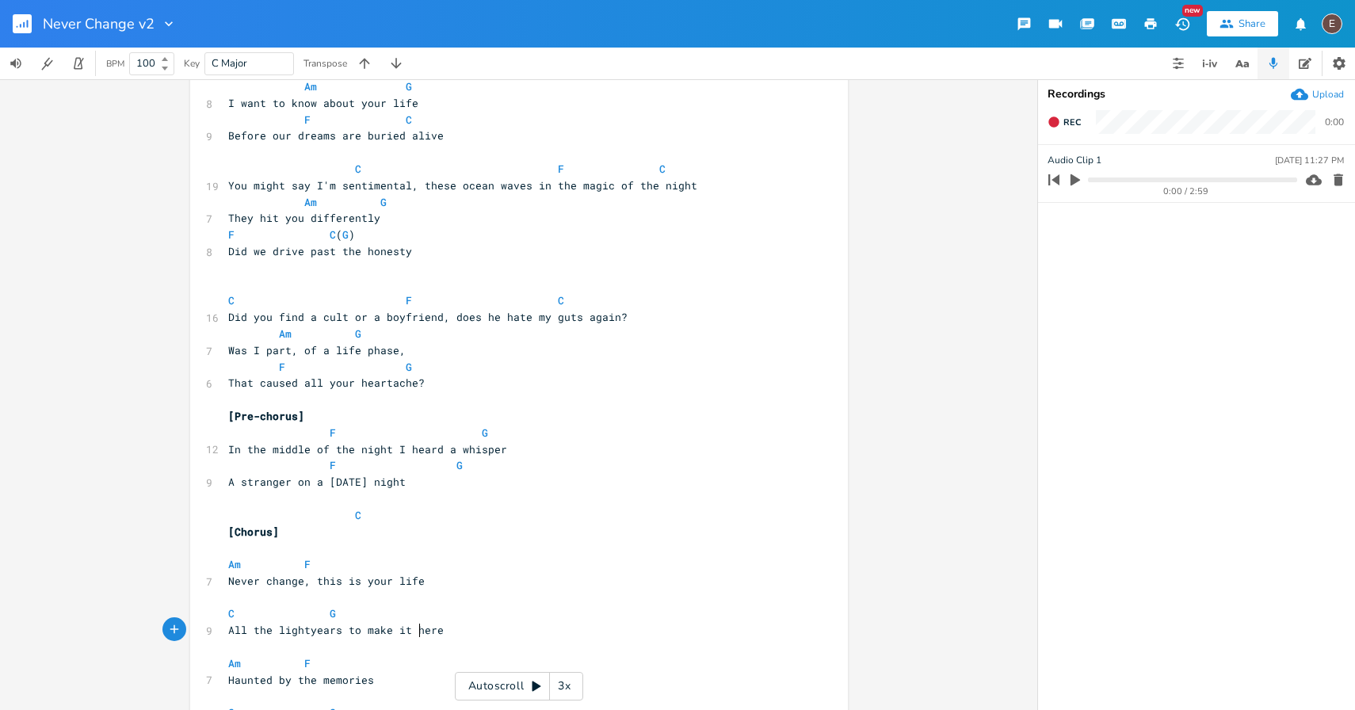
scroll to position [131, 0]
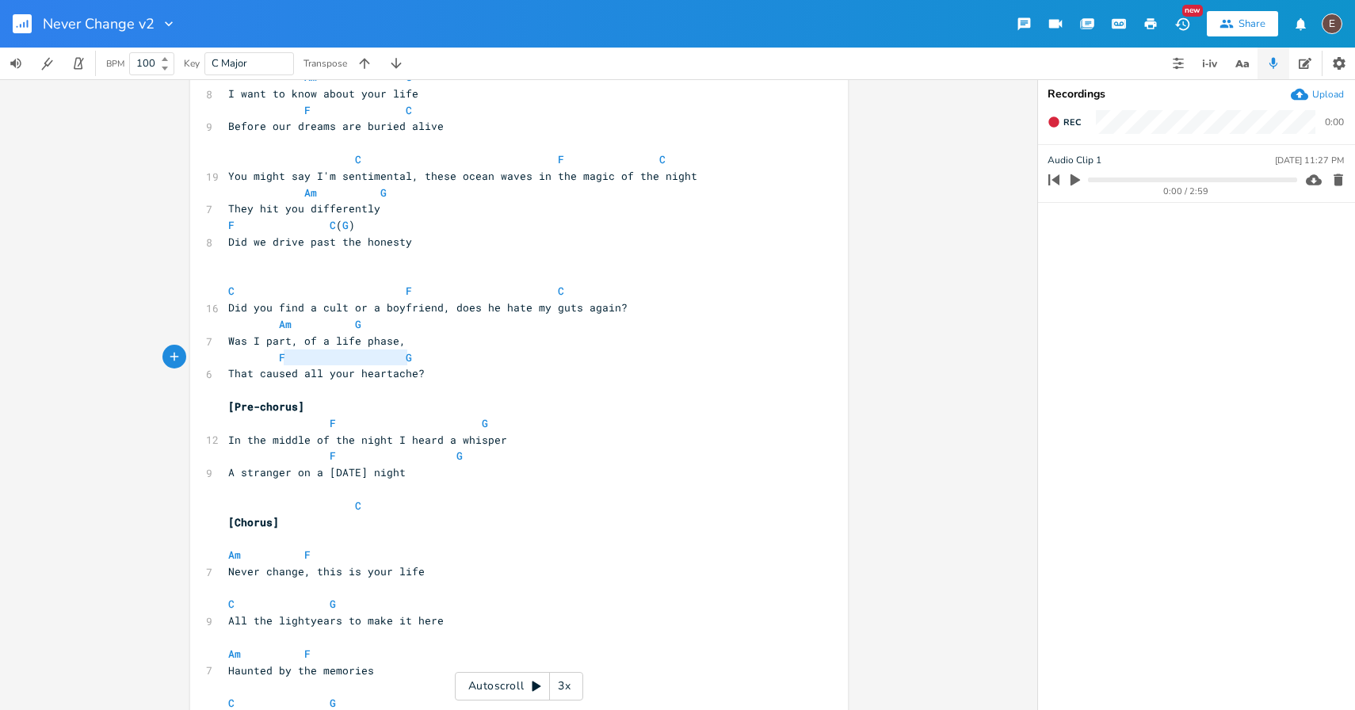
type textarea "F G"
drag, startPoint x: 418, startPoint y: 365, endPoint x: 267, endPoint y: 357, distance: 151.6
click at [266, 357] on pre "F G" at bounding box center [511, 358] width 572 height 17
click at [431, 371] on pre "That caused all your heartache?" at bounding box center [511, 373] width 572 height 17
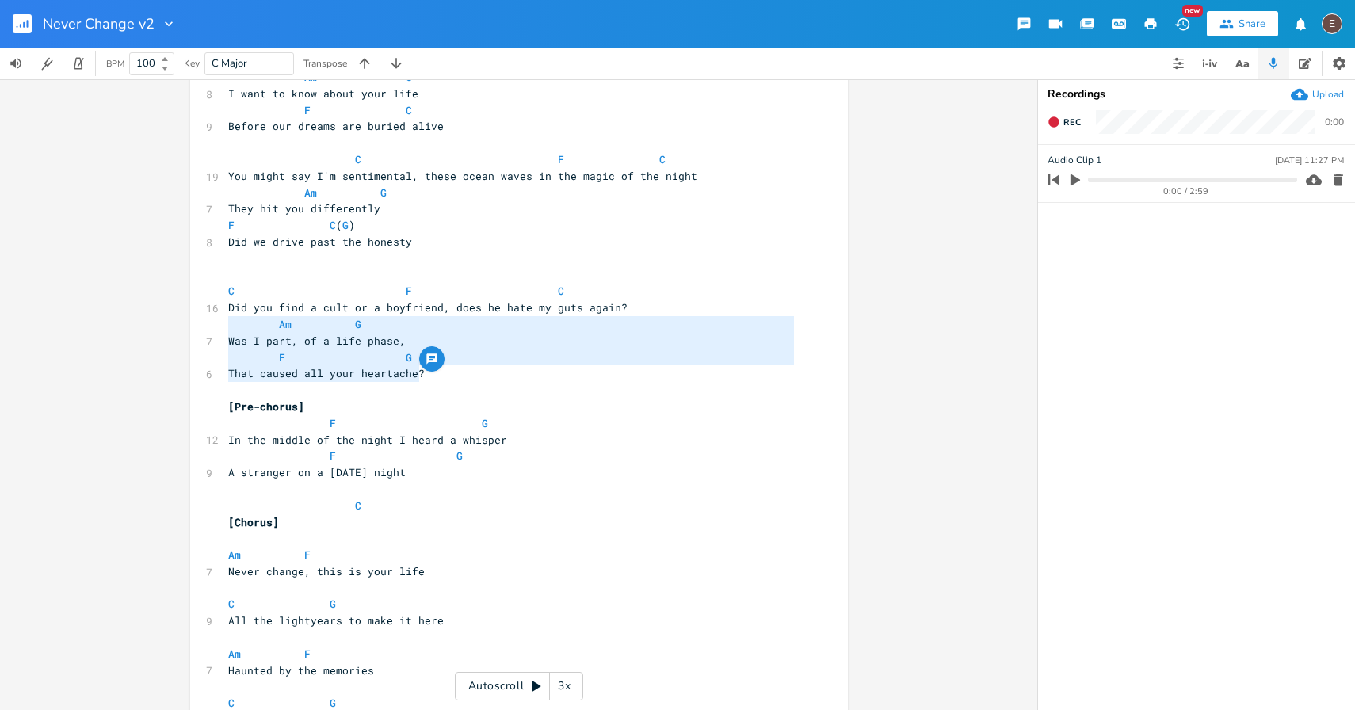
drag, startPoint x: 441, startPoint y: 371, endPoint x: 220, endPoint y: 332, distance: 225.3
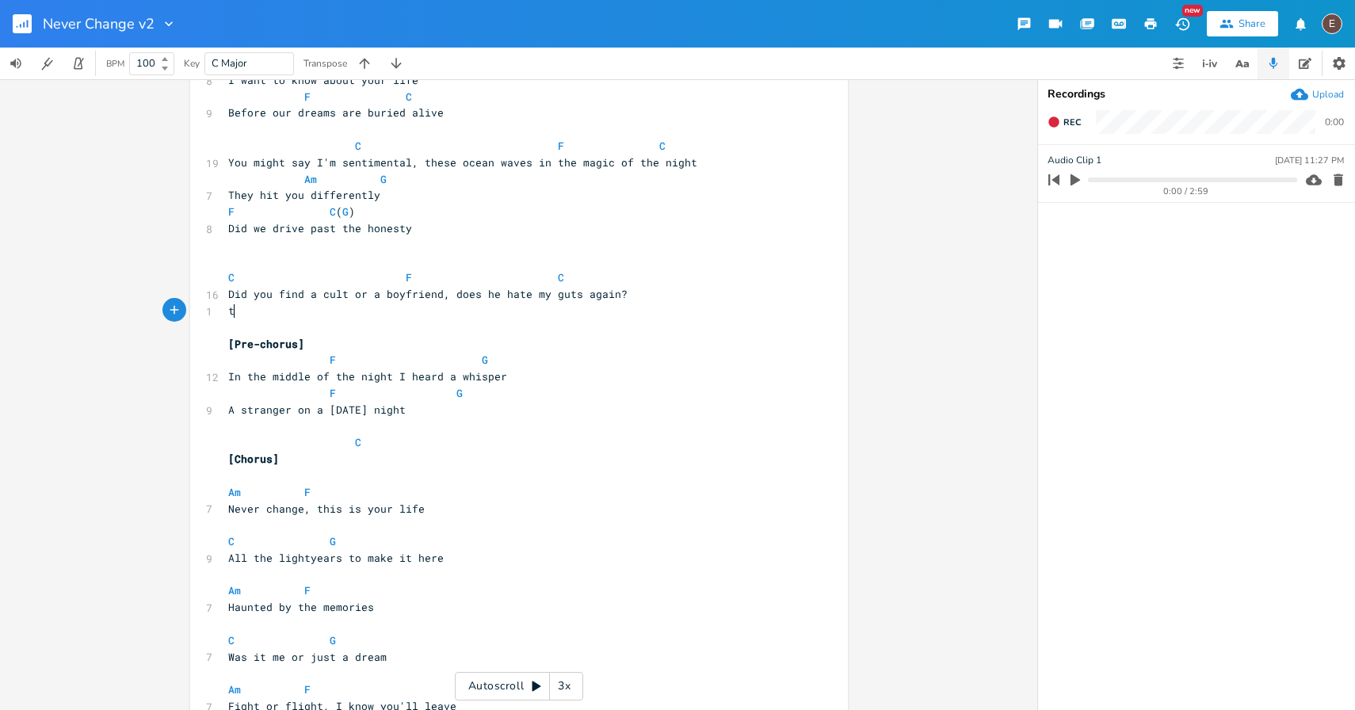
scroll to position [0, 3]
type textarea "t"
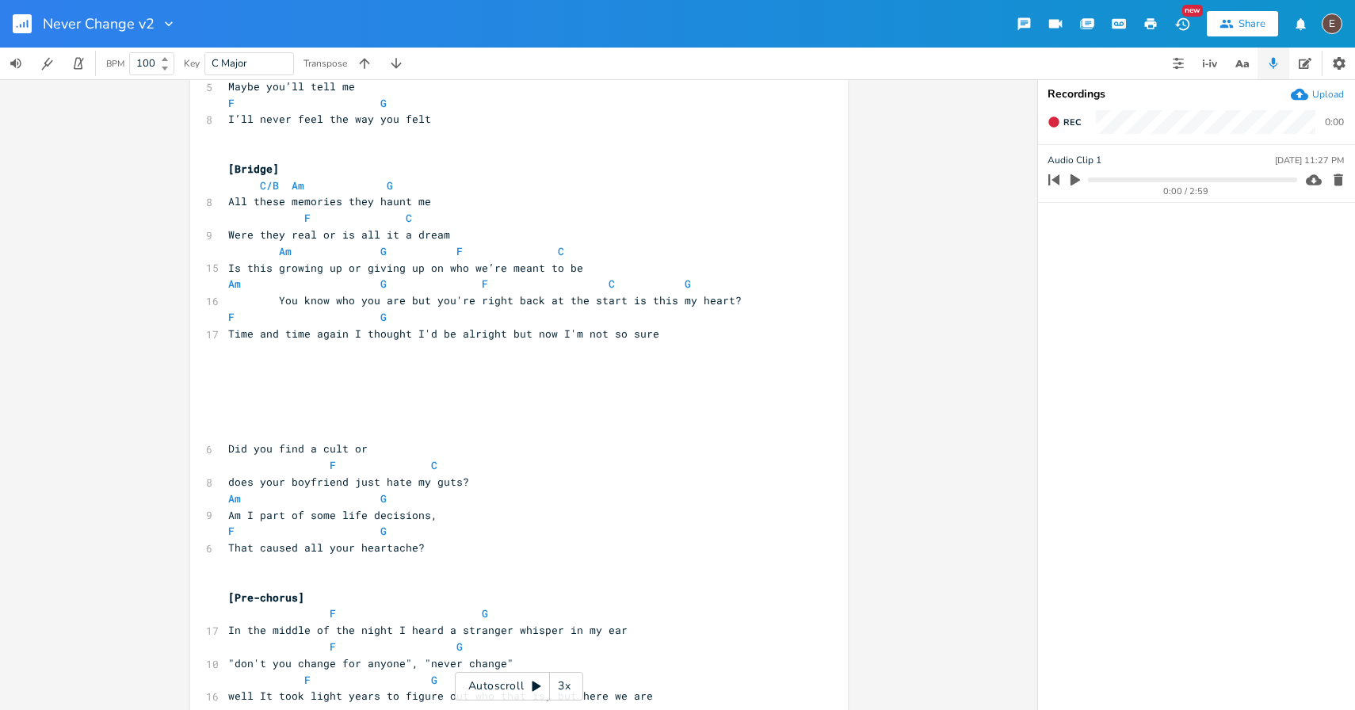
scroll to position [347, 0]
